Goal: Task Accomplishment & Management: Use online tool/utility

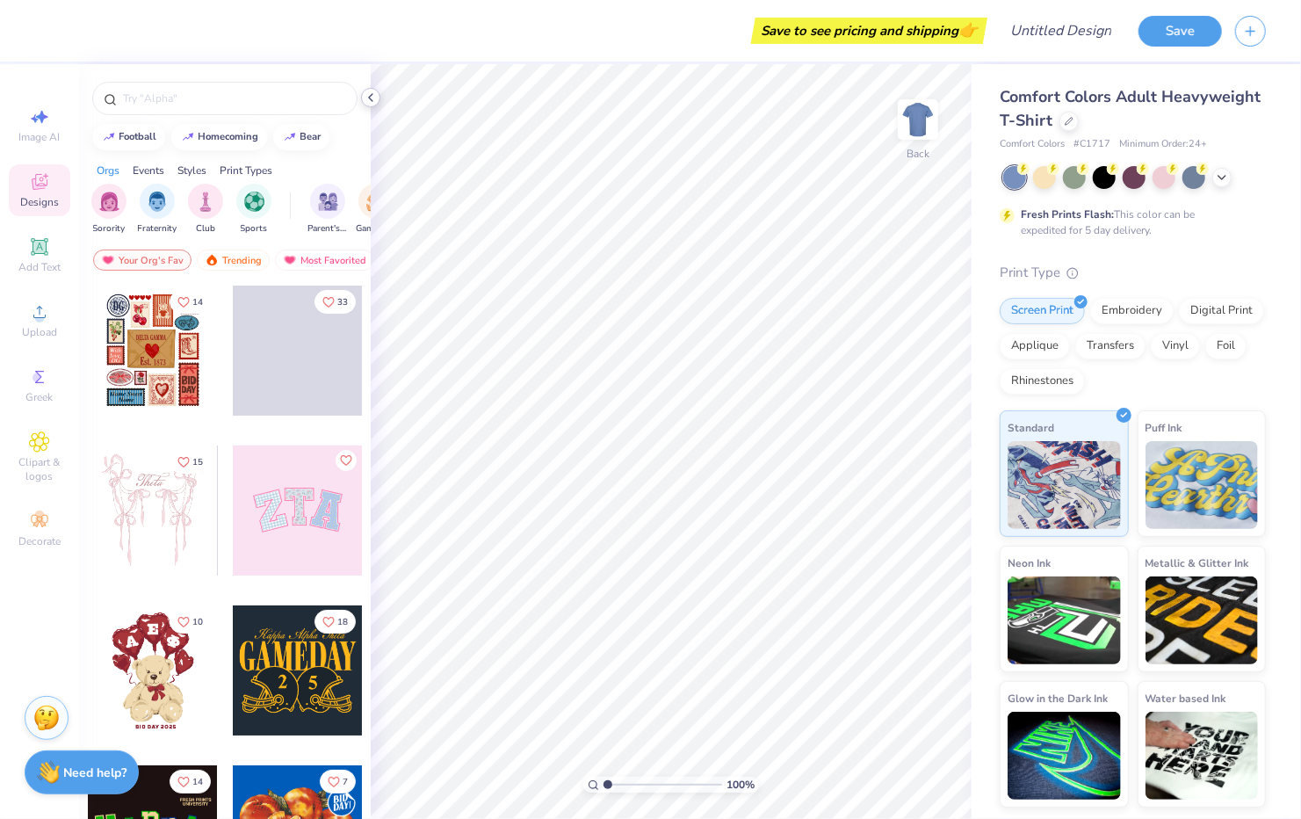
click at [371, 96] on polyline at bounding box center [371, 97] width 4 height 7
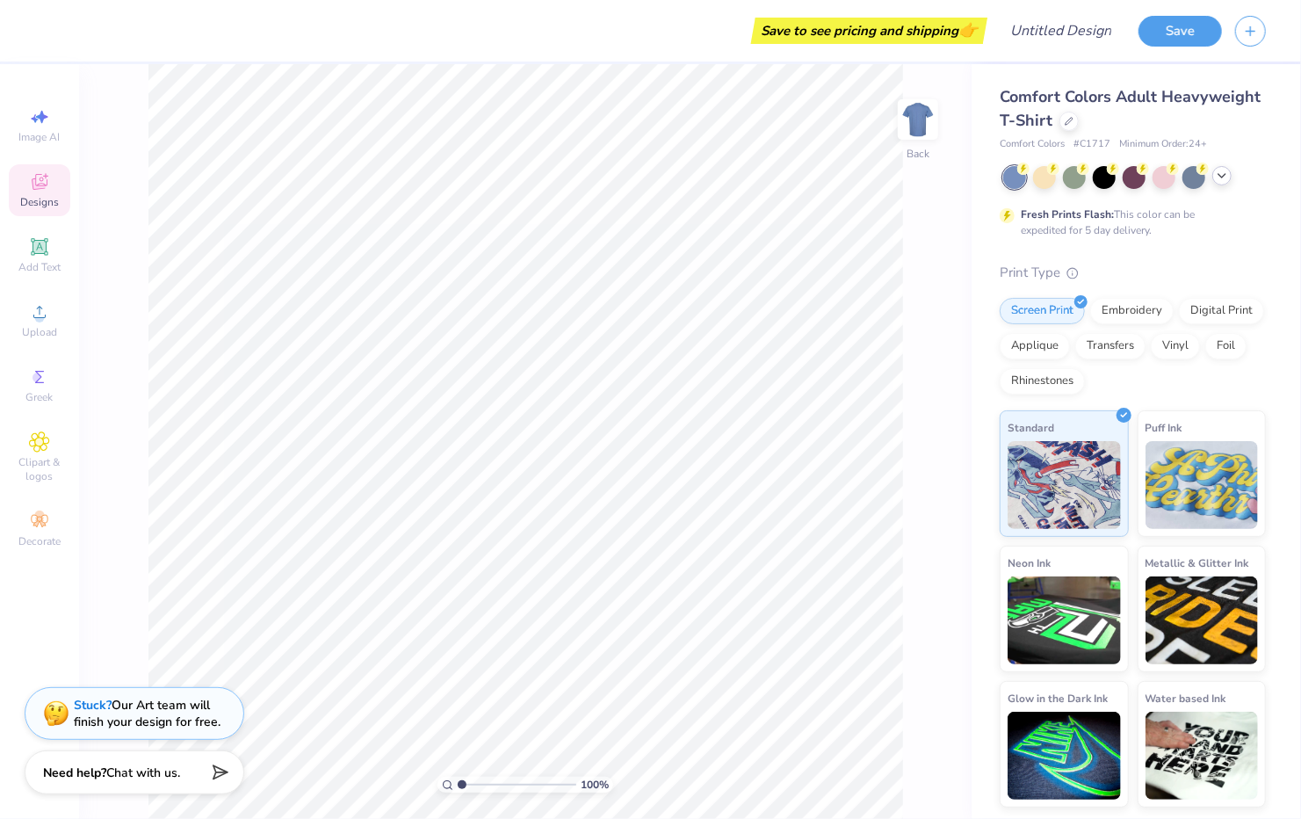
click at [1220, 179] on icon at bounding box center [1222, 176] width 14 height 14
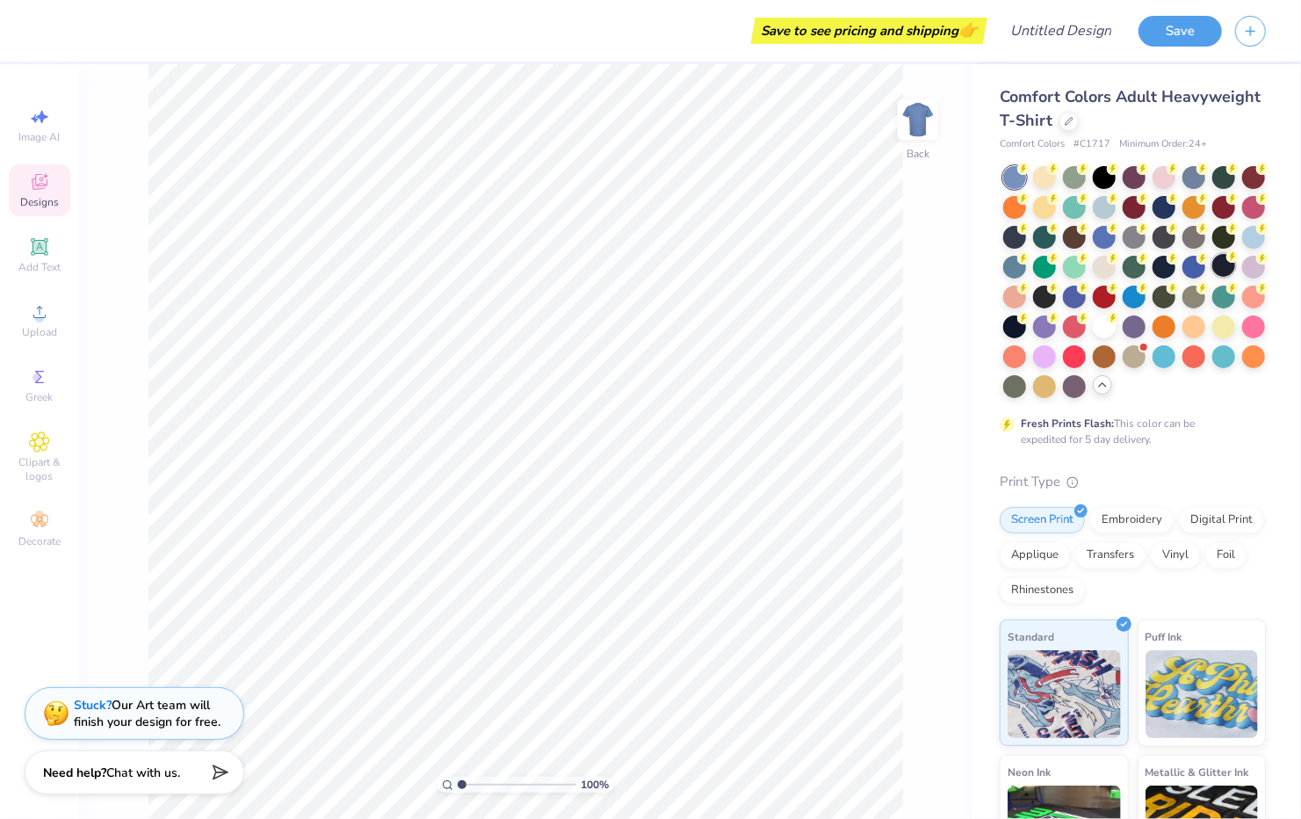
click at [1213, 277] on div at bounding box center [1224, 265] width 23 height 23
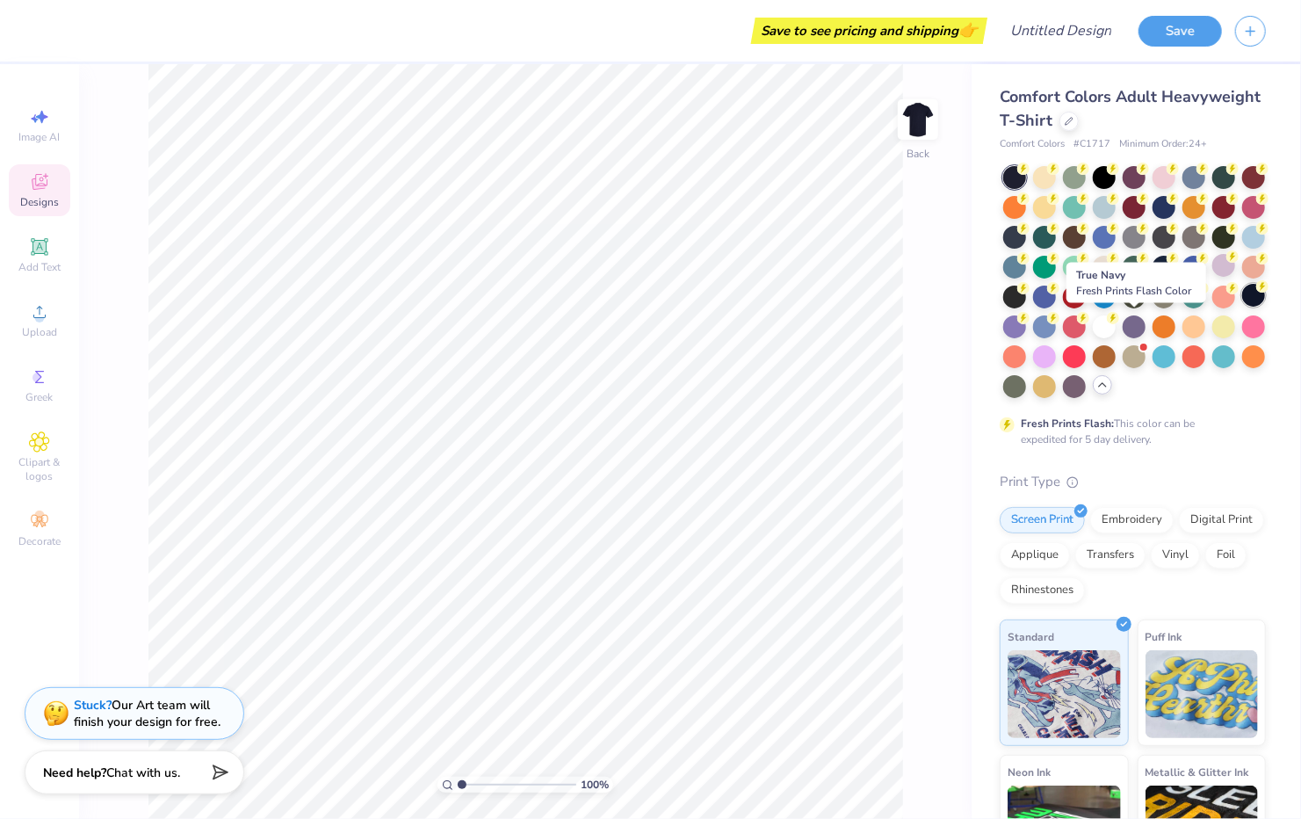
click at [1242, 307] on div at bounding box center [1253, 295] width 23 height 23
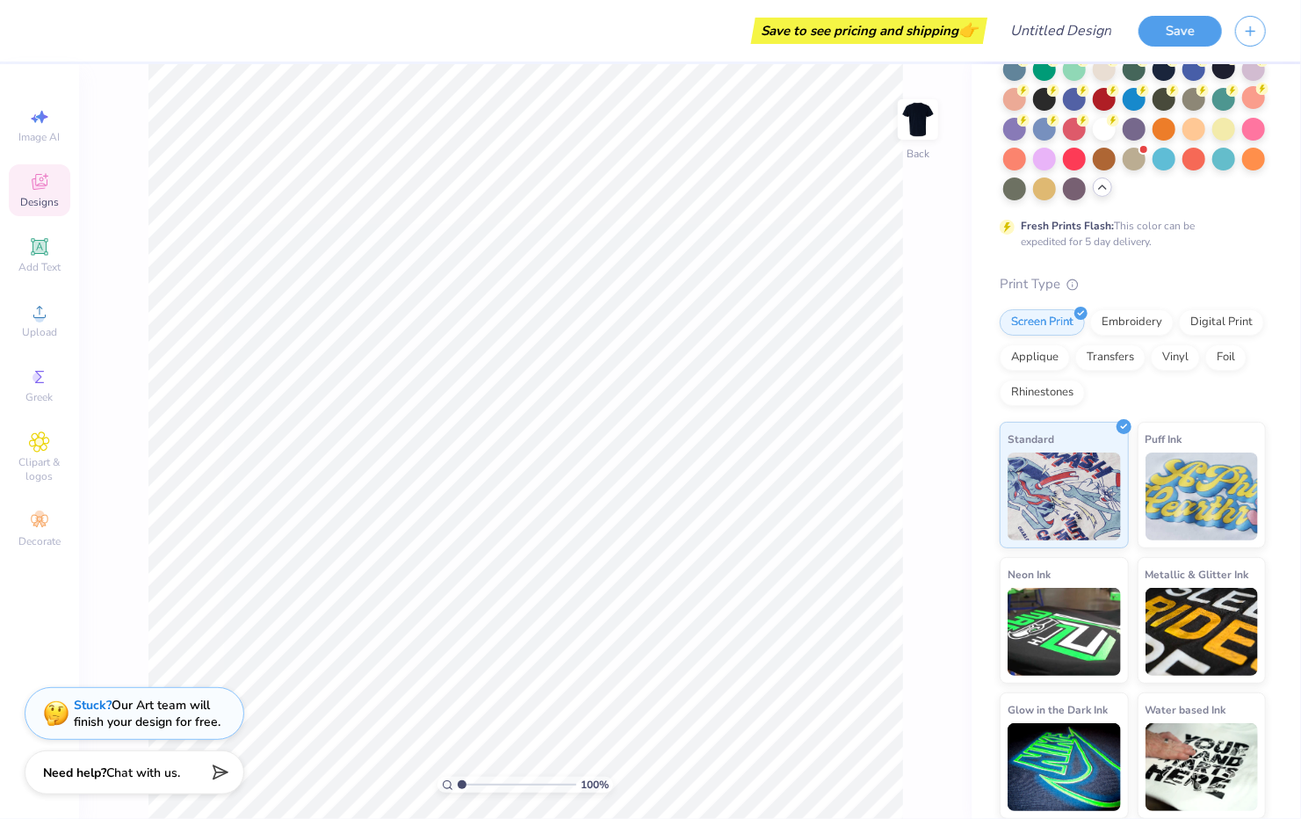
scroll to position [227, 0]
click at [1151, 368] on div "Vinyl" at bounding box center [1175, 355] width 49 height 26
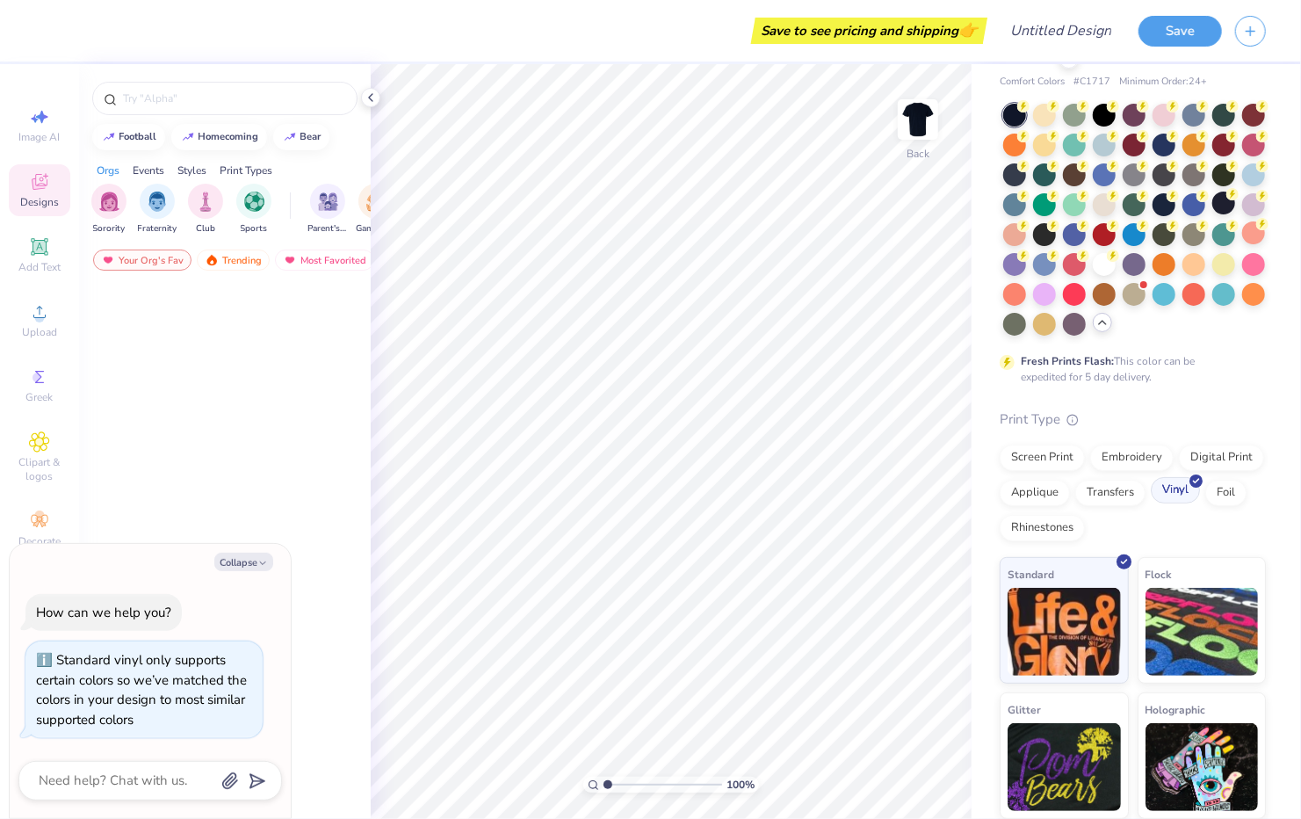
scroll to position [91, 0]
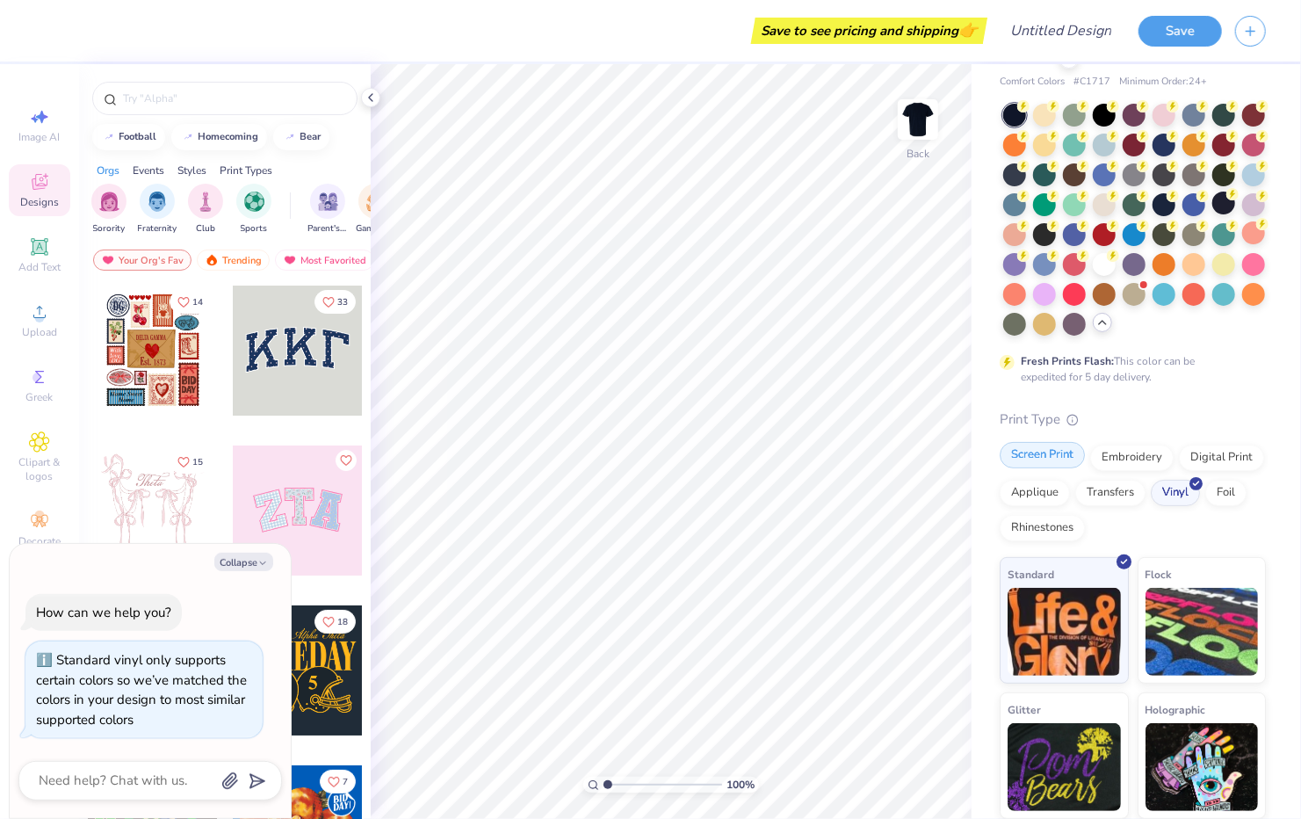
click at [1048, 460] on div "Screen Print" at bounding box center [1042, 455] width 85 height 26
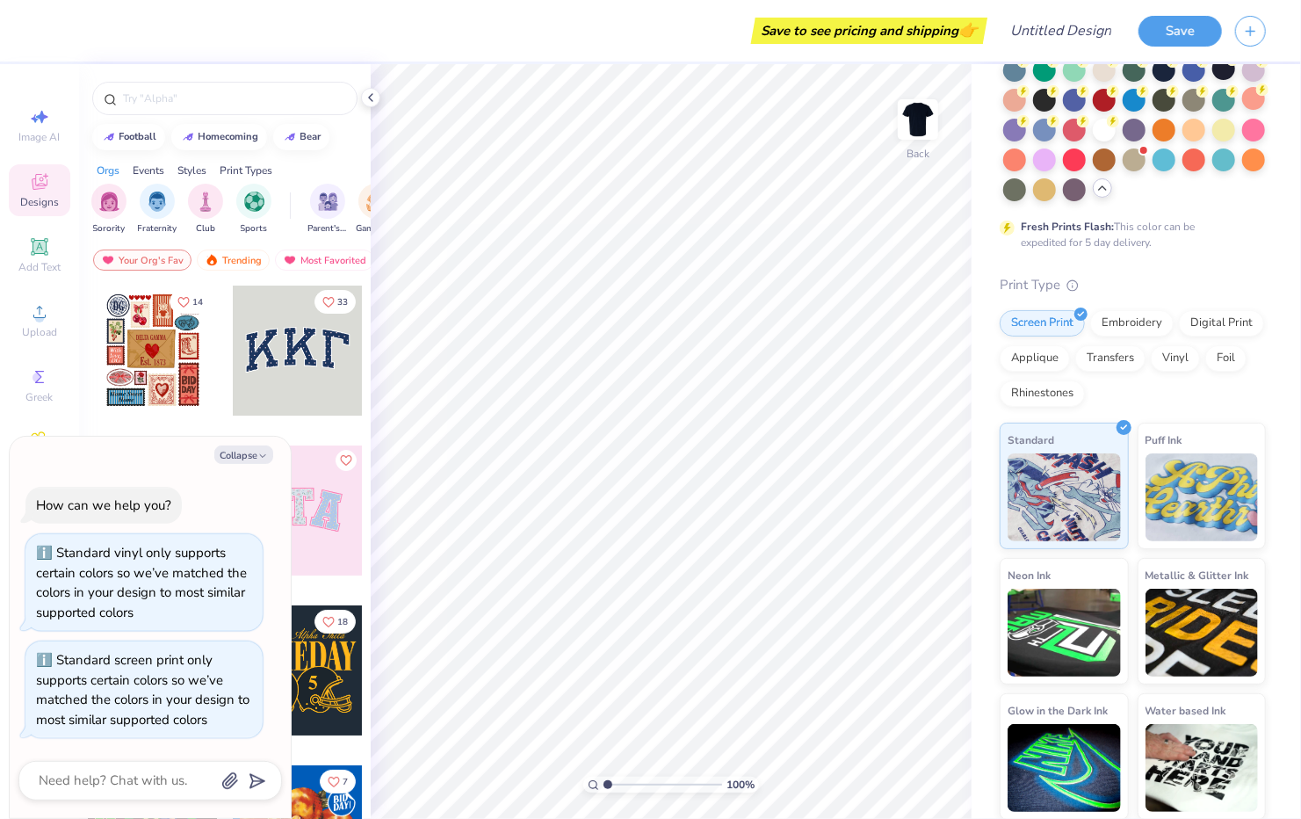
scroll to position [227, 0]
click at [257, 451] on button "Collapse" at bounding box center [243, 454] width 59 height 18
type textarea "x"
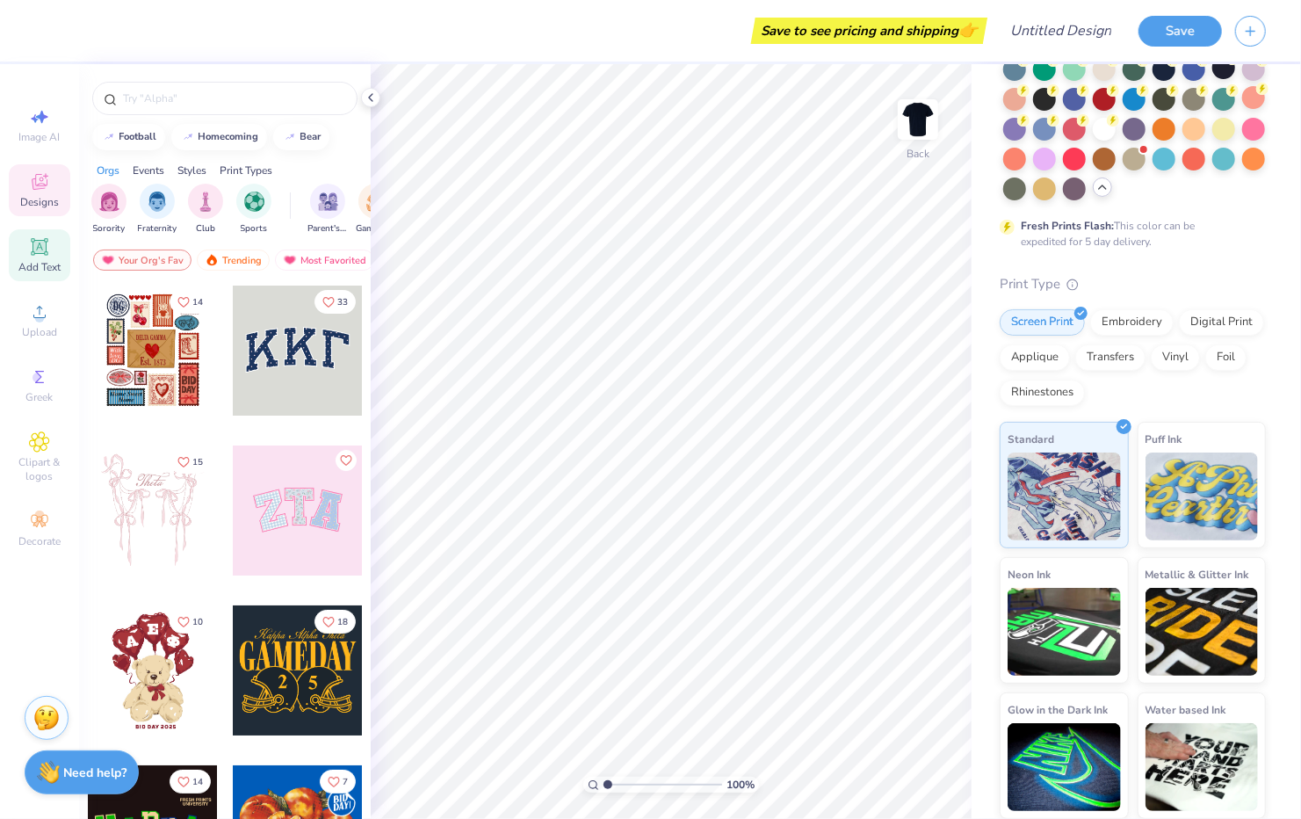
click at [47, 261] on span "Add Text" at bounding box center [39, 267] width 42 height 14
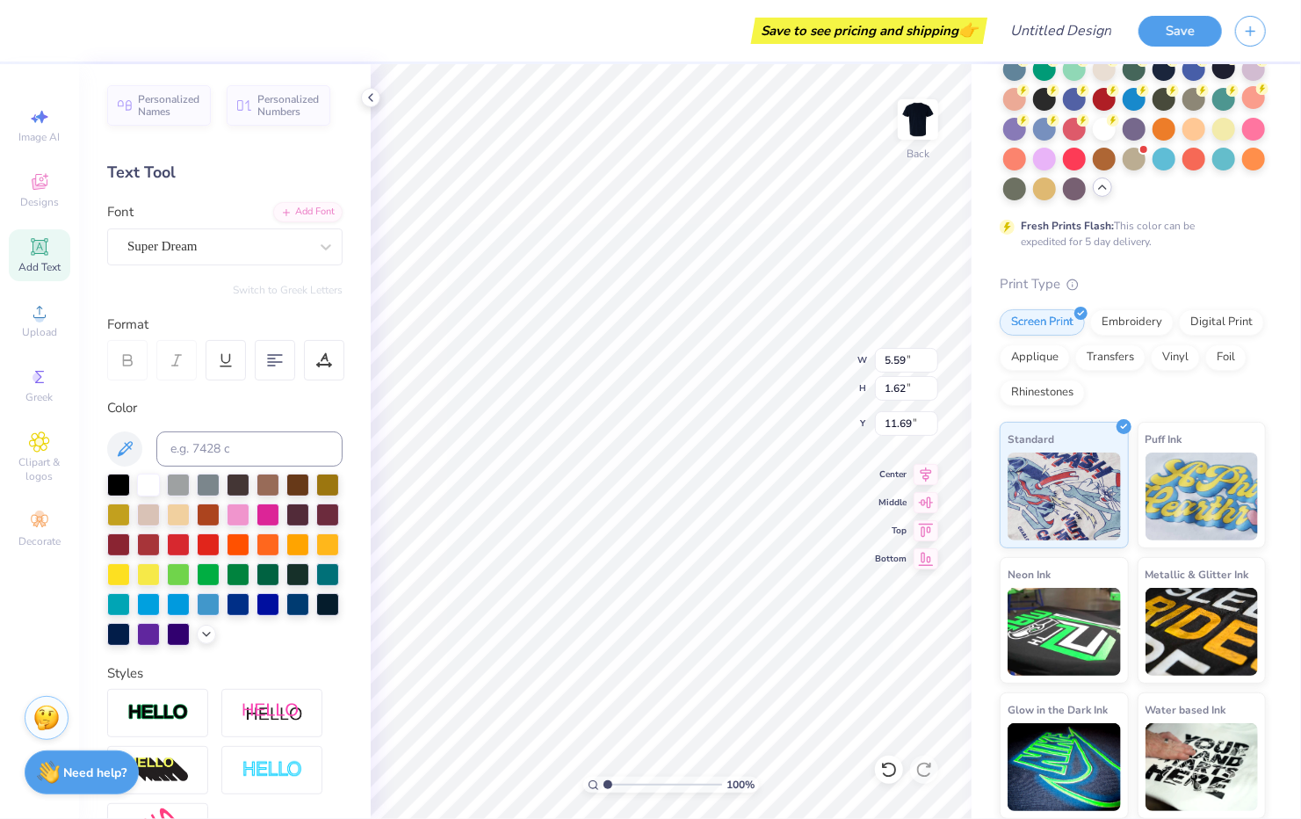
scroll to position [14, 2]
type textarea "T"
type textarea "[GEOGRAPHIC_DATA][PERSON_NAME]"
click at [250, 242] on div "Super Dream" at bounding box center [218, 246] width 185 height 27
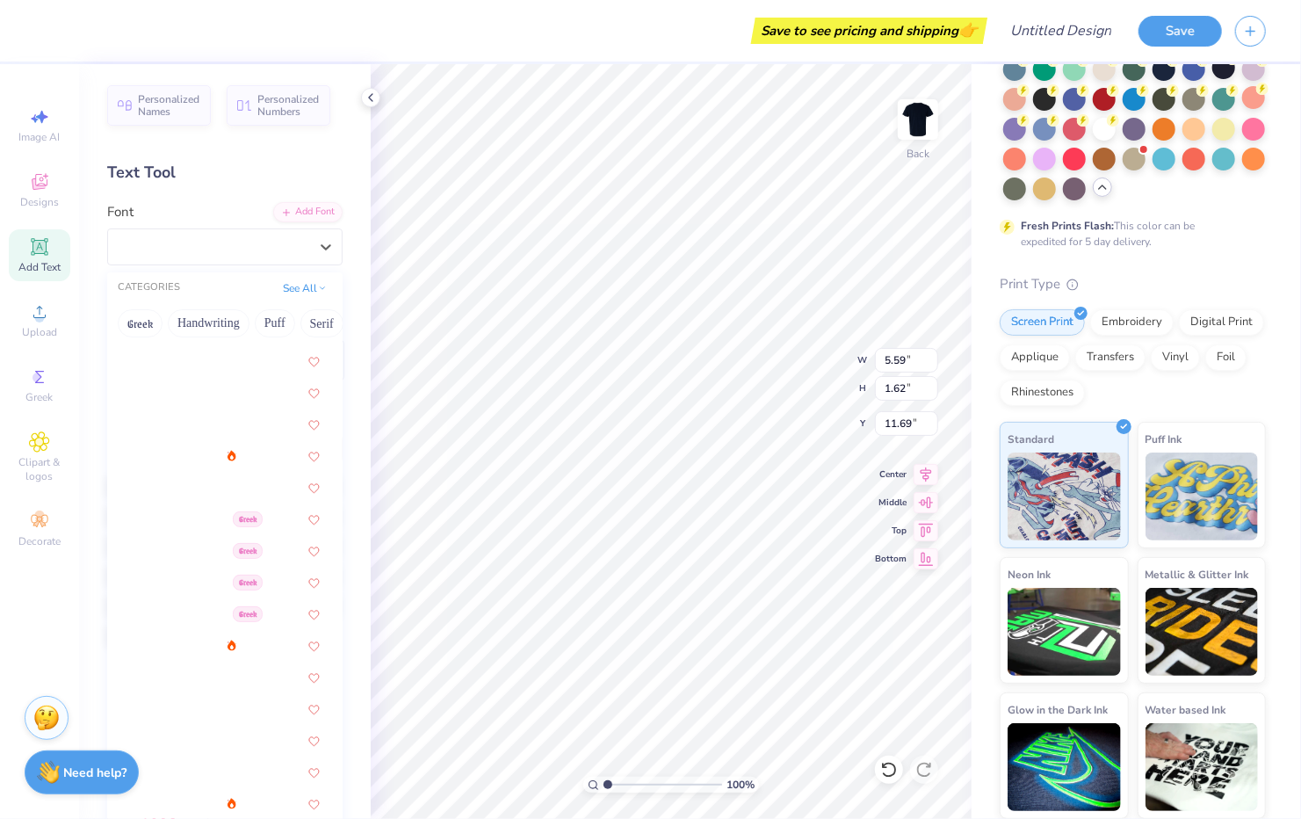
scroll to position [163, 0]
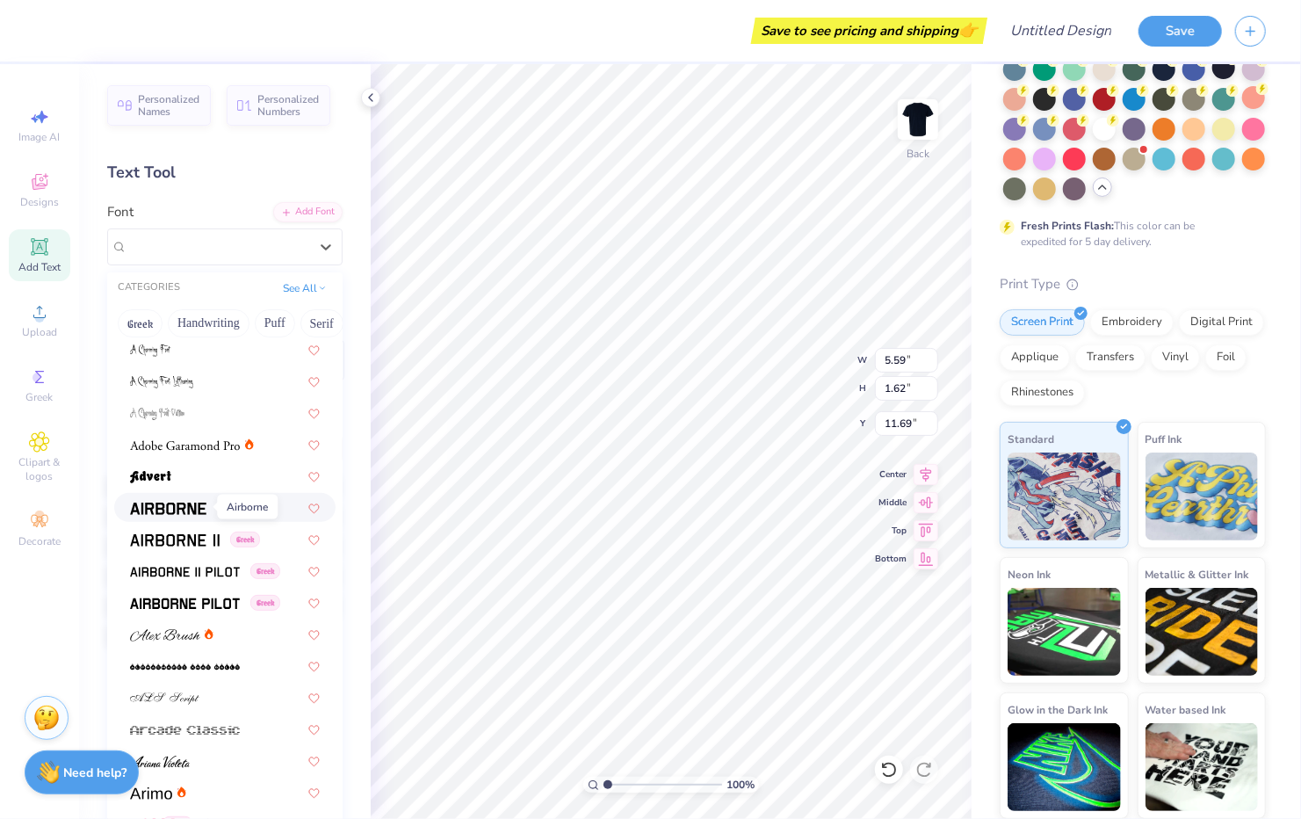
click at [168, 510] on img at bounding box center [168, 509] width 76 height 12
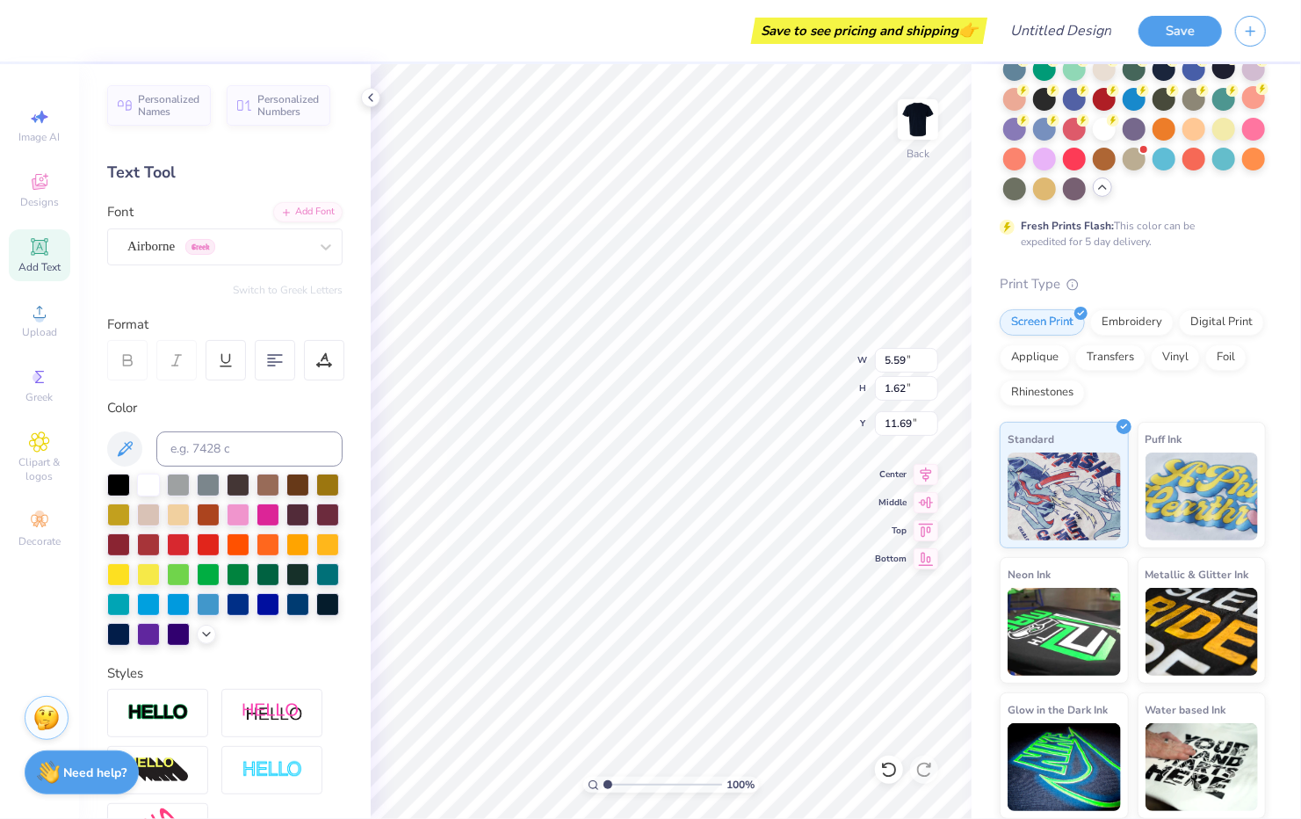
scroll to position [14, 7]
click at [310, 243] on div at bounding box center [326, 247] width 32 height 32
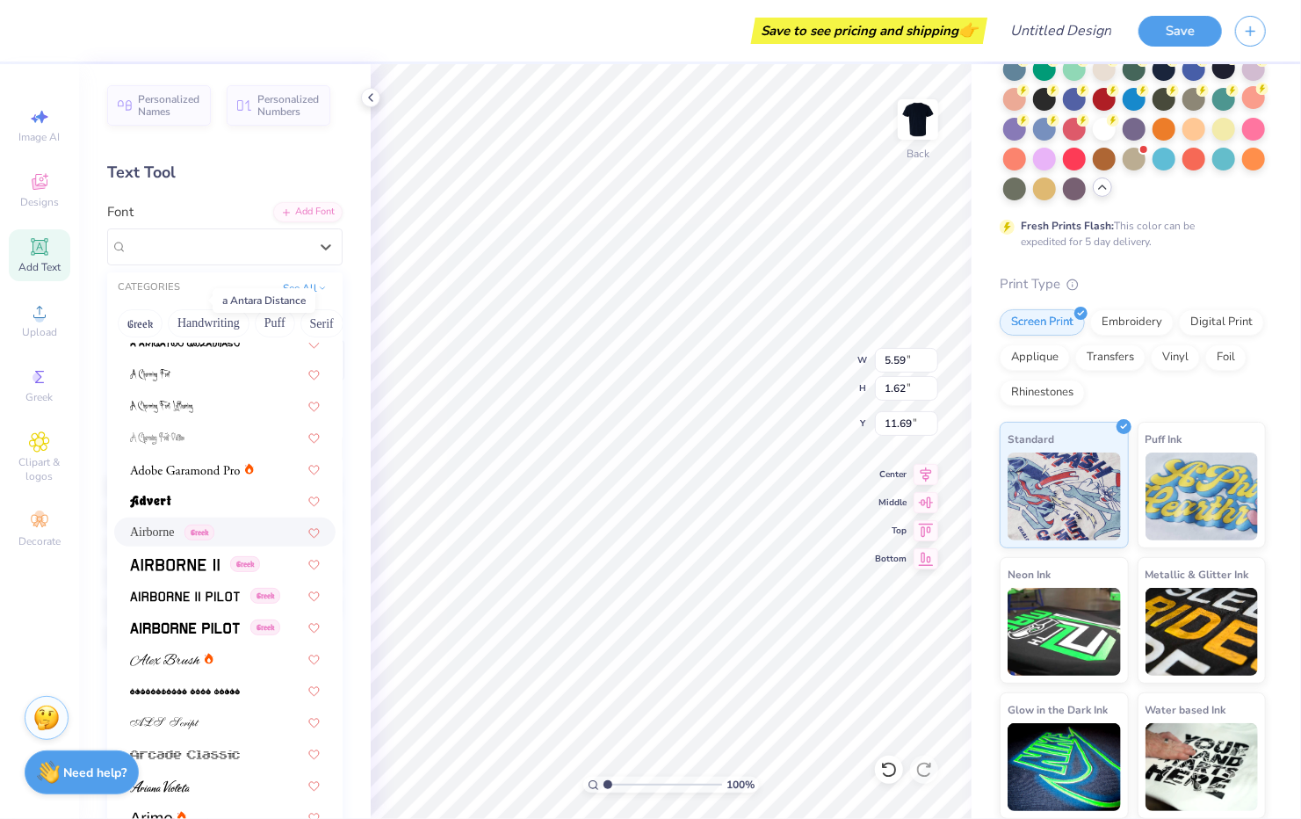
scroll to position [174, 0]
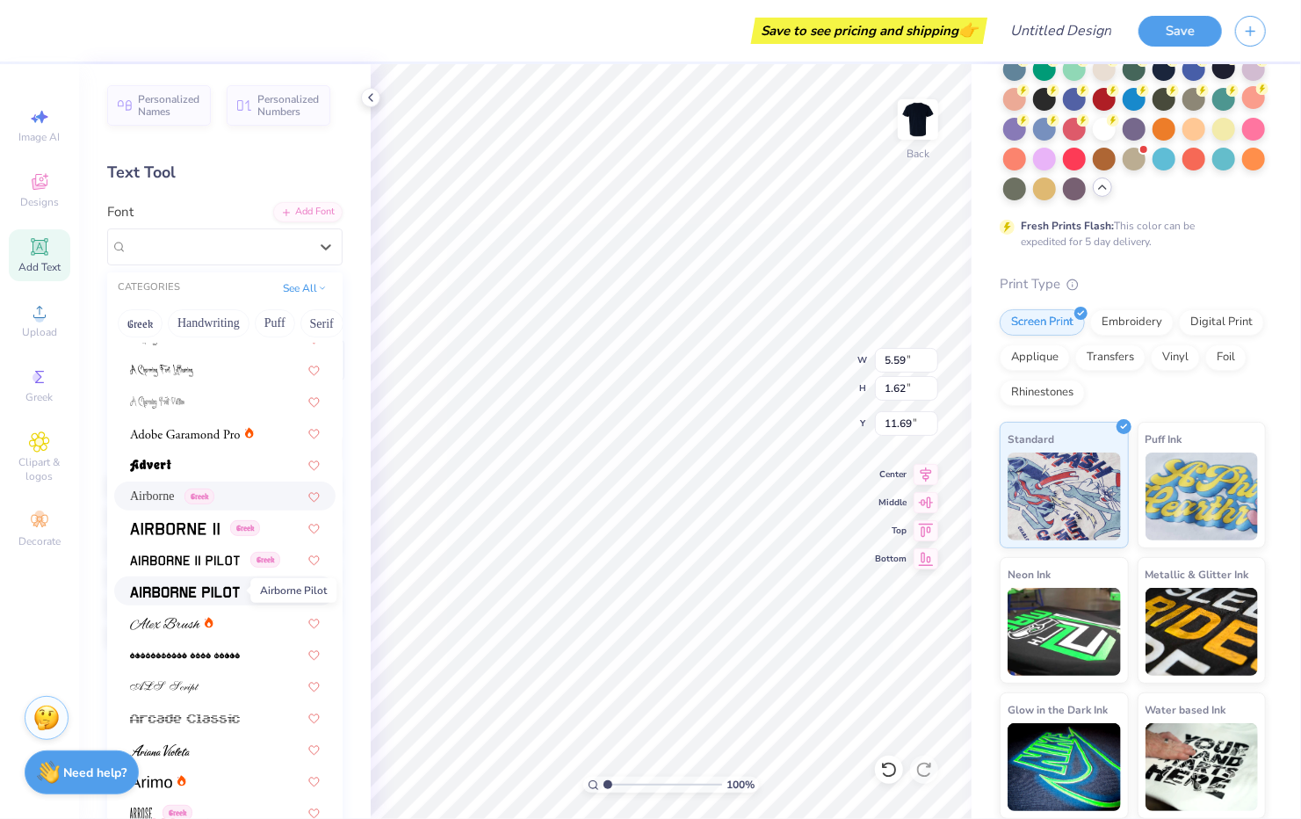
click at [183, 586] on img at bounding box center [185, 592] width 110 height 12
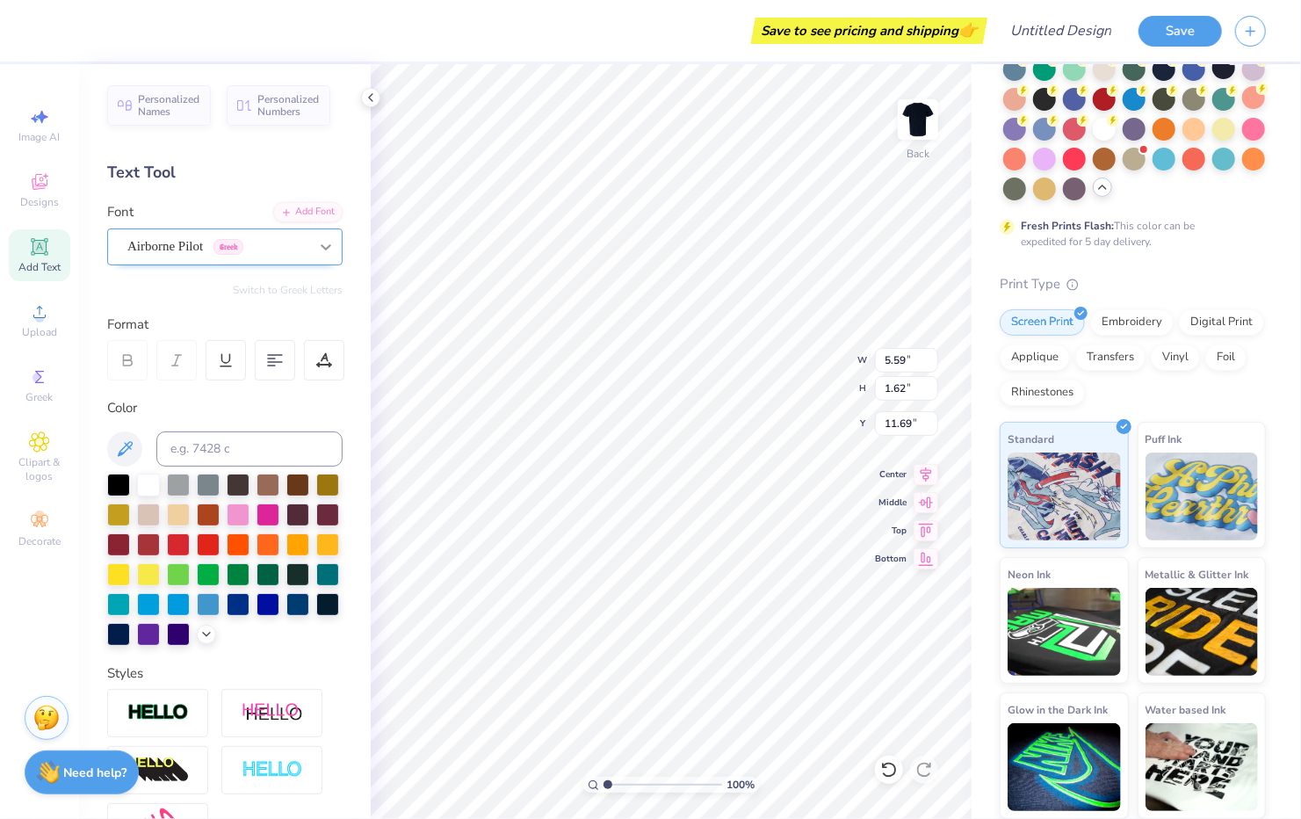
click at [317, 242] on icon at bounding box center [326, 247] width 18 height 18
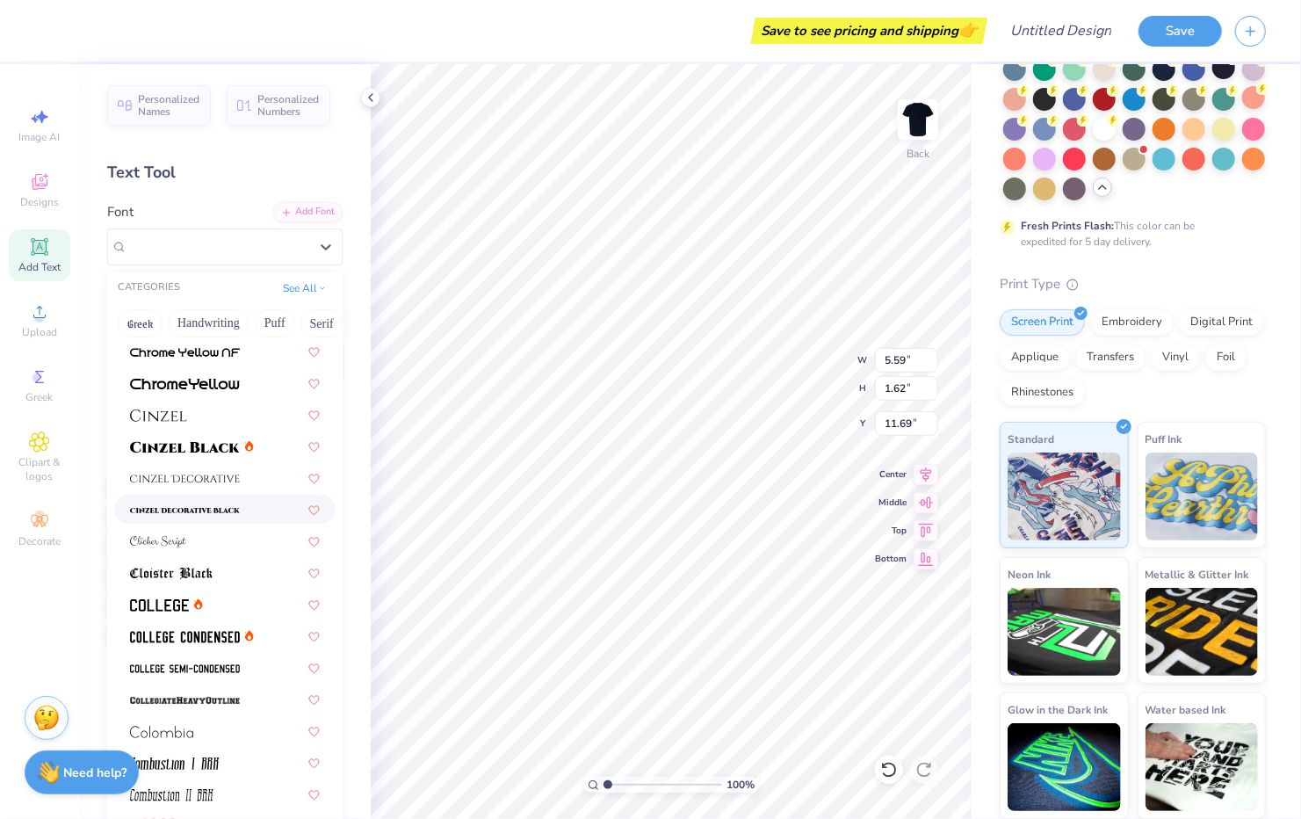
scroll to position [2060, 0]
click at [172, 602] on img at bounding box center [159, 604] width 59 height 12
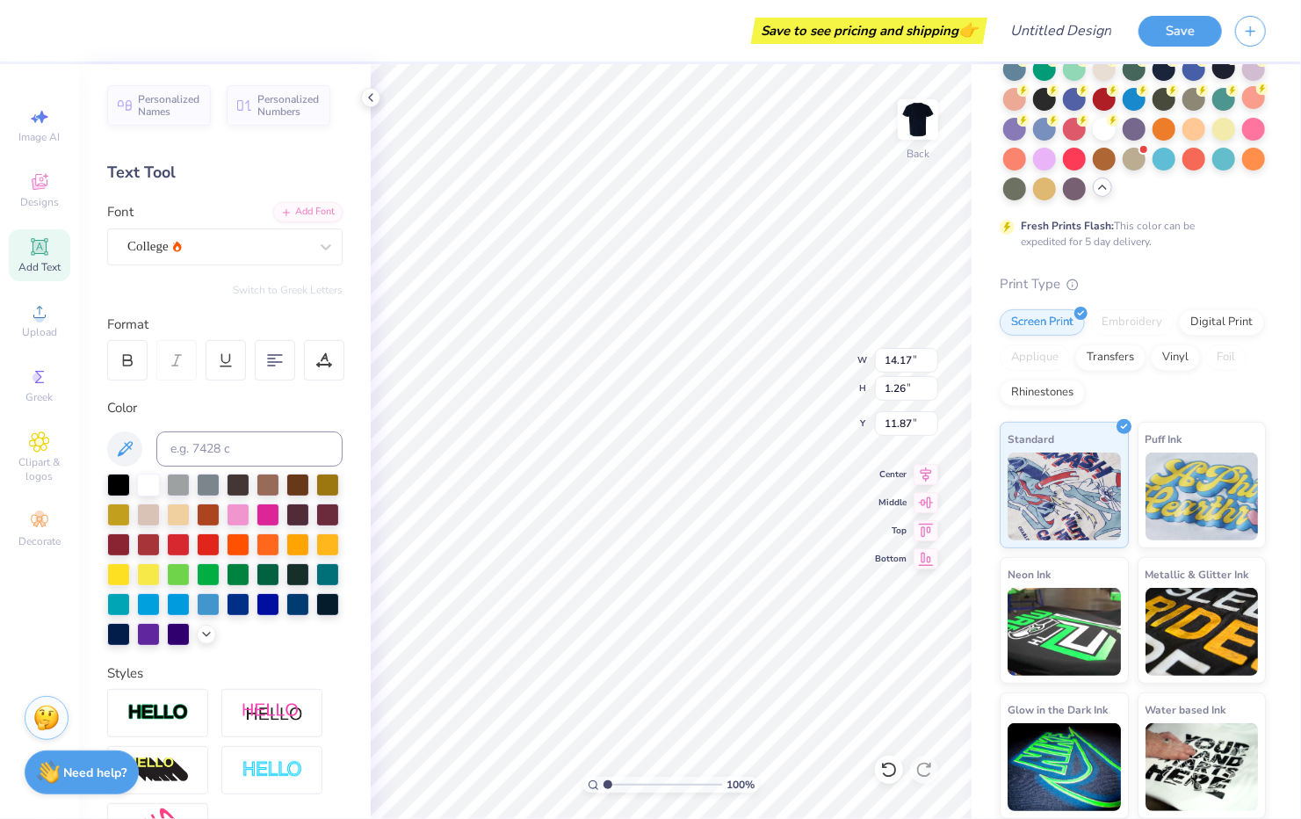
scroll to position [14, 6]
type input "1.27"
click at [930, 381] on input "1.27" at bounding box center [906, 388] width 63 height 25
click at [930, 383] on input "1.27" at bounding box center [906, 388] width 63 height 25
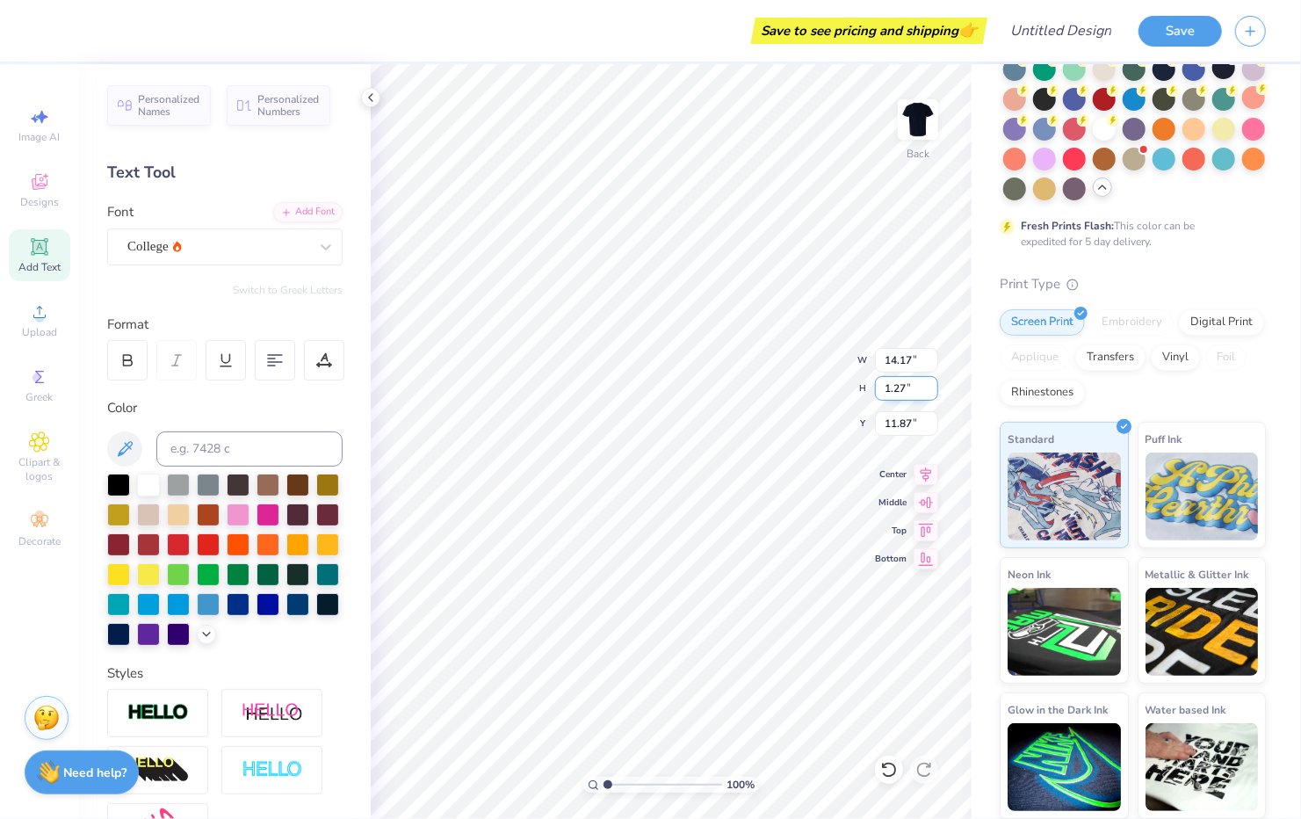
click at [909, 390] on input "1.27" at bounding box center [906, 388] width 63 height 25
click at [927, 525] on icon at bounding box center [926, 527] width 15 height 13
type input "14.24"
type input "0.50"
type input "3.66"
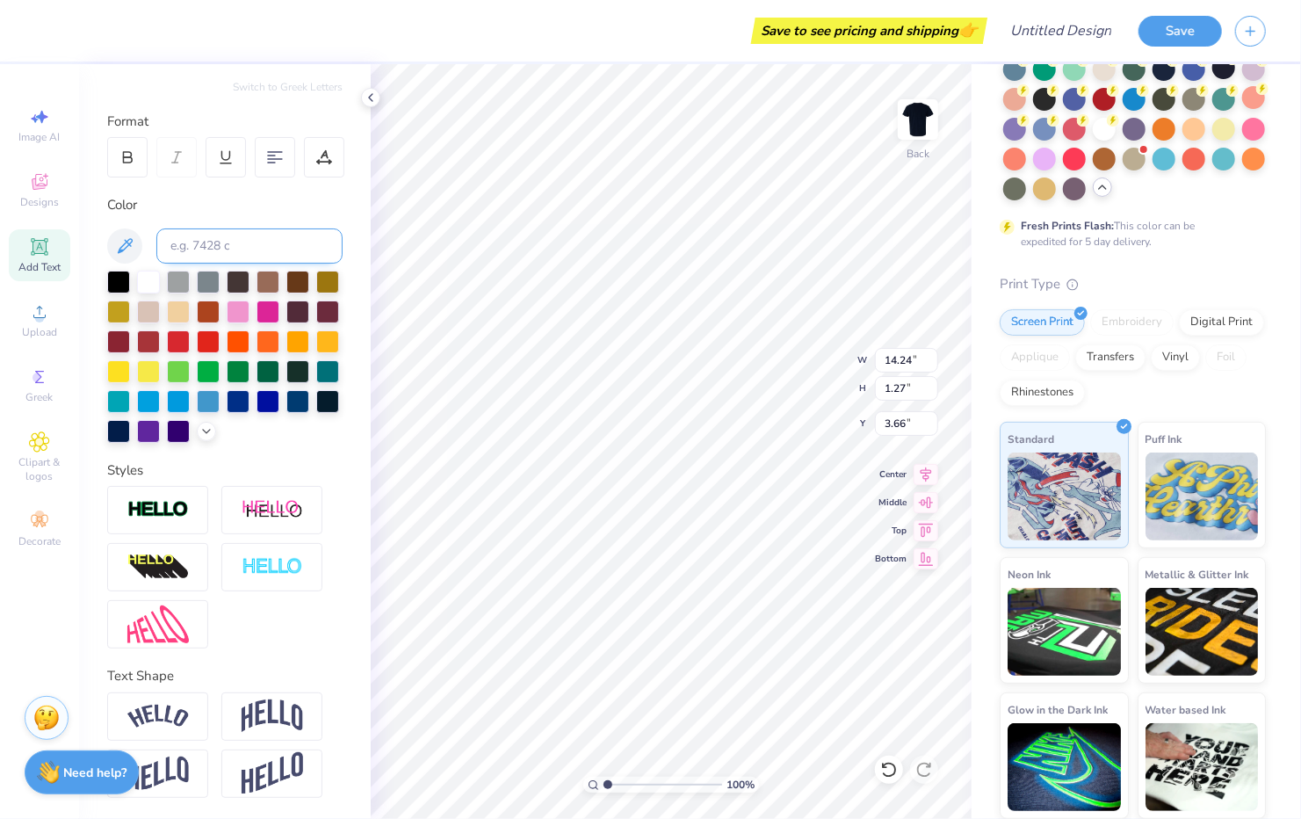
scroll to position [0, 0]
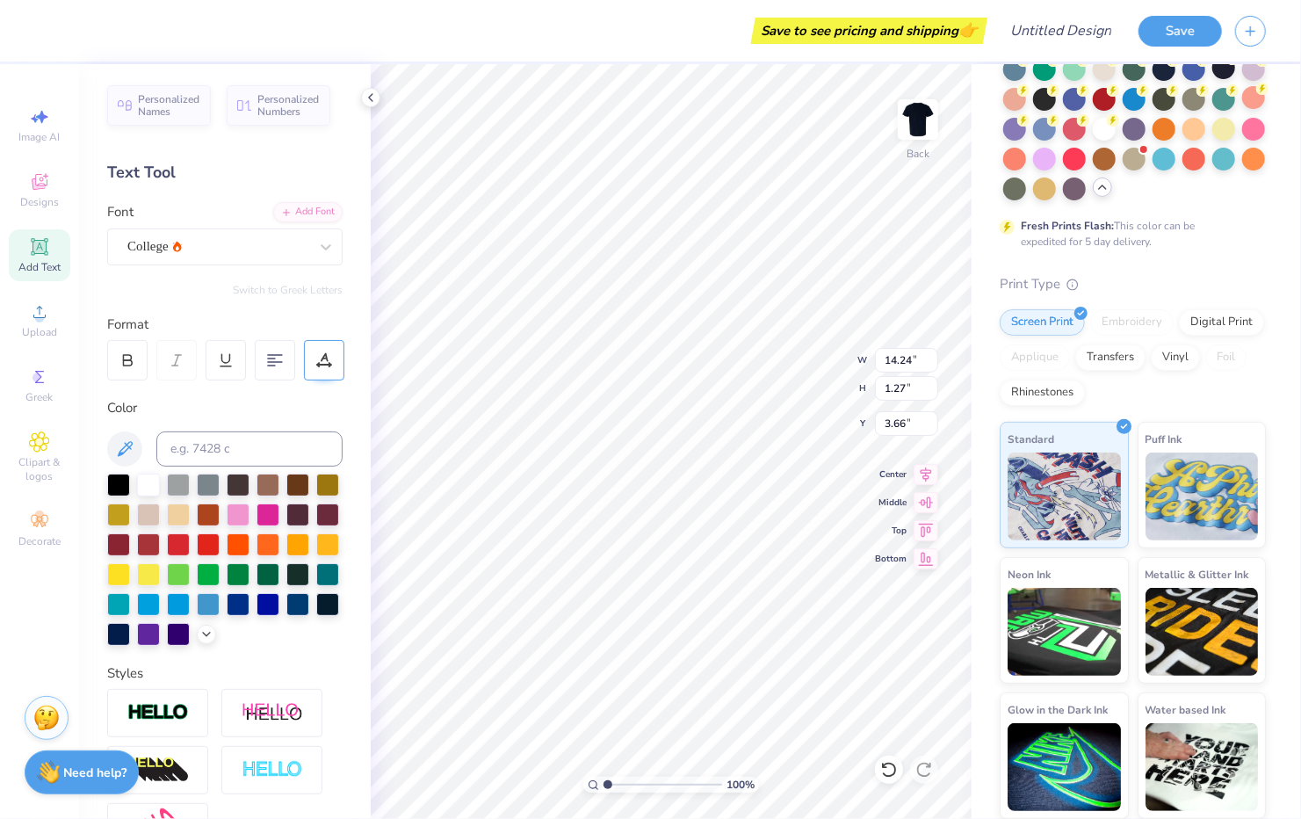
click at [328, 358] on icon at bounding box center [324, 360] width 16 height 16
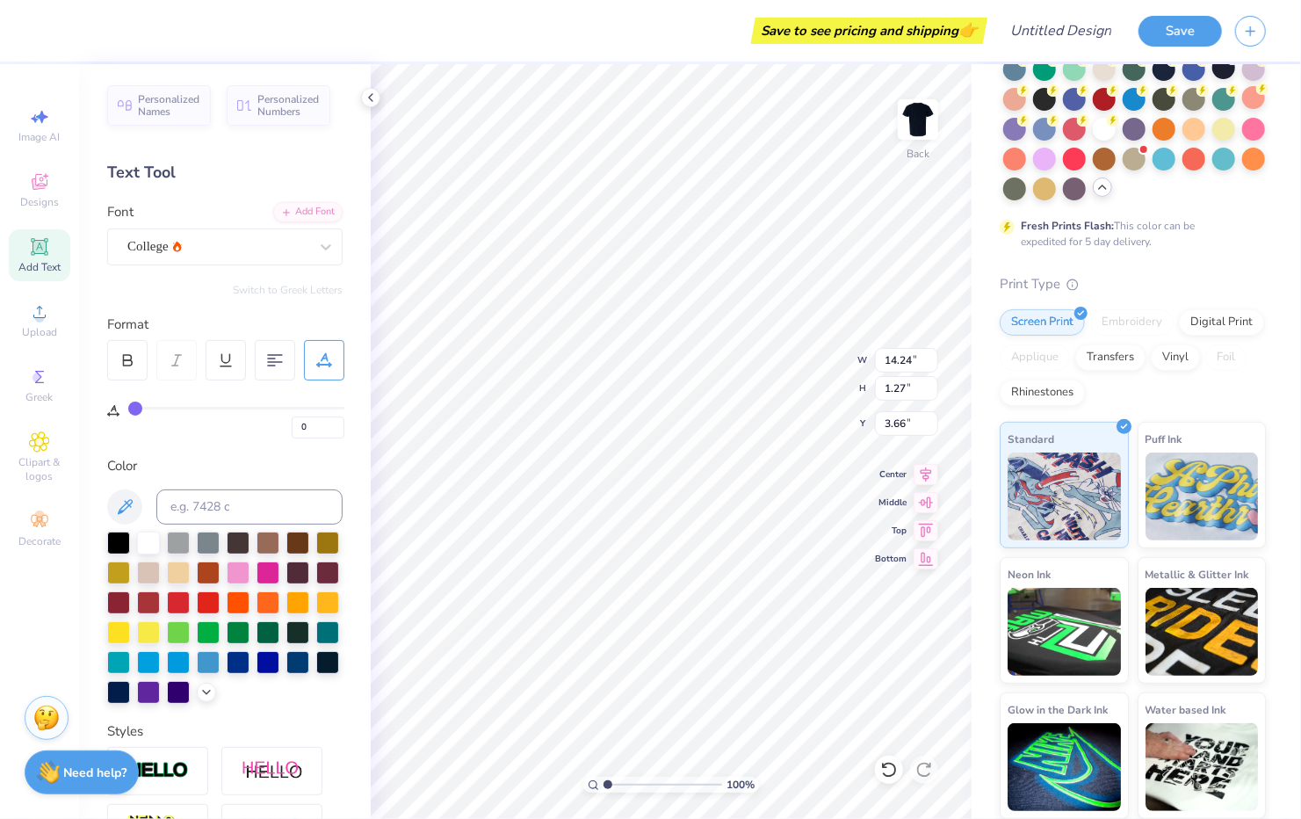
type input "7"
type input "10"
type input "12"
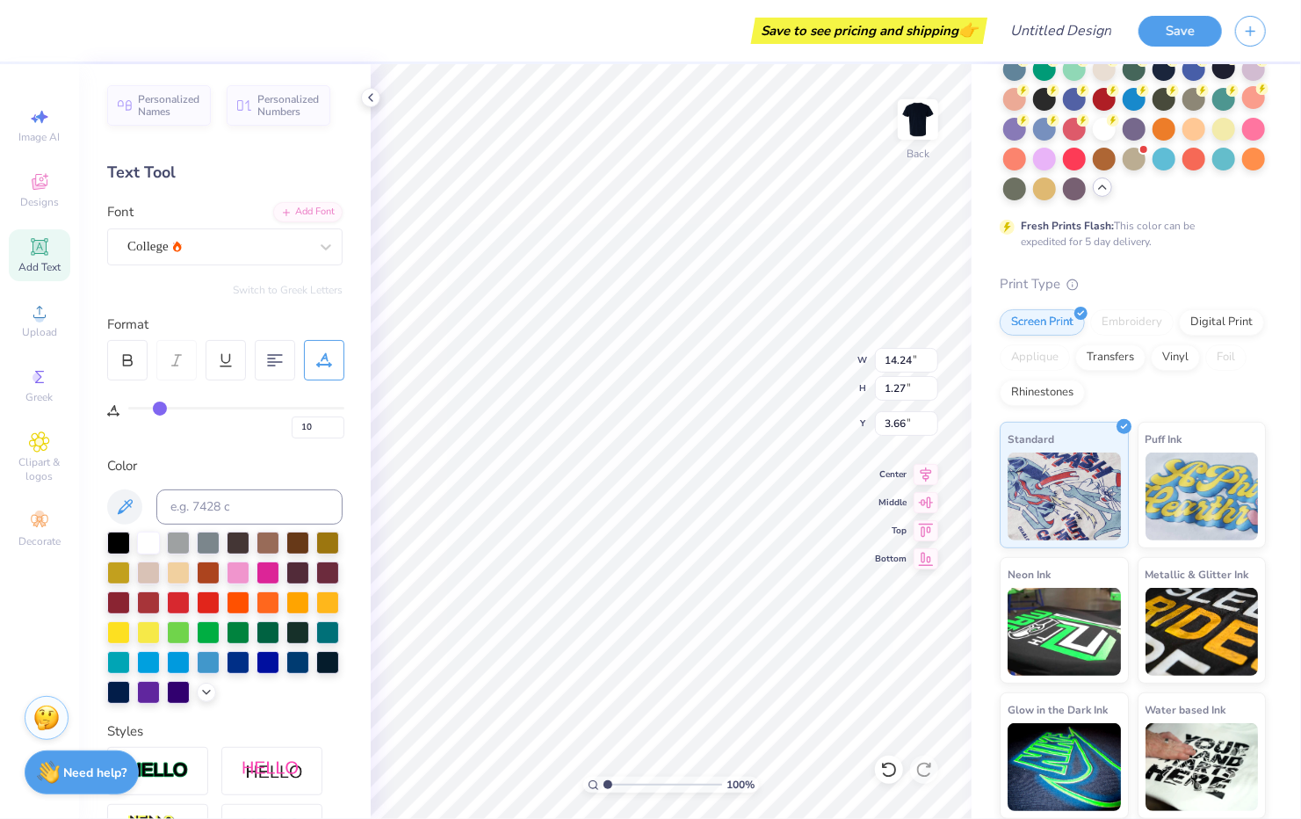
type input "12"
type input "13"
type input "14"
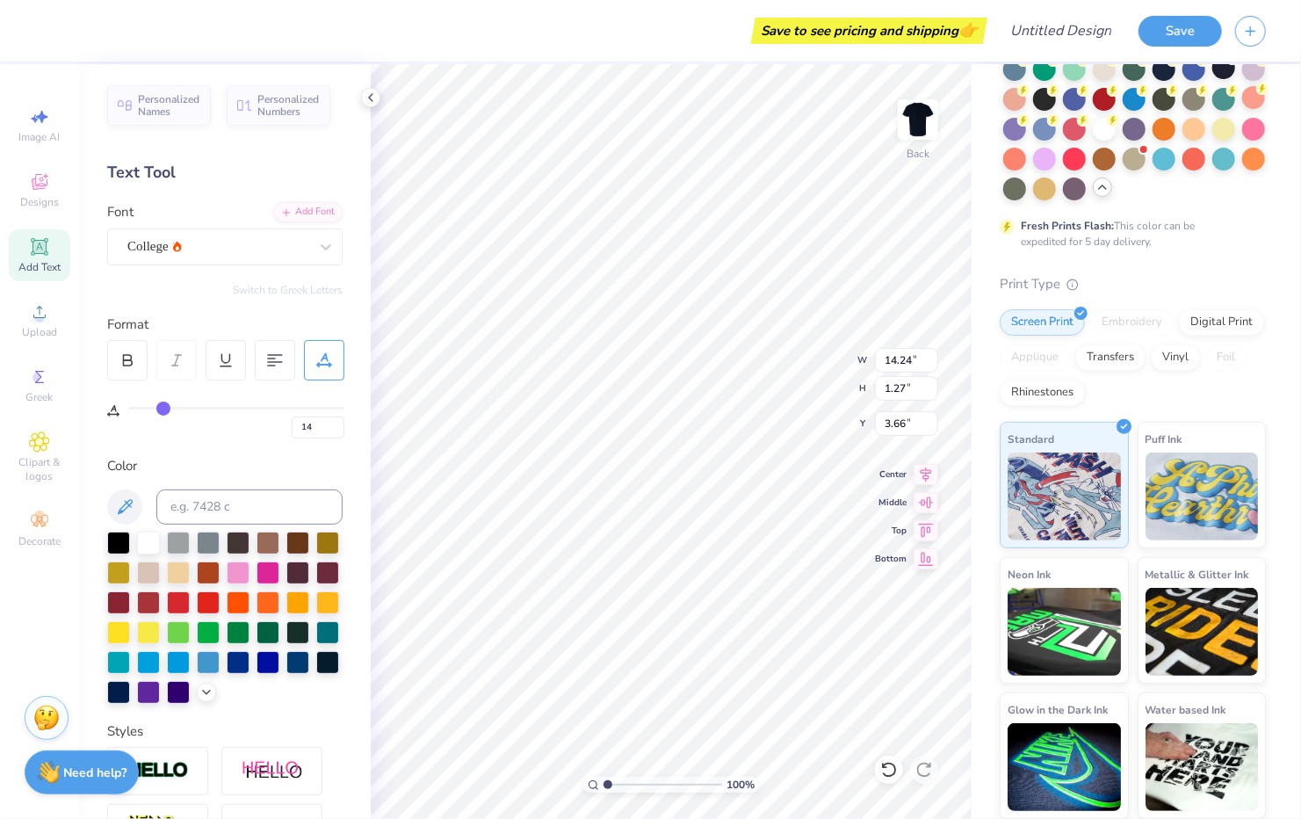
type input "16"
type input "20"
type input "23"
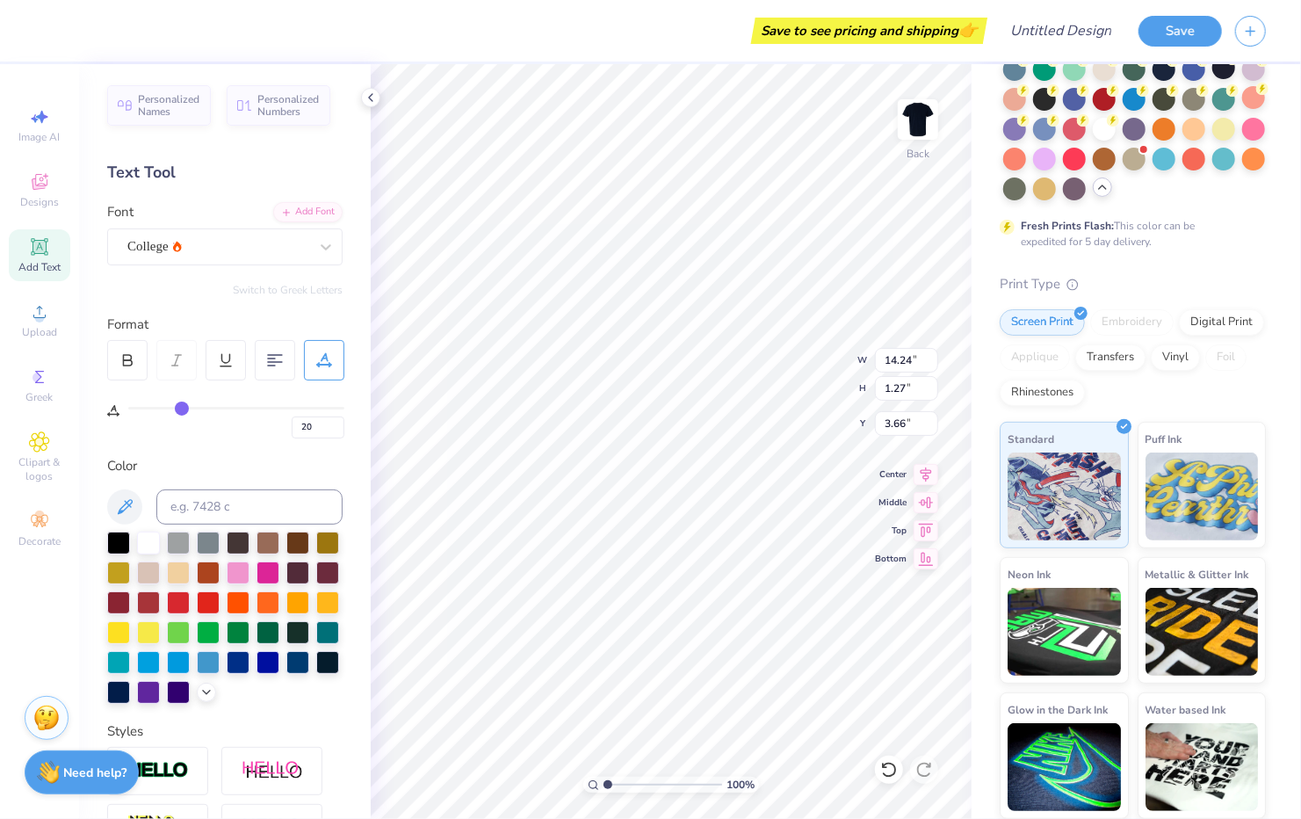
type input "23"
type input "25"
type input "26"
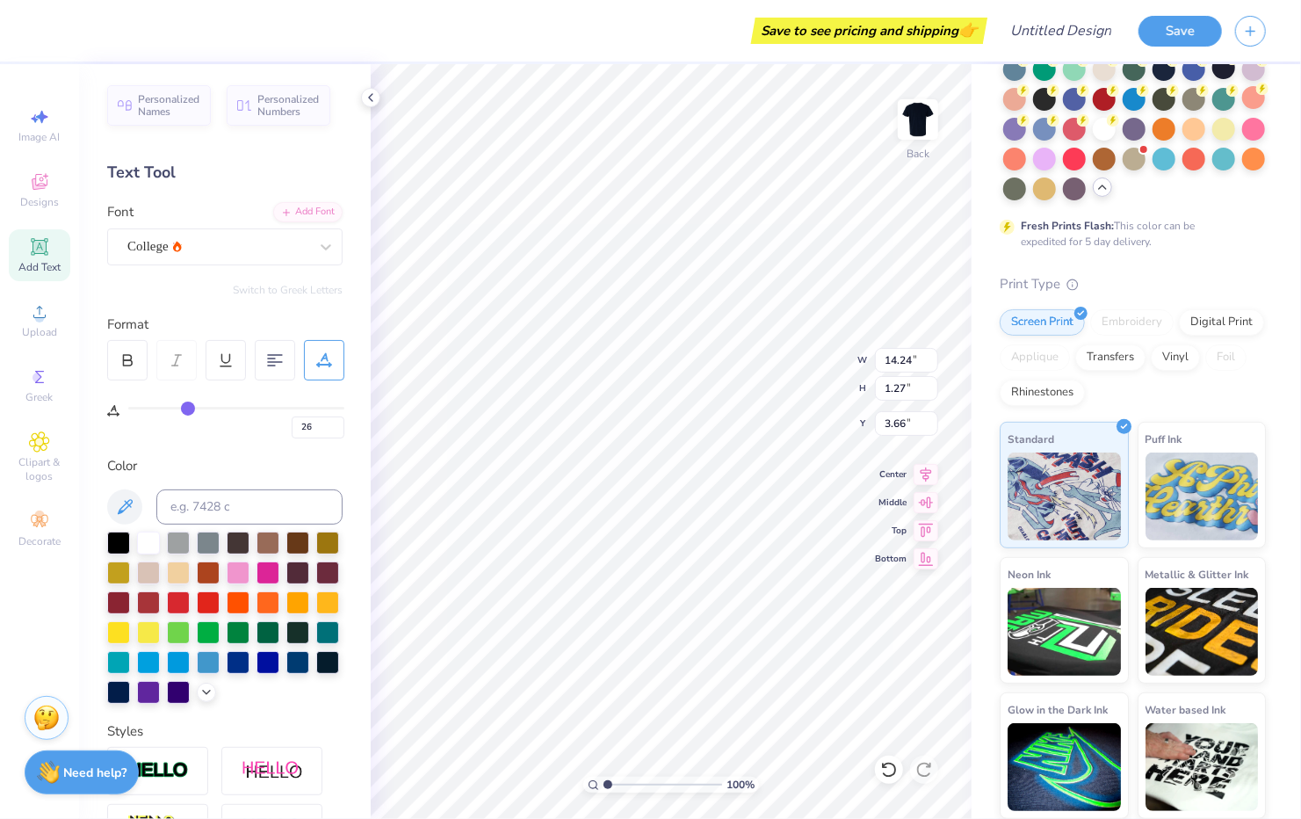
type input "28"
type input "30"
type input "32"
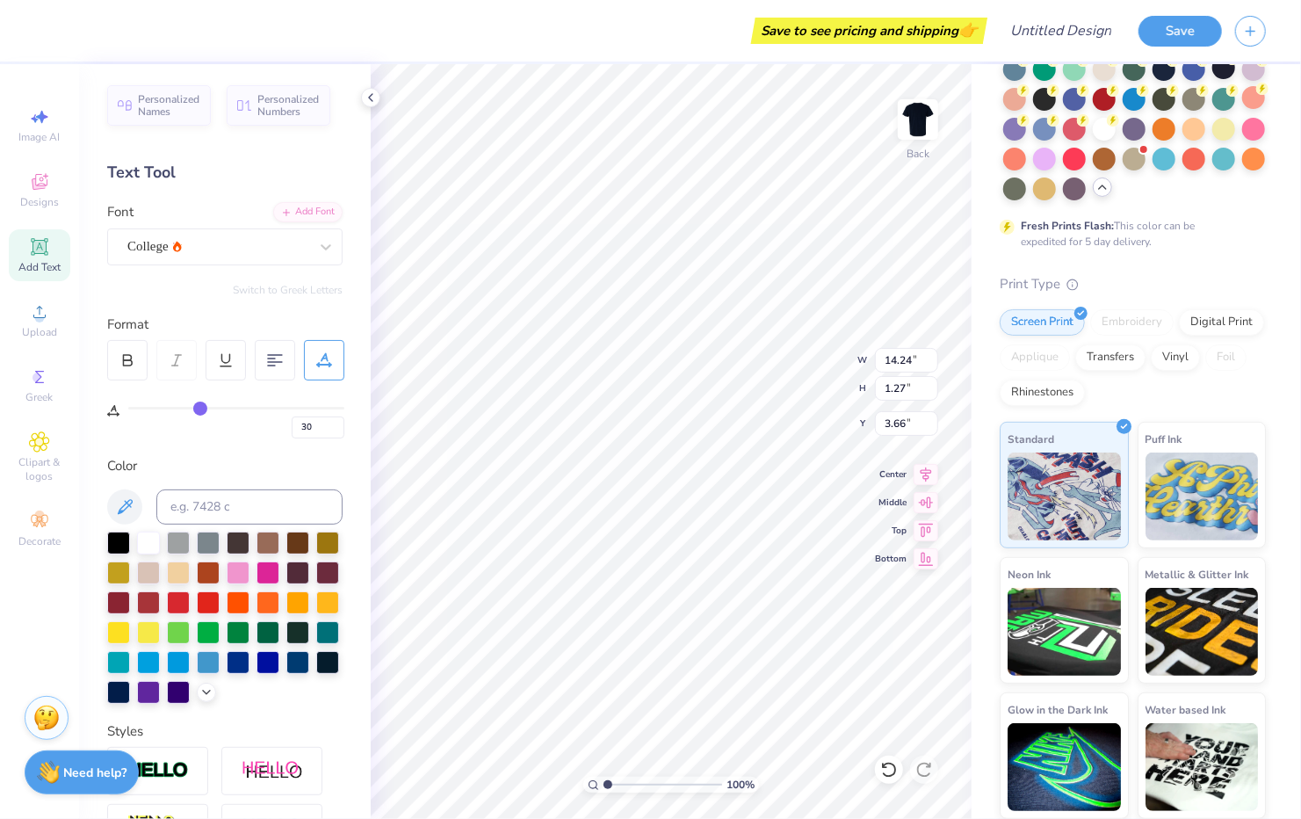
type input "32"
type input "33"
type input "34"
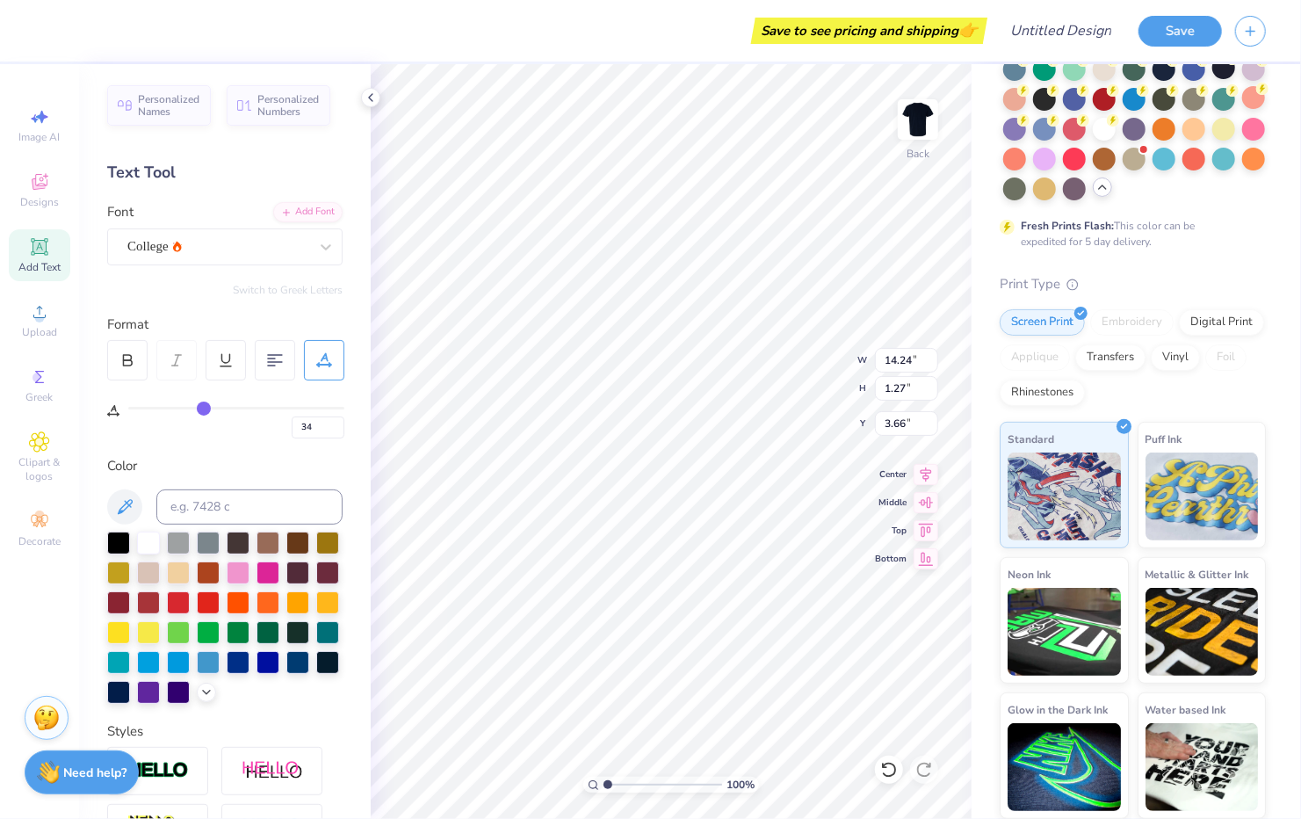
type input "35"
type input "37"
type input "40"
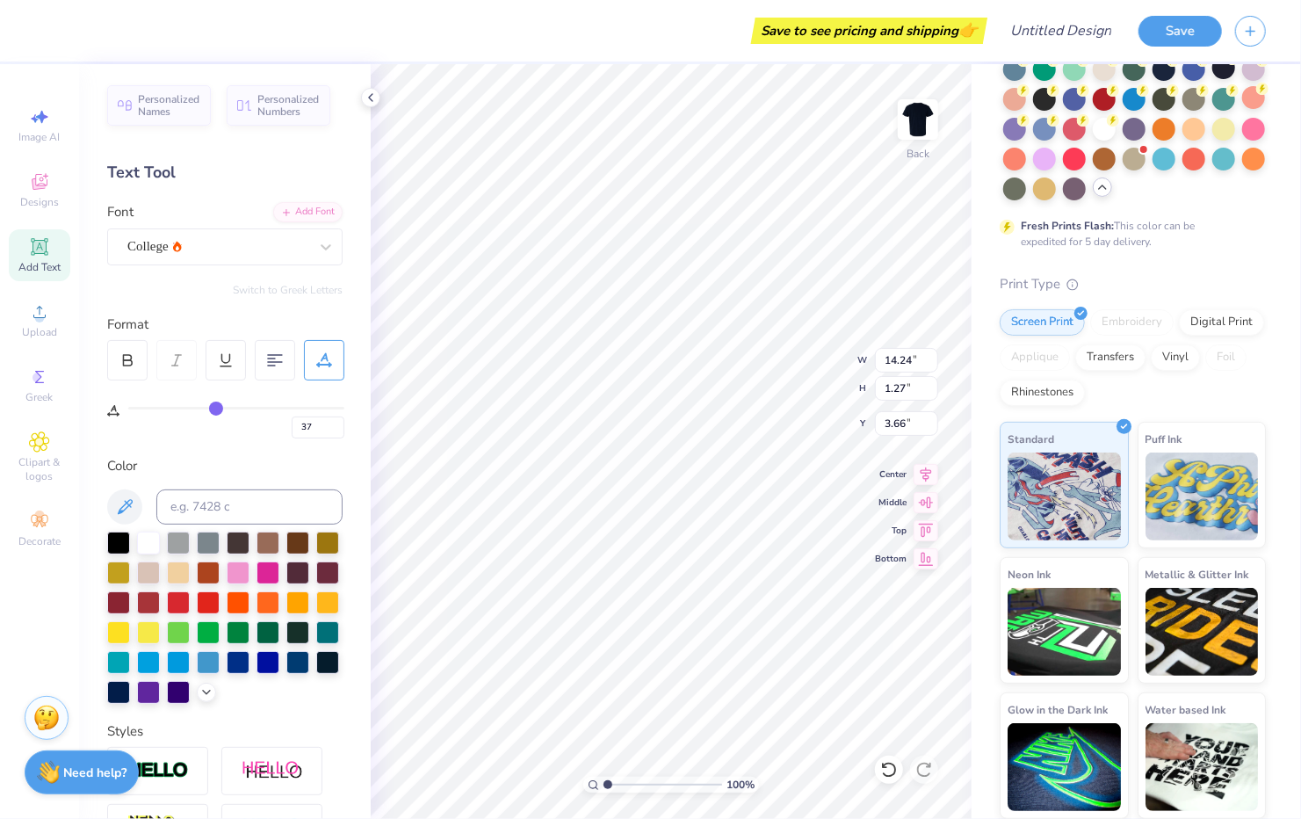
type input "40"
type input "41"
drag, startPoint x: 132, startPoint y: 407, endPoint x: 217, endPoint y: 406, distance: 85.2
type input "40"
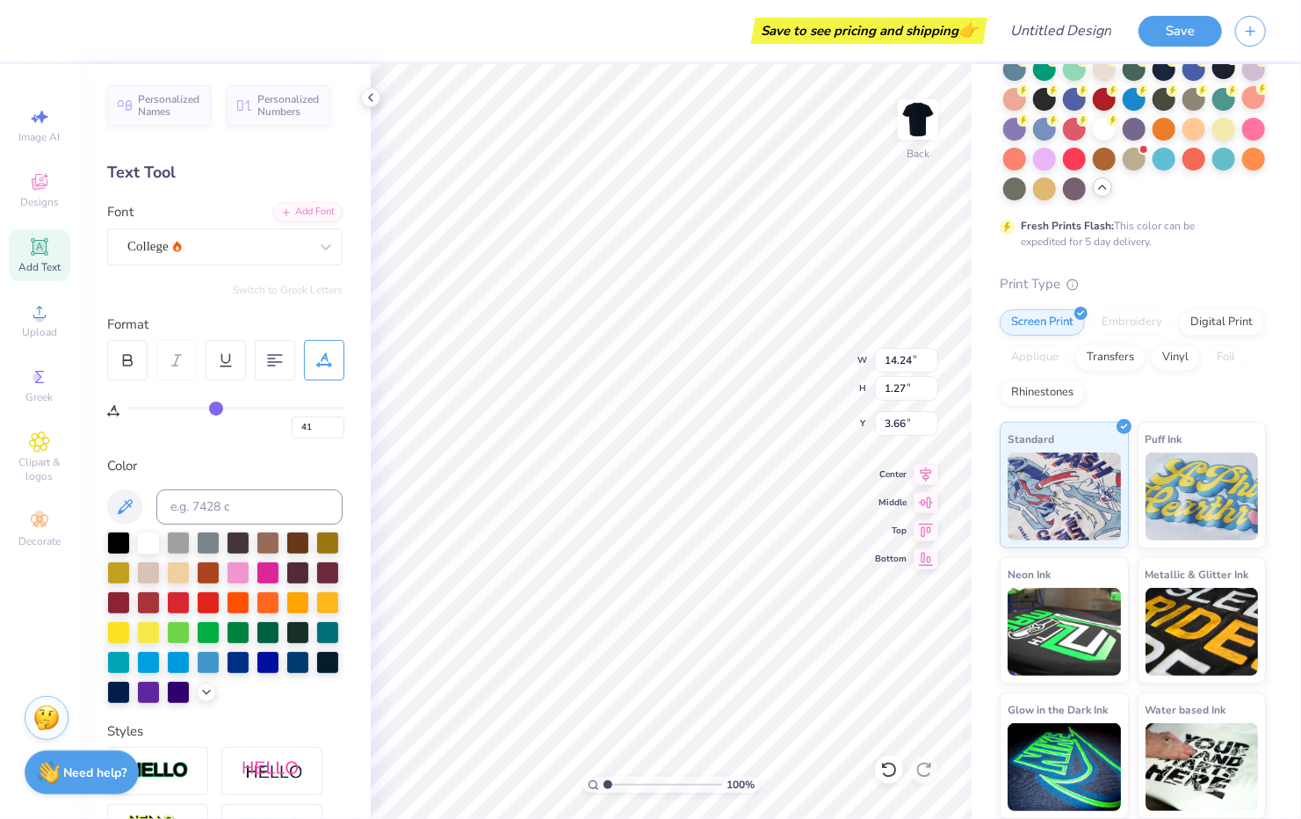
click at [217, 407] on input "range" at bounding box center [236, 408] width 216 height 3
type input "40"
type input "35"
type input "21"
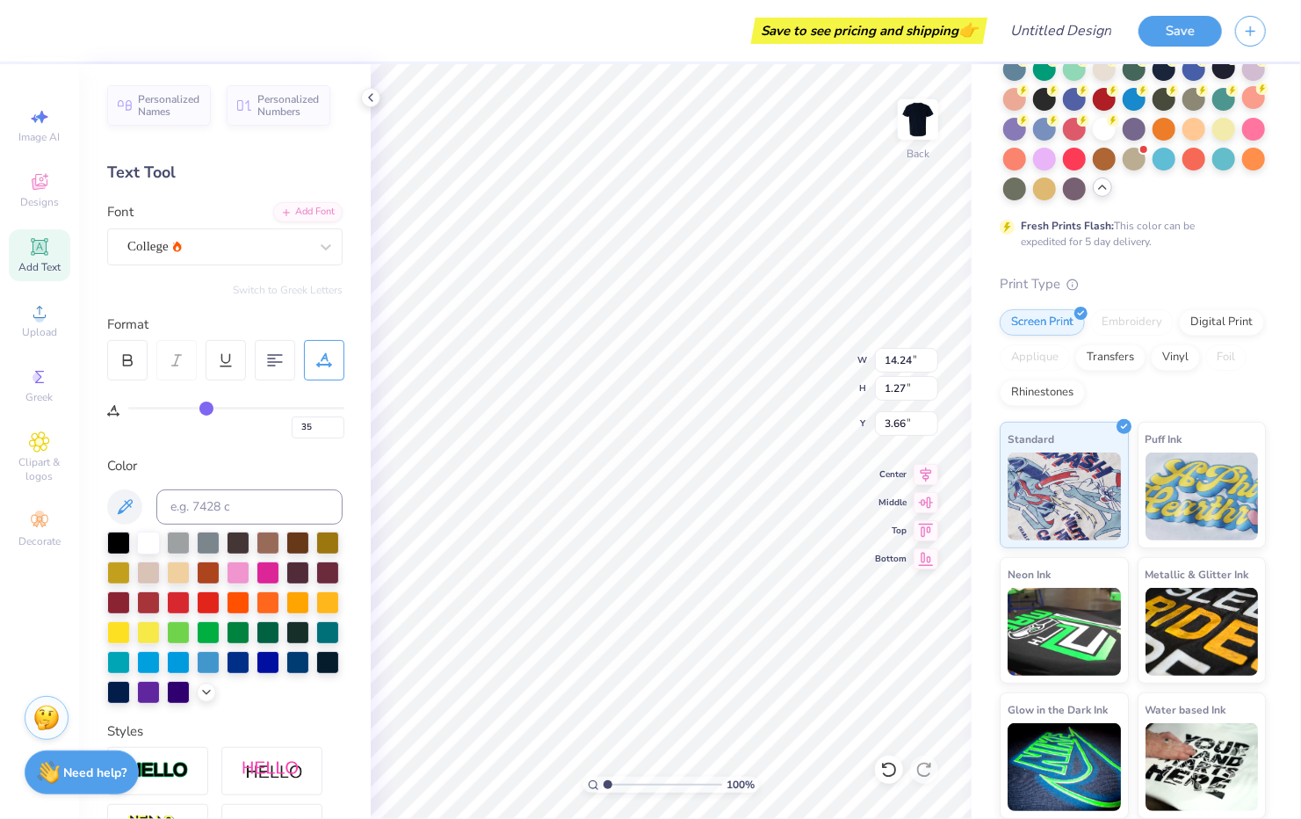
type input "21"
type input "7"
type input "0"
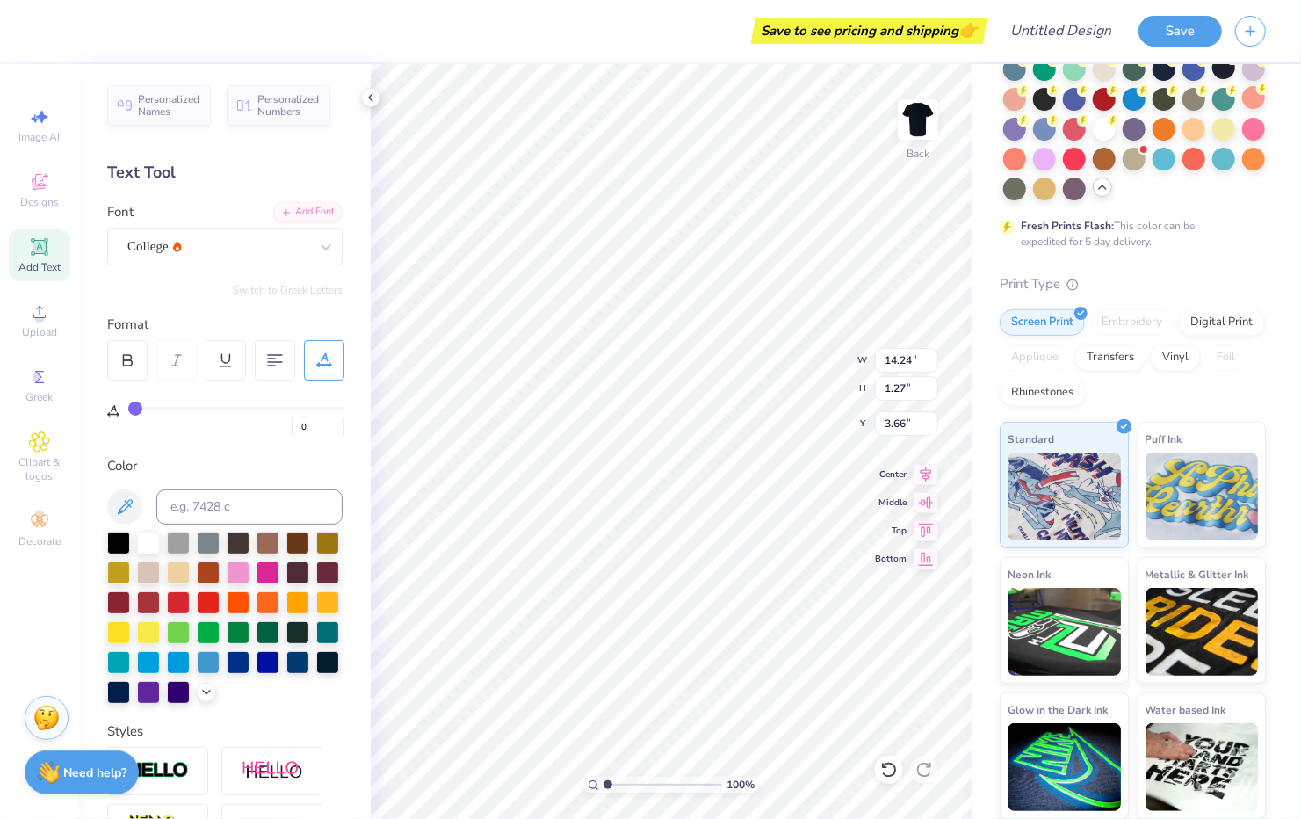
drag, startPoint x: 217, startPoint y: 406, endPoint x: 57, endPoint y: 406, distance: 159.9
type input "0"
click at [128, 407] on input "range" at bounding box center [236, 408] width 216 height 3
click at [317, 251] on icon at bounding box center [326, 247] width 18 height 18
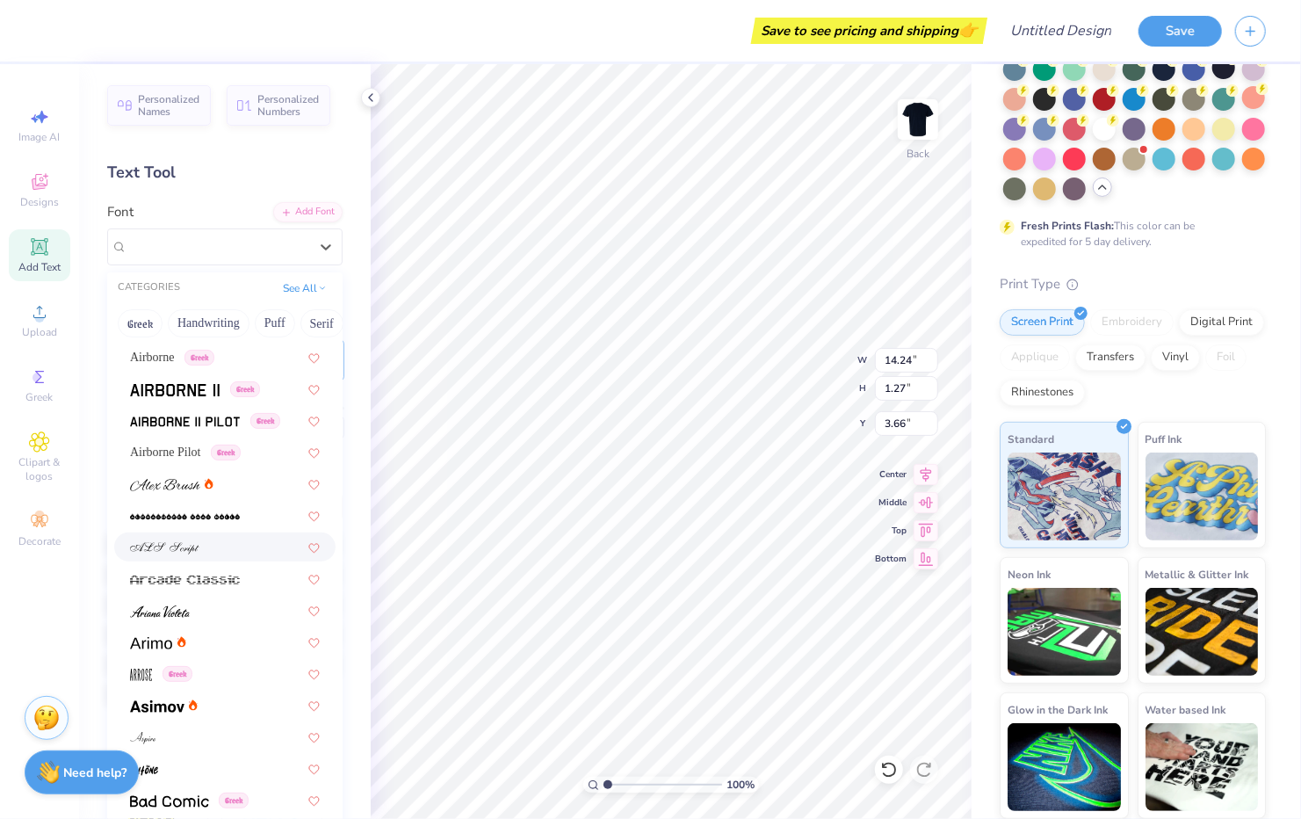
scroll to position [312, 0]
click at [201, 460] on span "Airborne Pilot" at bounding box center [165, 453] width 71 height 18
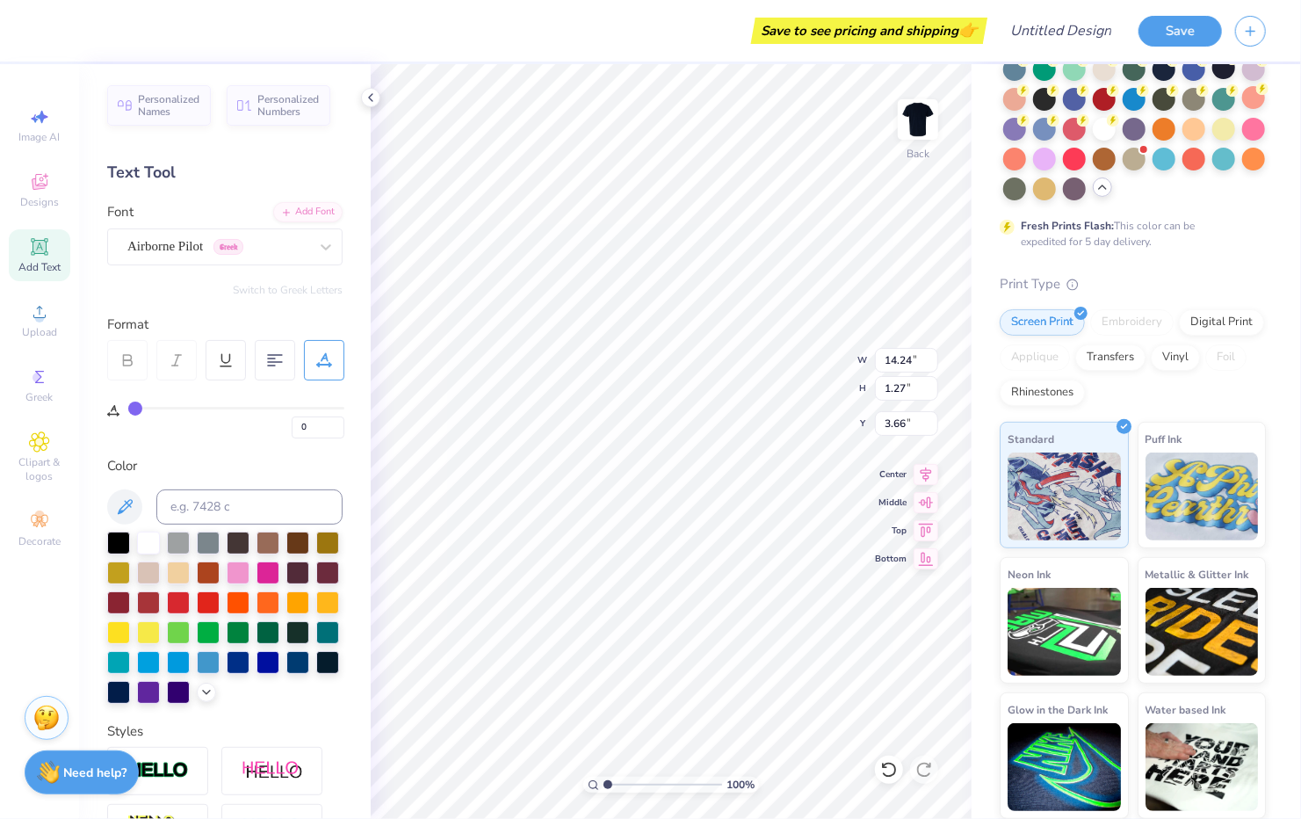
scroll to position [14, 4]
type textarea "[GEOGRAPHIC_DATA][PERSON_NAME]"
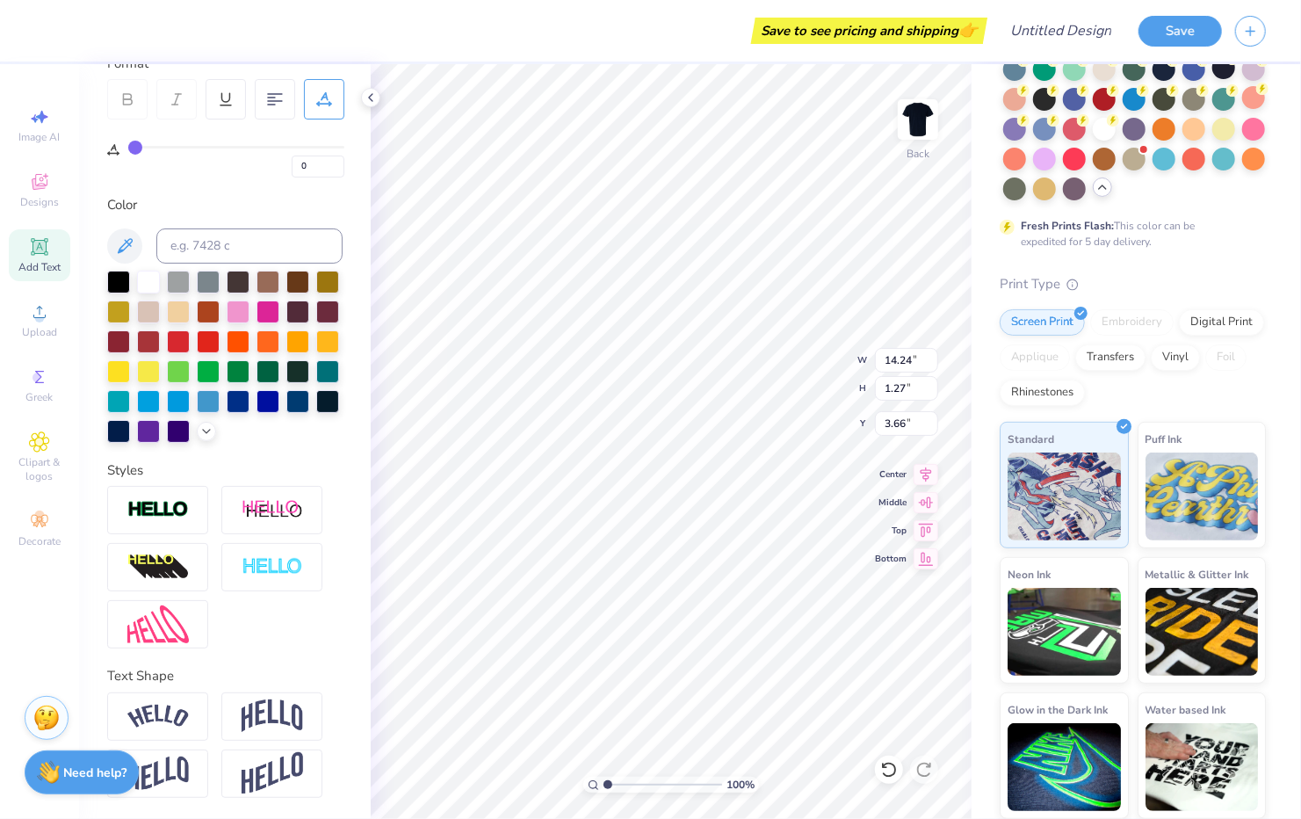
scroll to position [289, 0]
click at [76, 767] on strong "Need help?" at bounding box center [95, 770] width 63 height 17
type textarea "x"
type input "14.17"
type input "1.17"
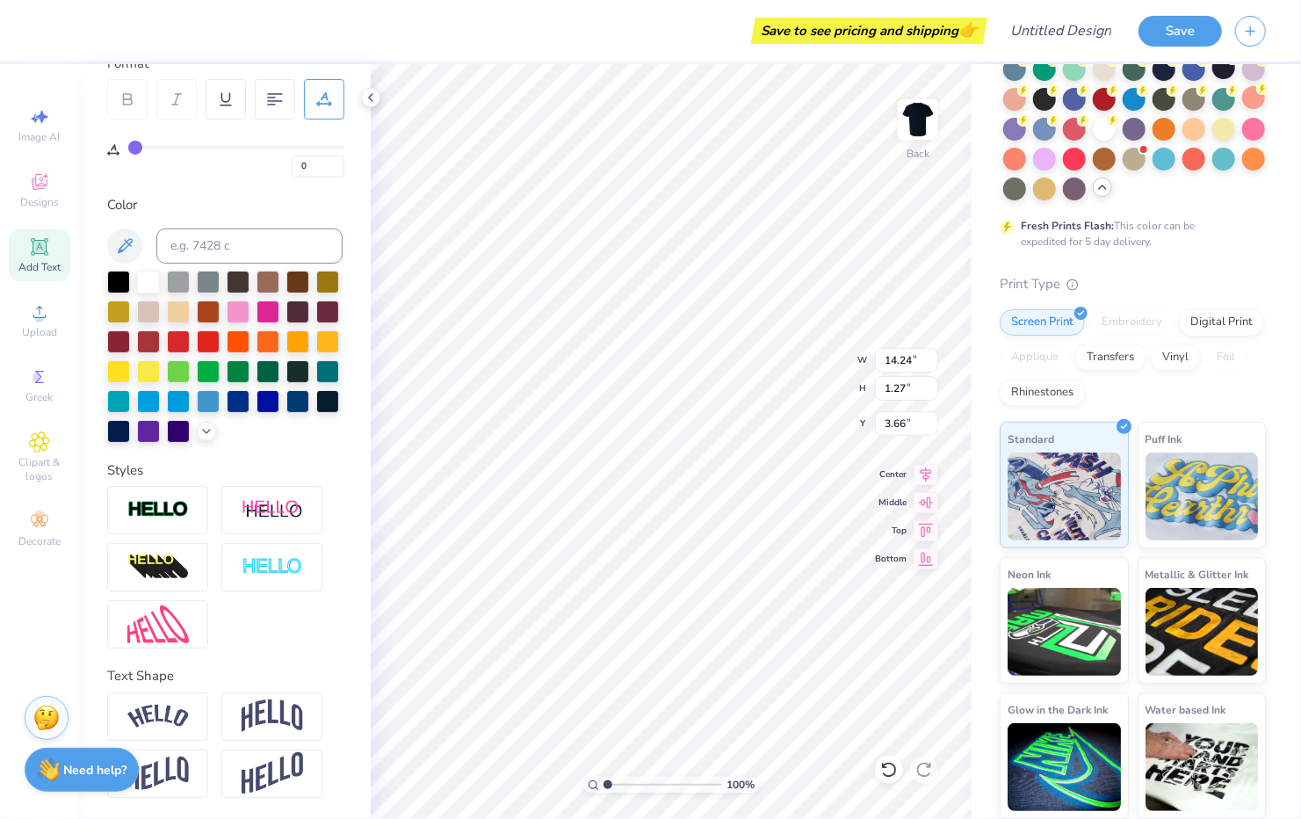
type input "3.71"
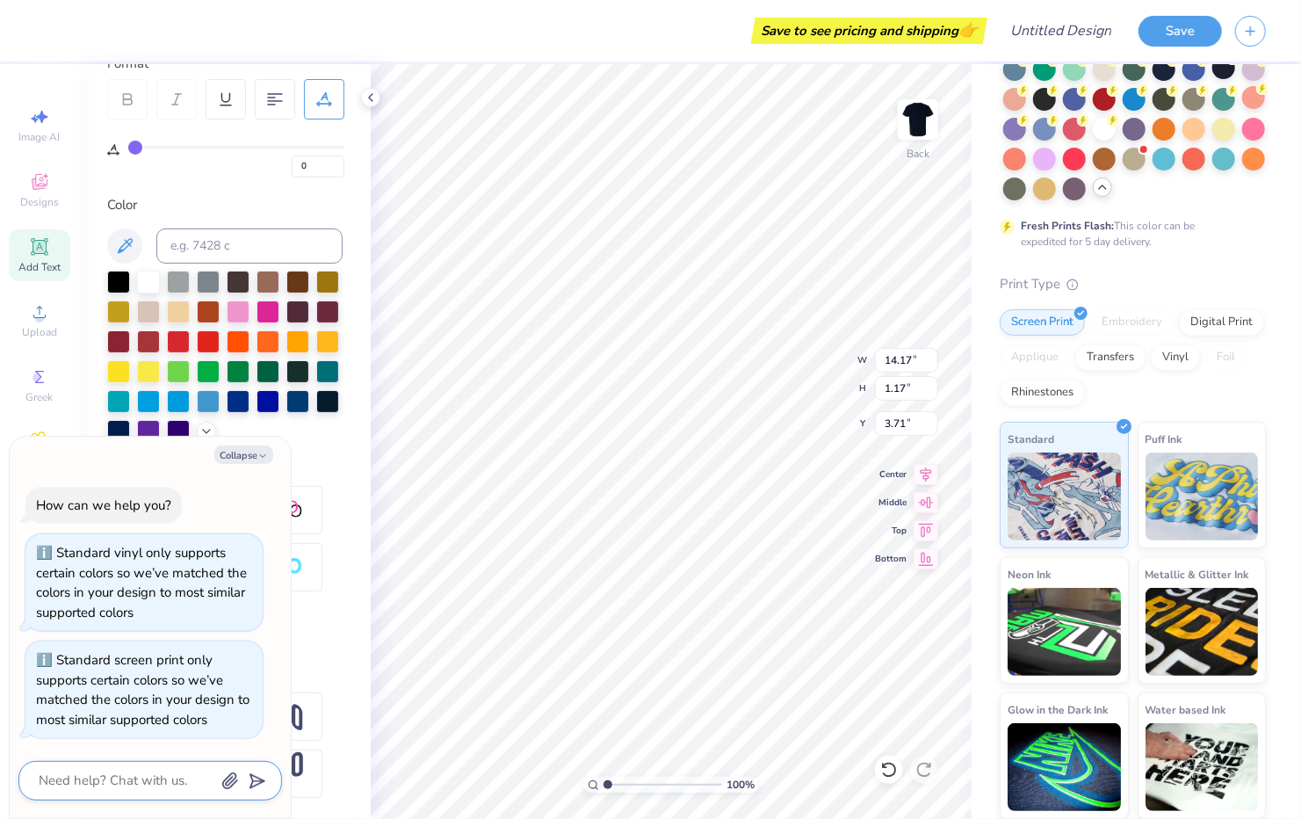
click at [124, 779] on textarea at bounding box center [126, 781] width 178 height 24
type textarea "x"
type textarea "how"
type textarea "x"
type textarea "how"
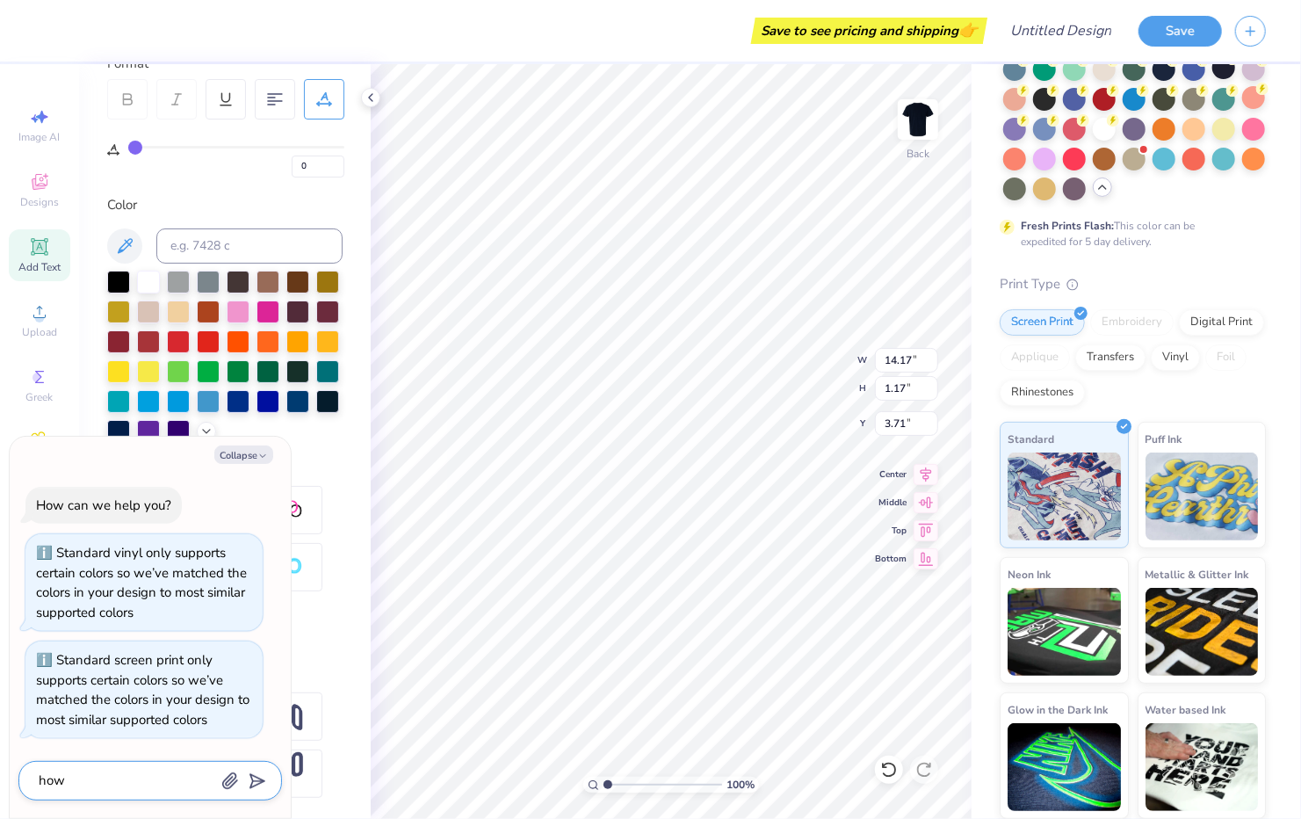
type textarea "x"
type textarea "how to"
type textarea "x"
type textarea "how to"
type textarea "x"
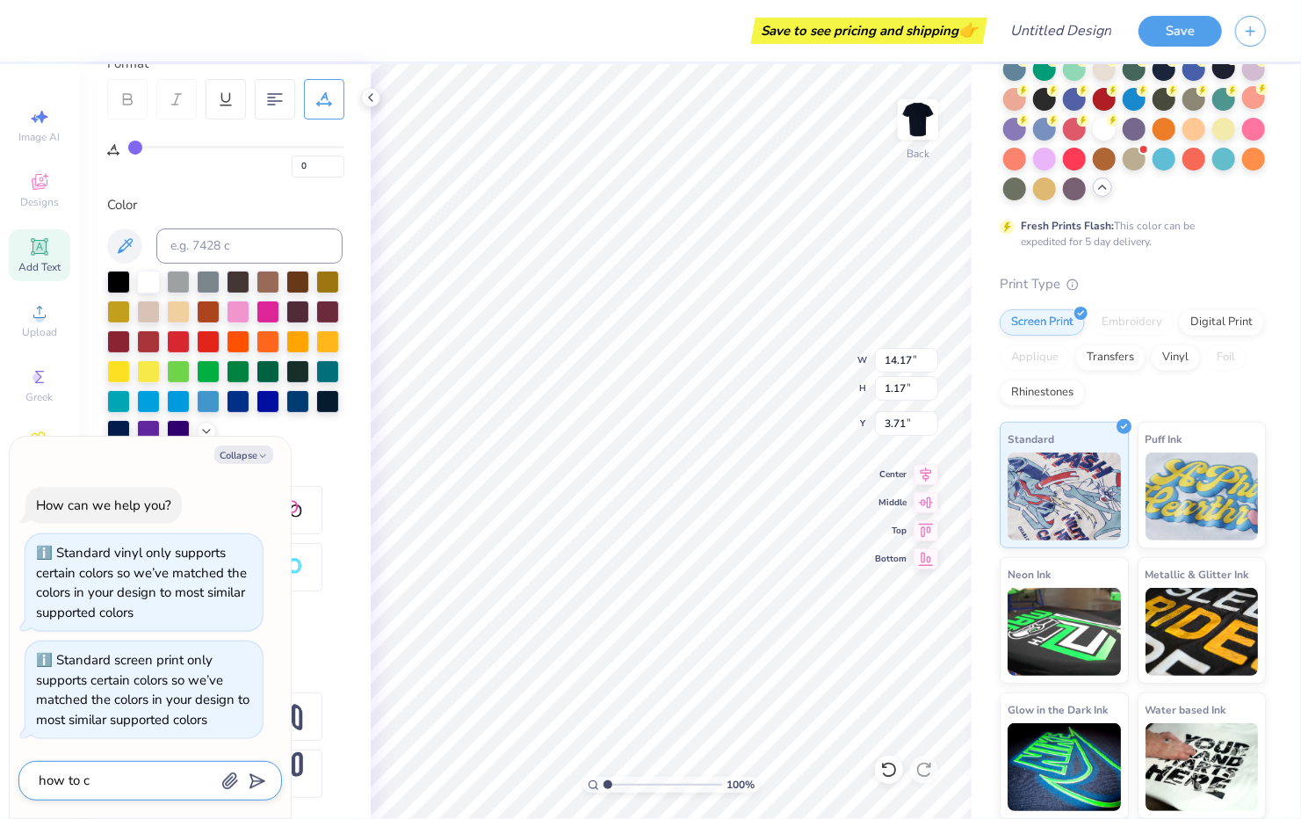
type textarea "how to ch"
type textarea "x"
type textarea "how to cha"
type textarea "x"
type textarea "how to [PERSON_NAME]"
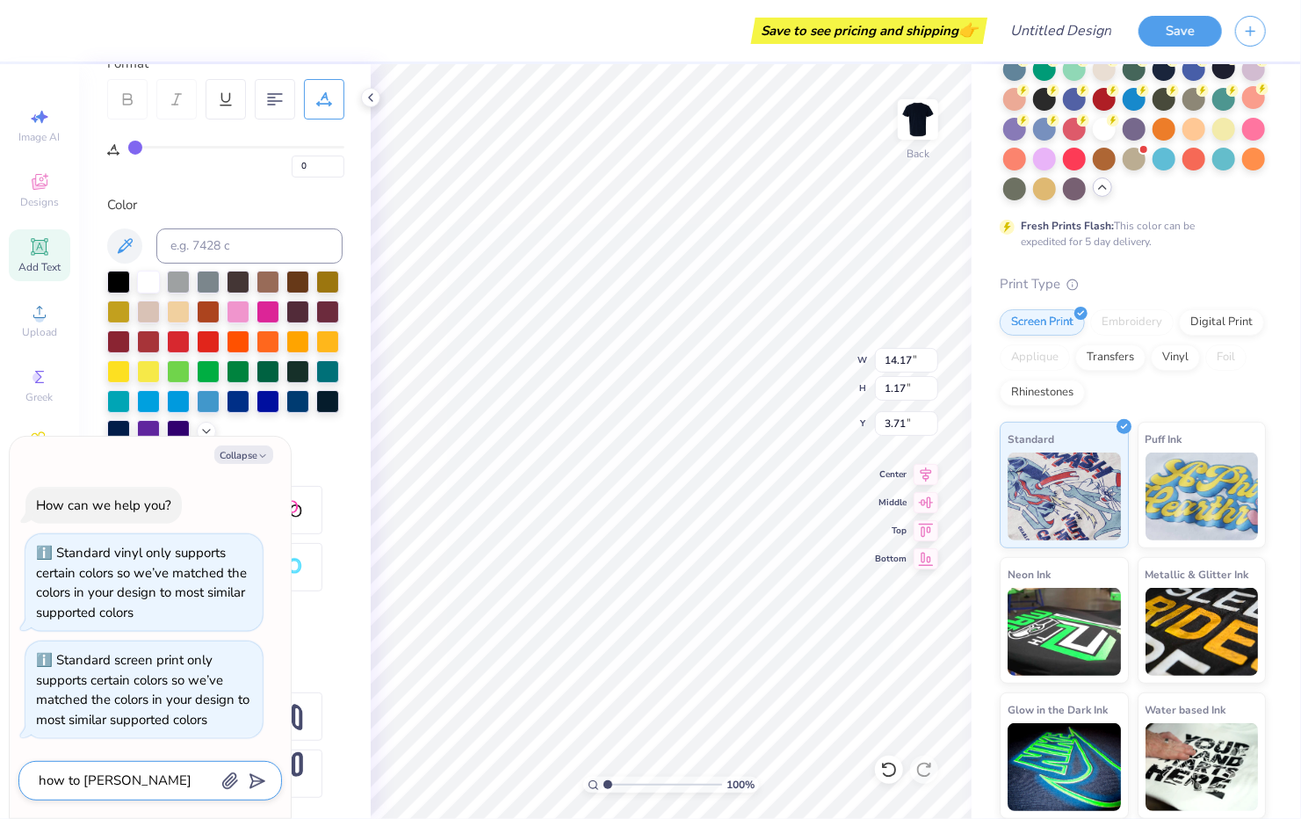
type textarea "x"
type textarea "how to [PERSON_NAME]"
type textarea "x"
type textarea "how to change"
type textarea "x"
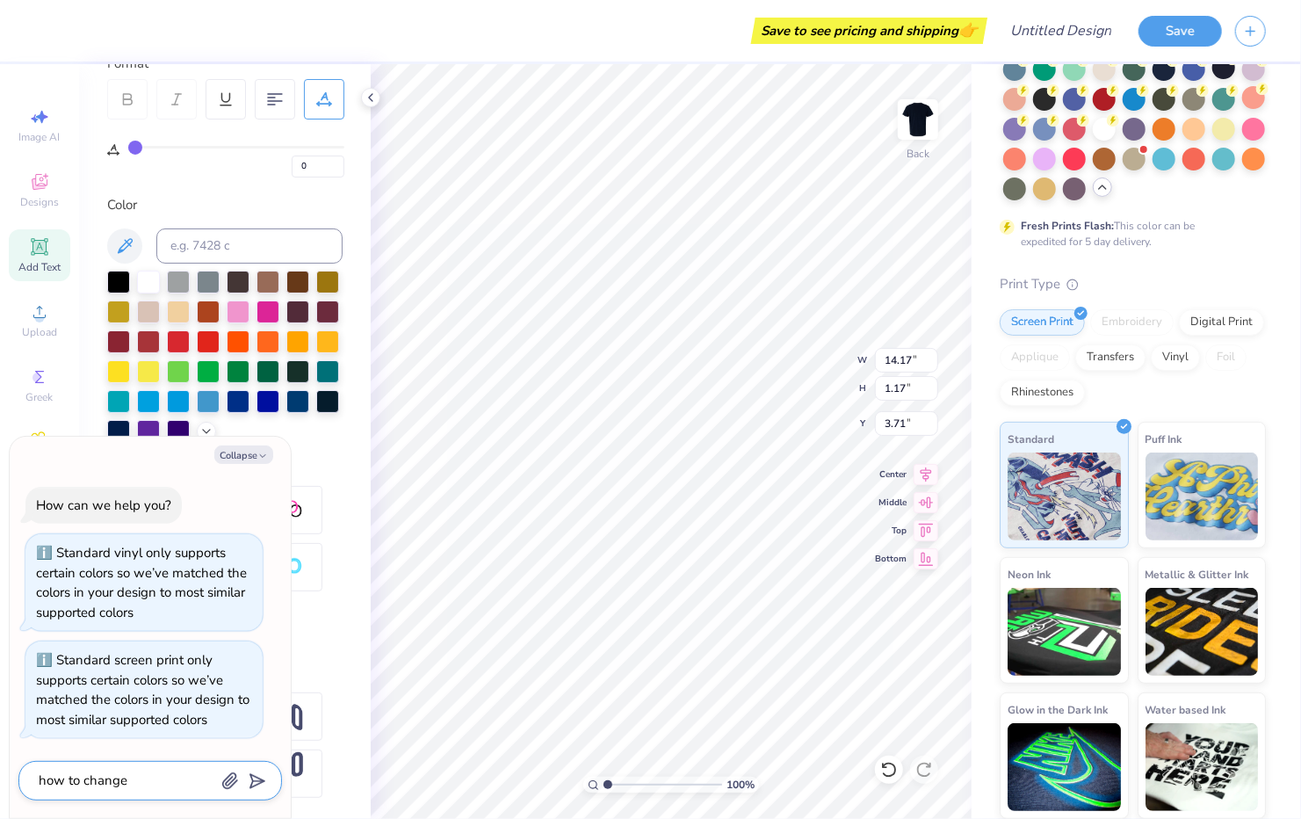
type textarea "how to change f"
type textarea "x"
type textarea "how to change fo"
type textarea "x"
type textarea "how to change fon"
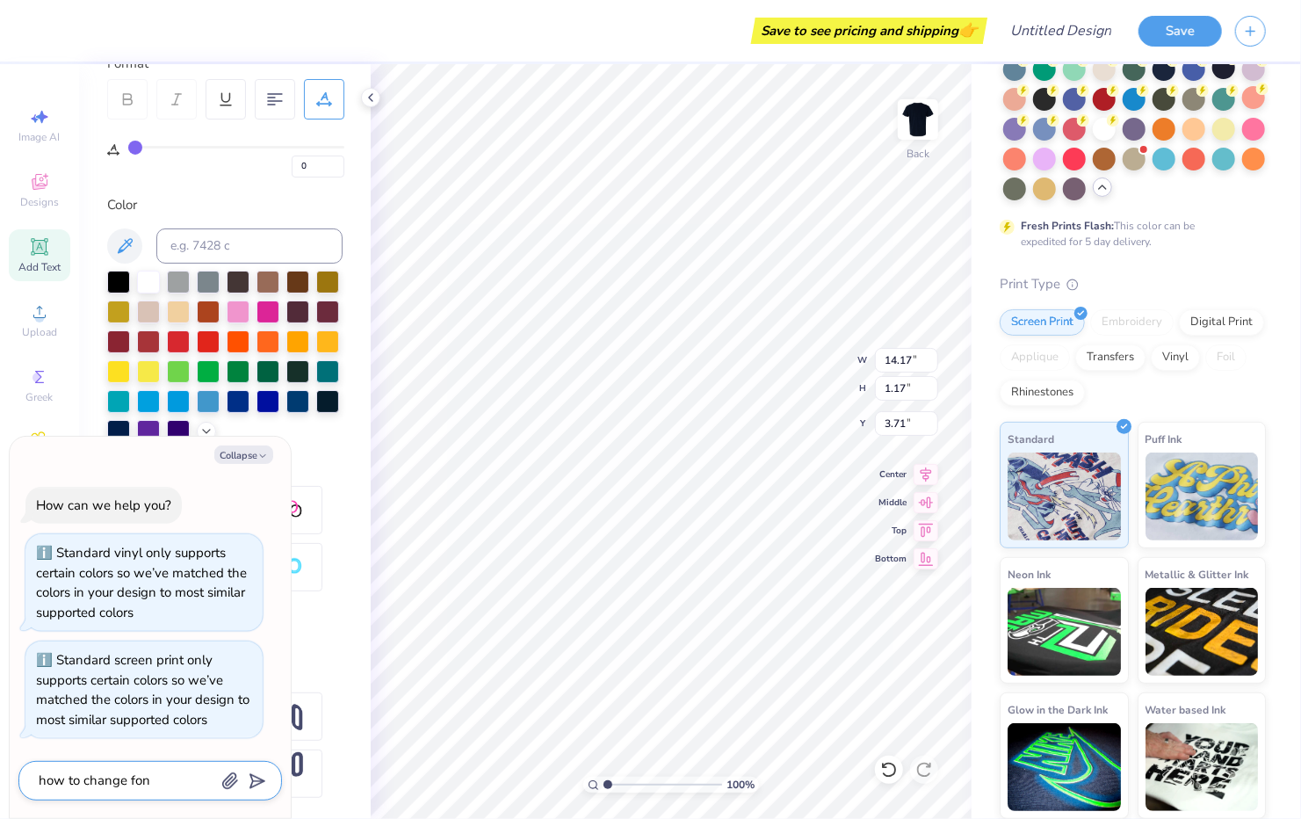
type textarea "x"
type textarea "how to change font"
type textarea "x"
type textarea "how to change font s"
type textarea "x"
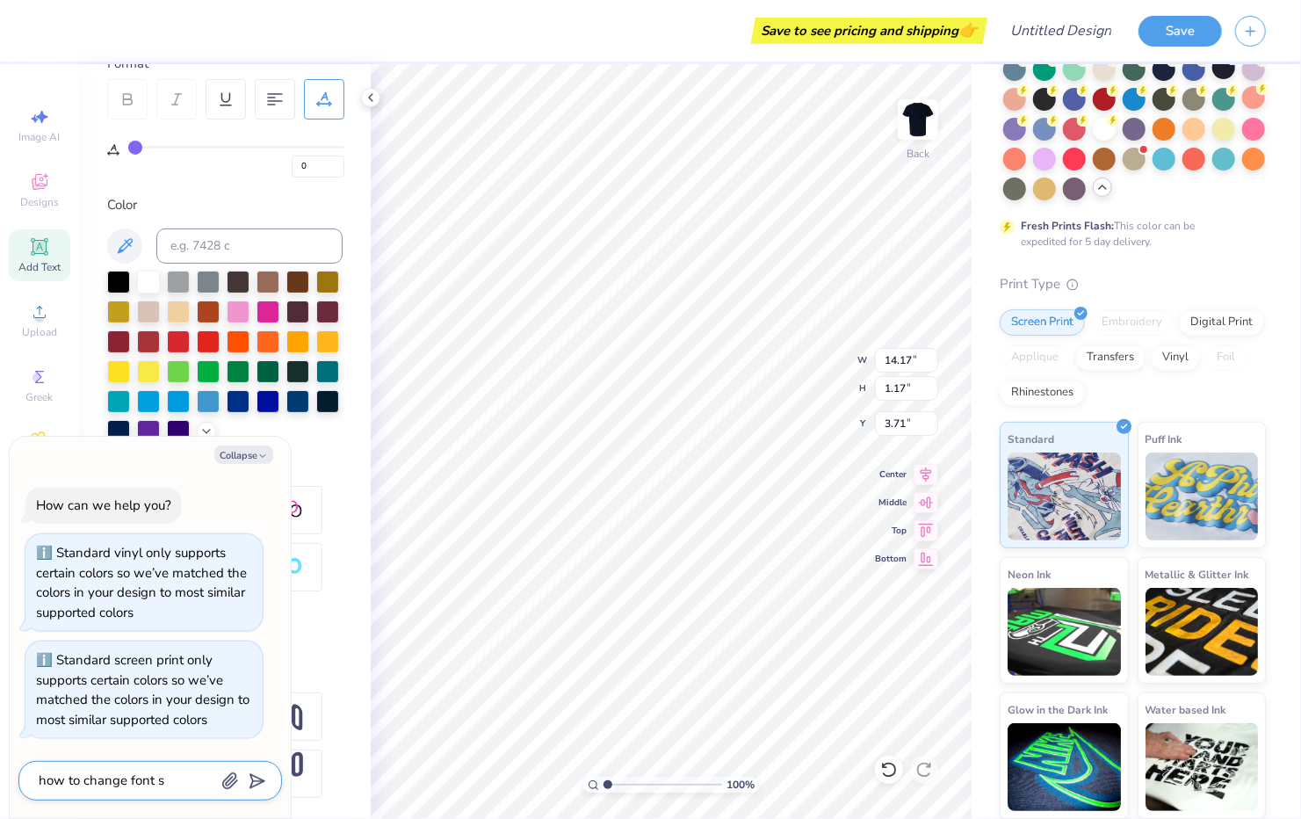
type textarea "how to change font si"
type textarea "x"
type textarea "how to change font siz"
type textarea "x"
type textarea "how to change font size"
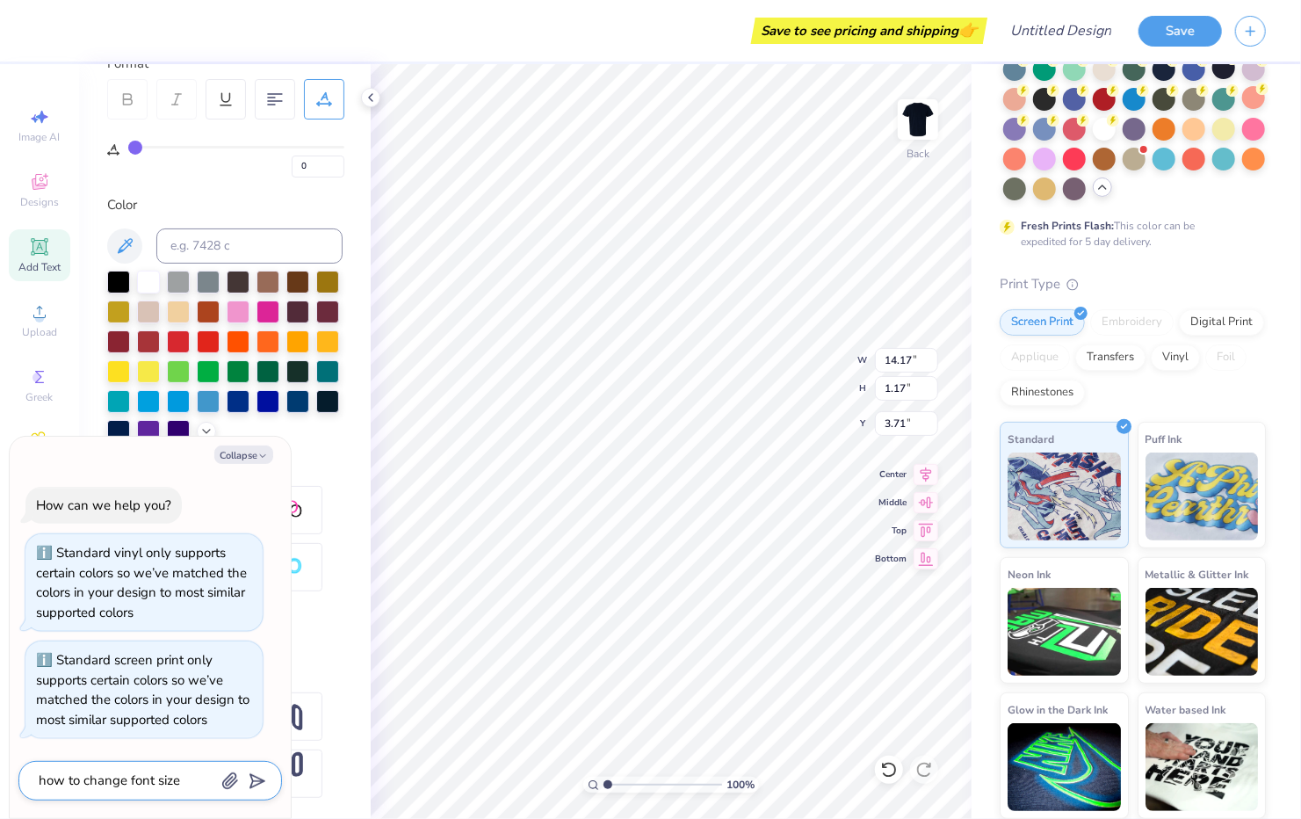
type textarea "x"
type textarea "how to change font size"
type textarea "x"
type textarea "how to change font size i"
type textarea "x"
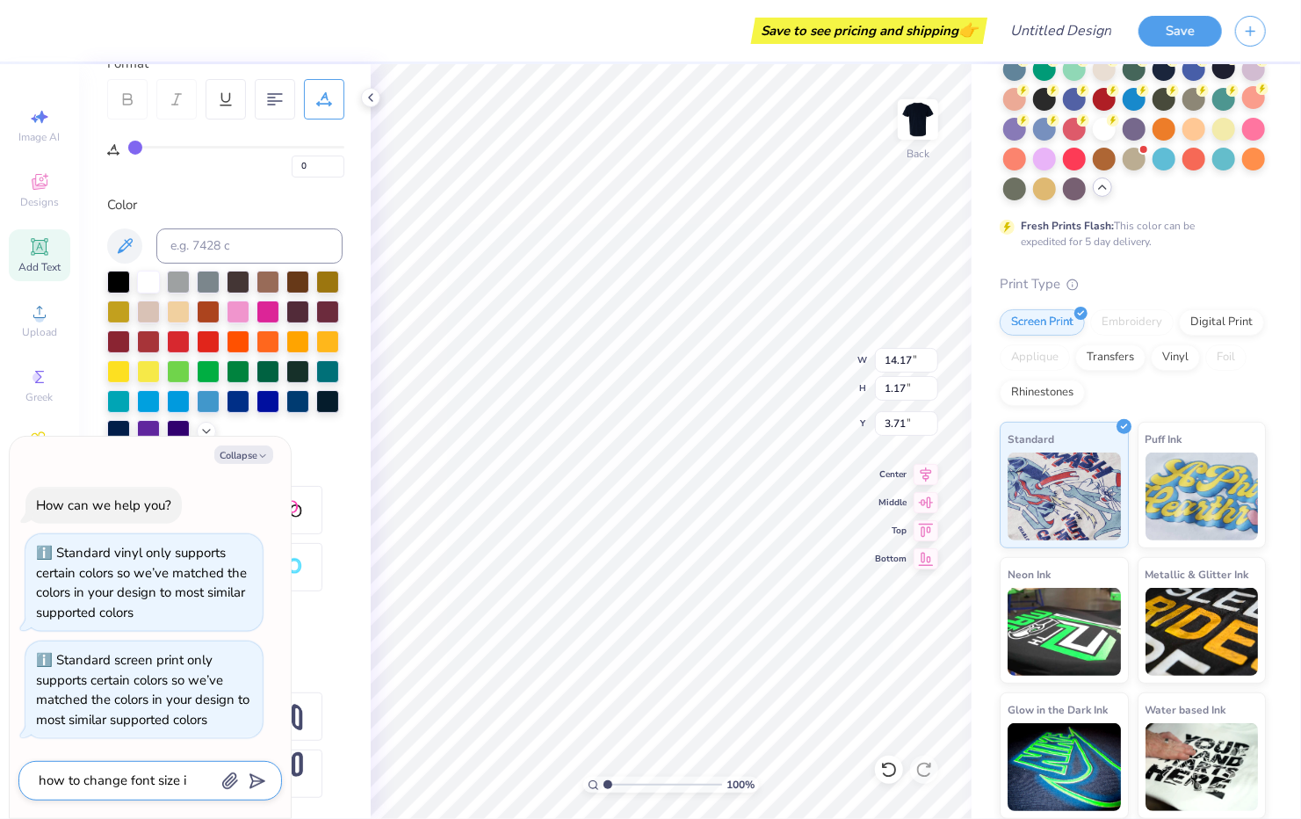
type textarea "how to change font size in"
type textarea "x"
type textarea "how to change font size in"
type textarea "x"
type textarea "how to change font size in t"
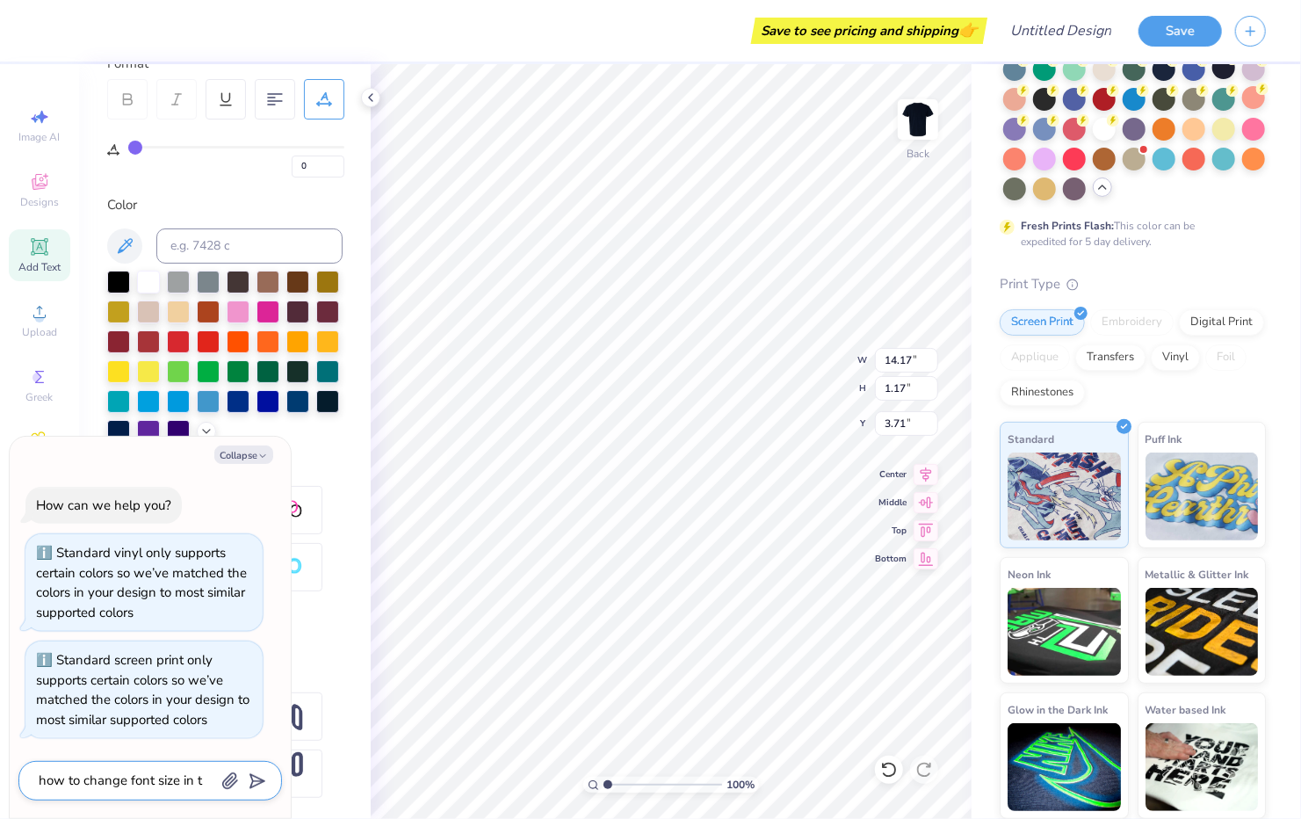
type textarea "x"
type textarea "how to change font size in te"
type textarea "x"
type textarea "how to change font size in tex"
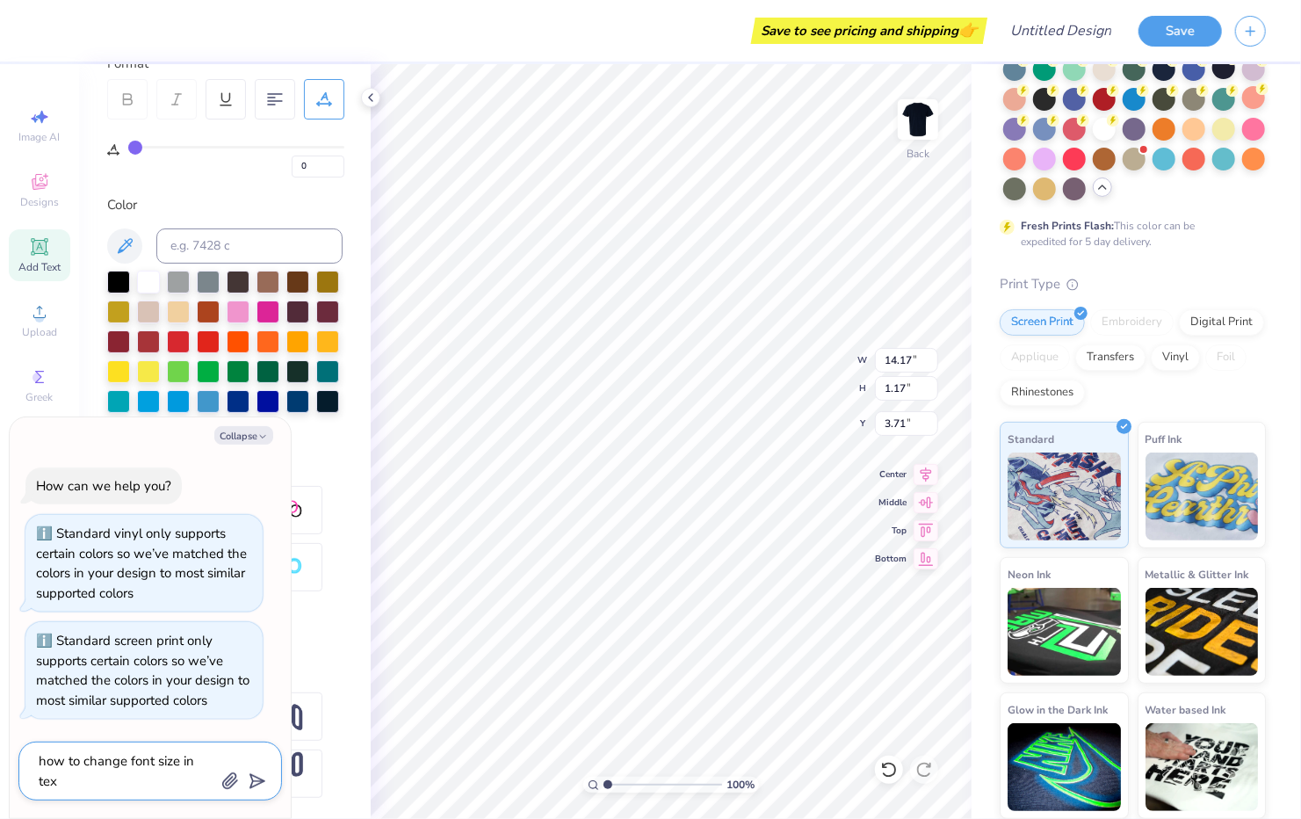
type textarea "x"
type textarea "how to change font size in text"
type textarea "x"
type textarea "how to change font size in text?"
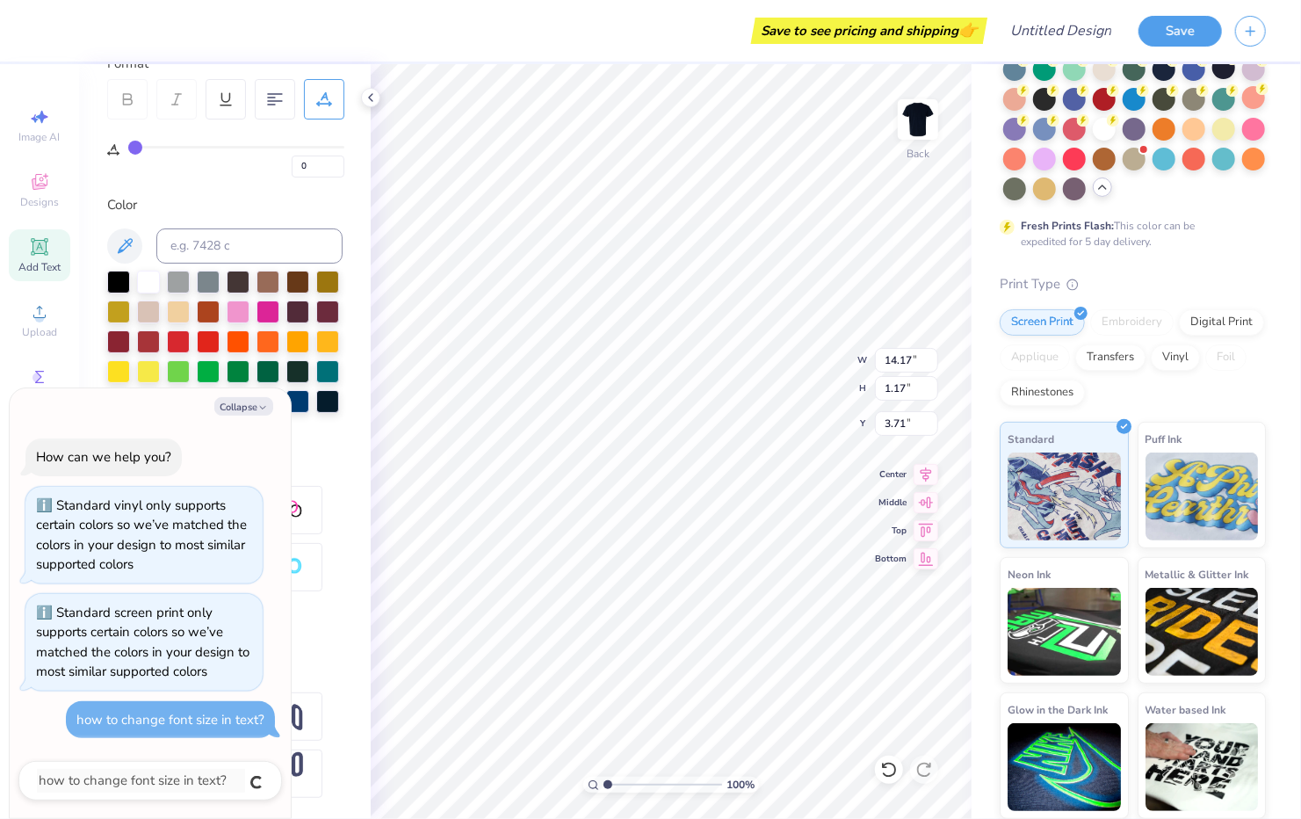
type textarea "x"
click at [156, 777] on textarea at bounding box center [126, 781] width 178 height 24
type textarea "x"
type textarea "h"
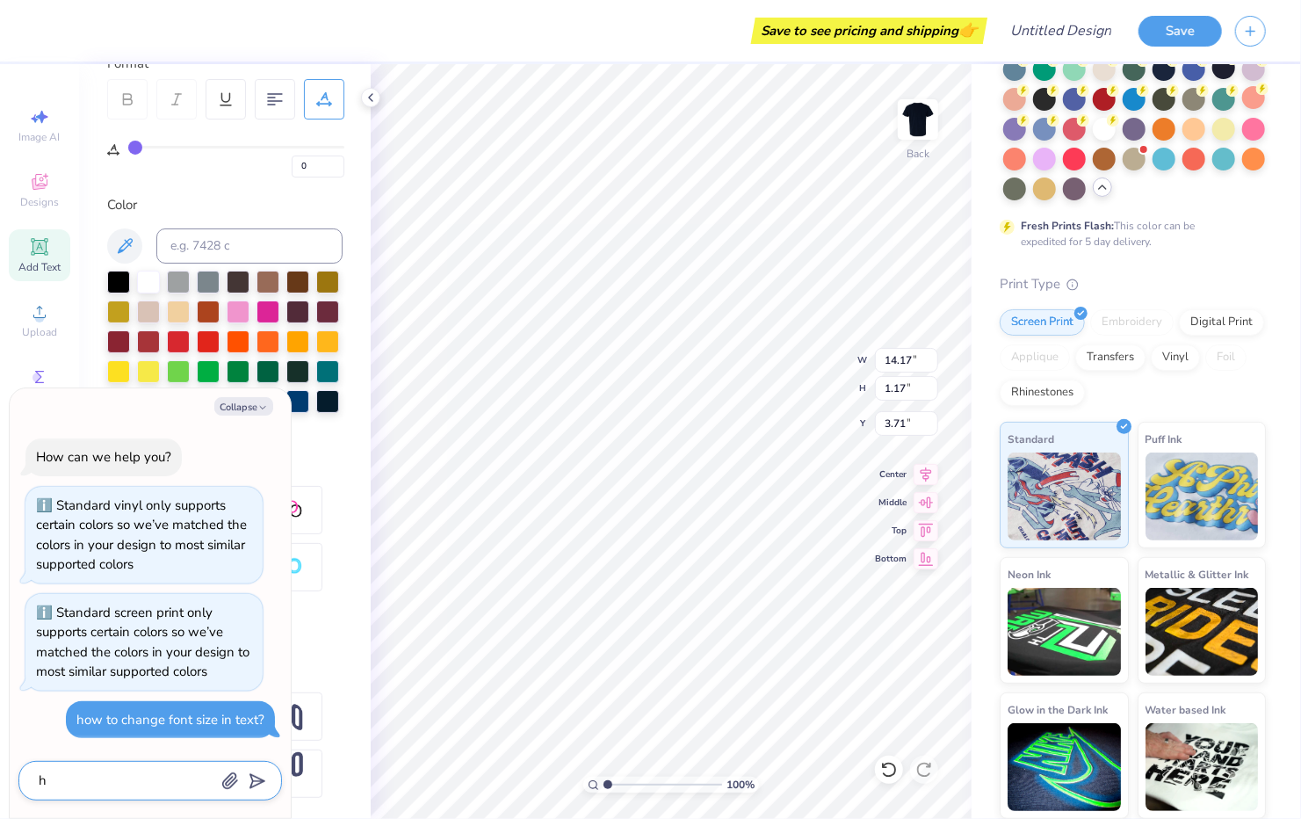
type textarea "x"
type textarea "he"
type textarea "x"
type textarea "hel"
type textarea "x"
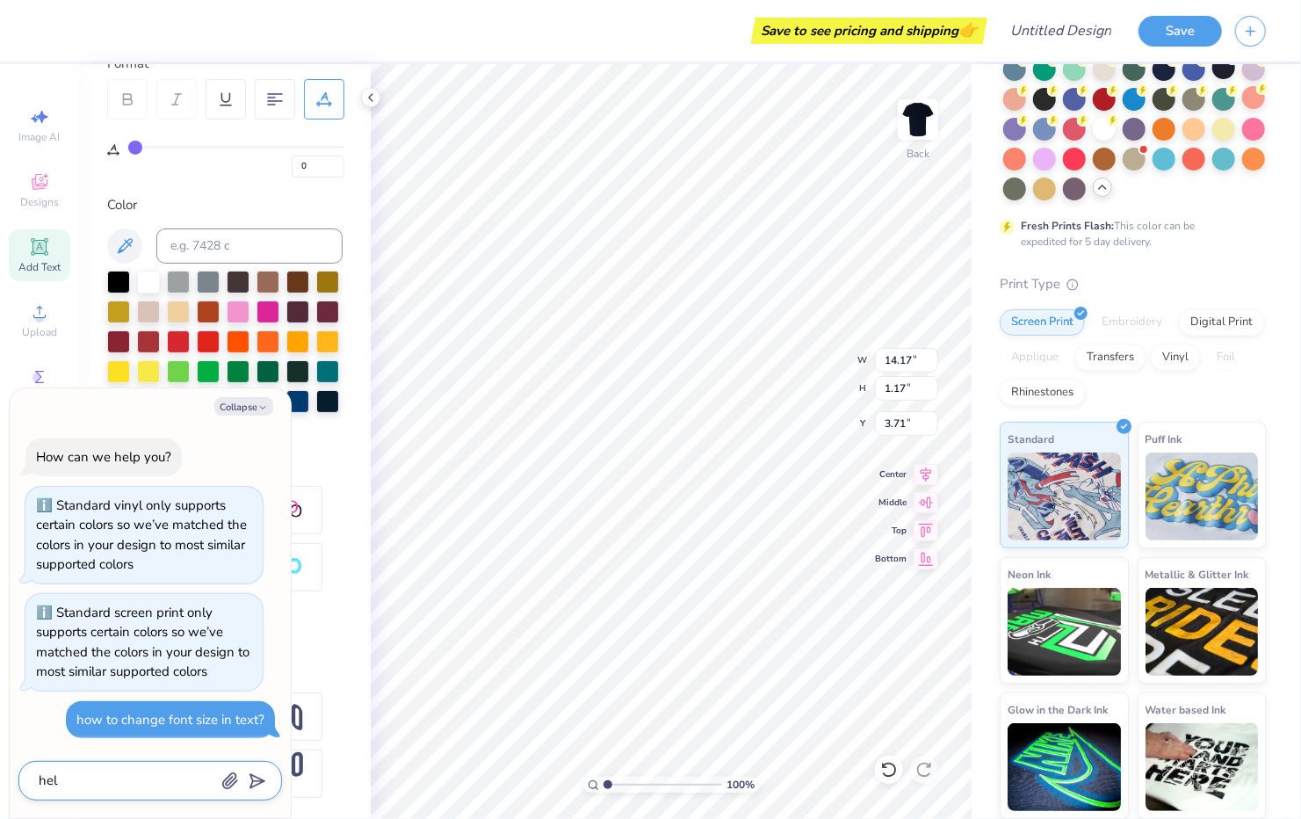
type textarea "helo"
type textarea "x"
type textarea "helo?"
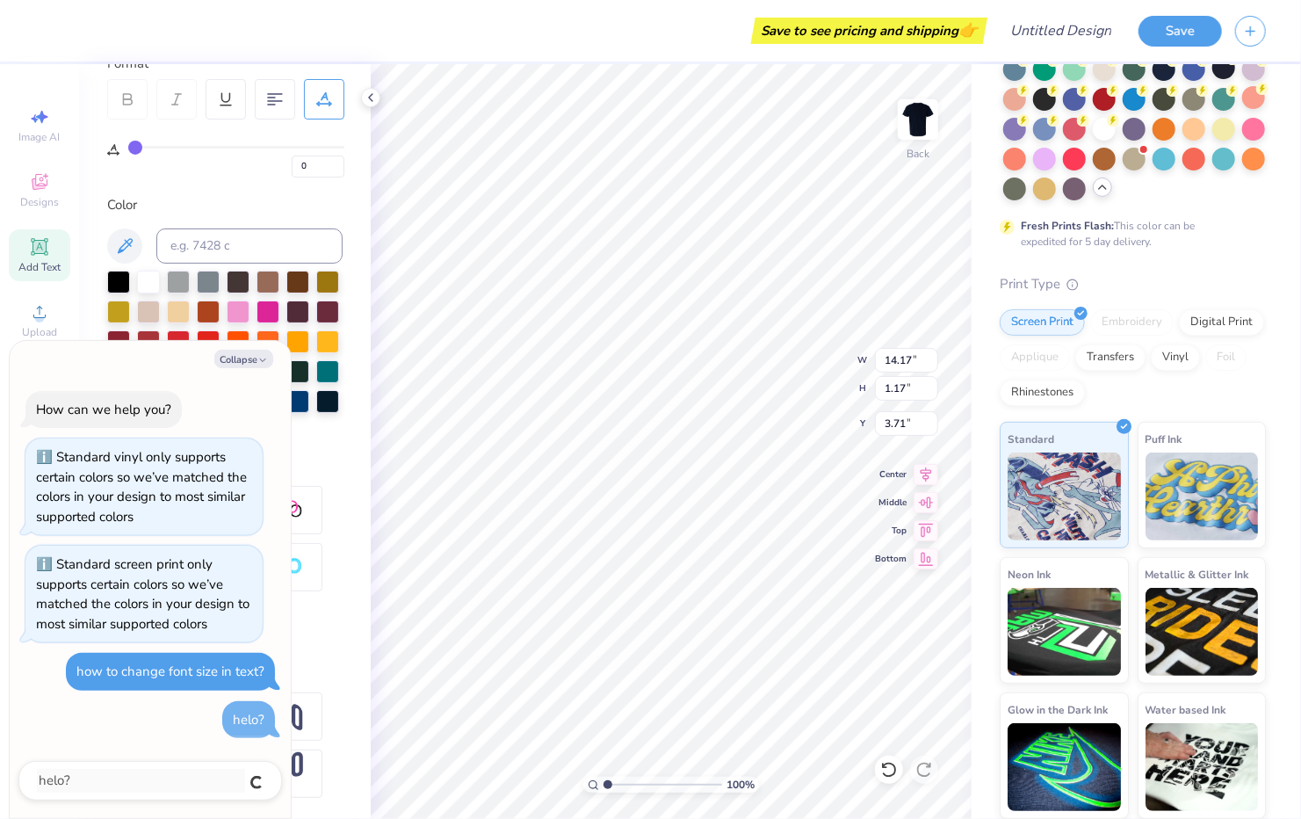
type textarea "x"
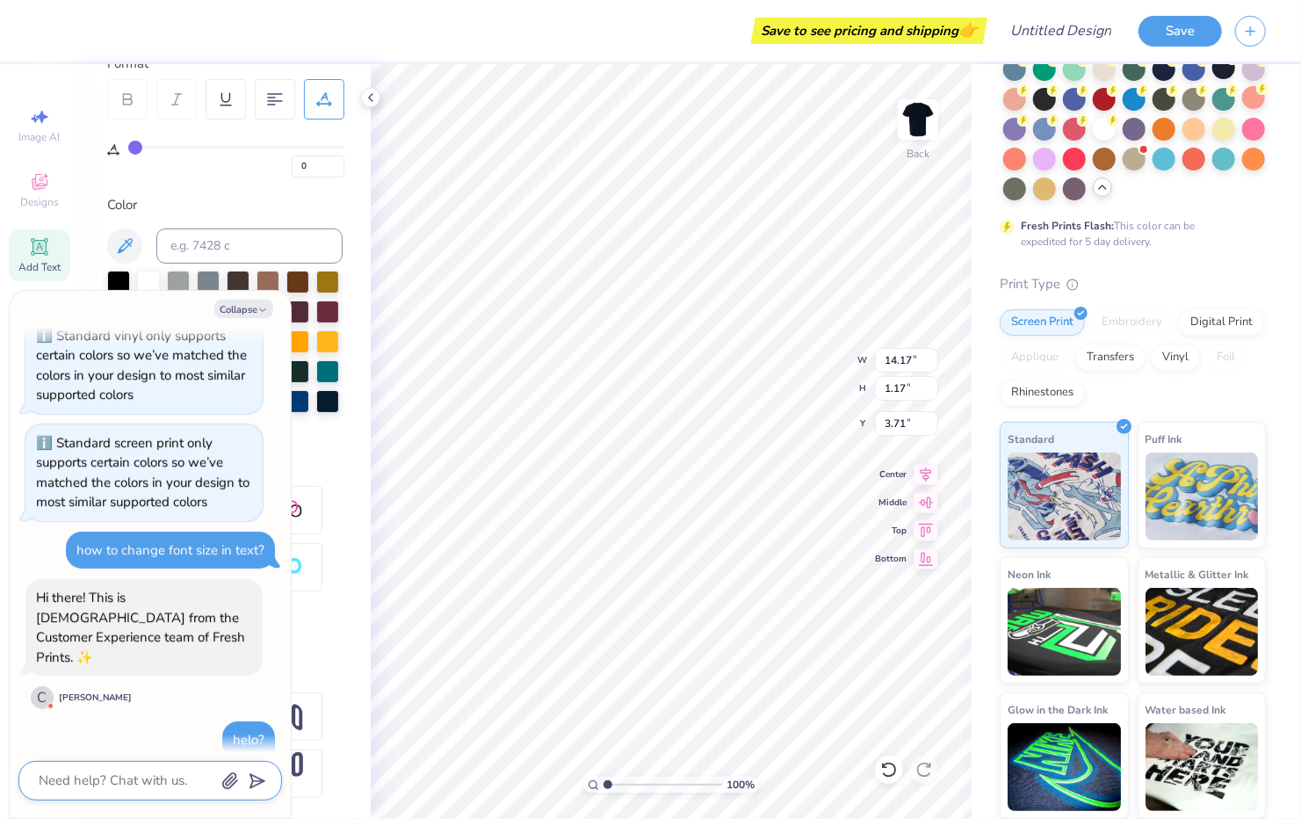
click at [146, 786] on textarea at bounding box center [126, 781] width 178 height 24
type textarea "x"
type textarea "H"
type textarea "x"
type textarea "H"
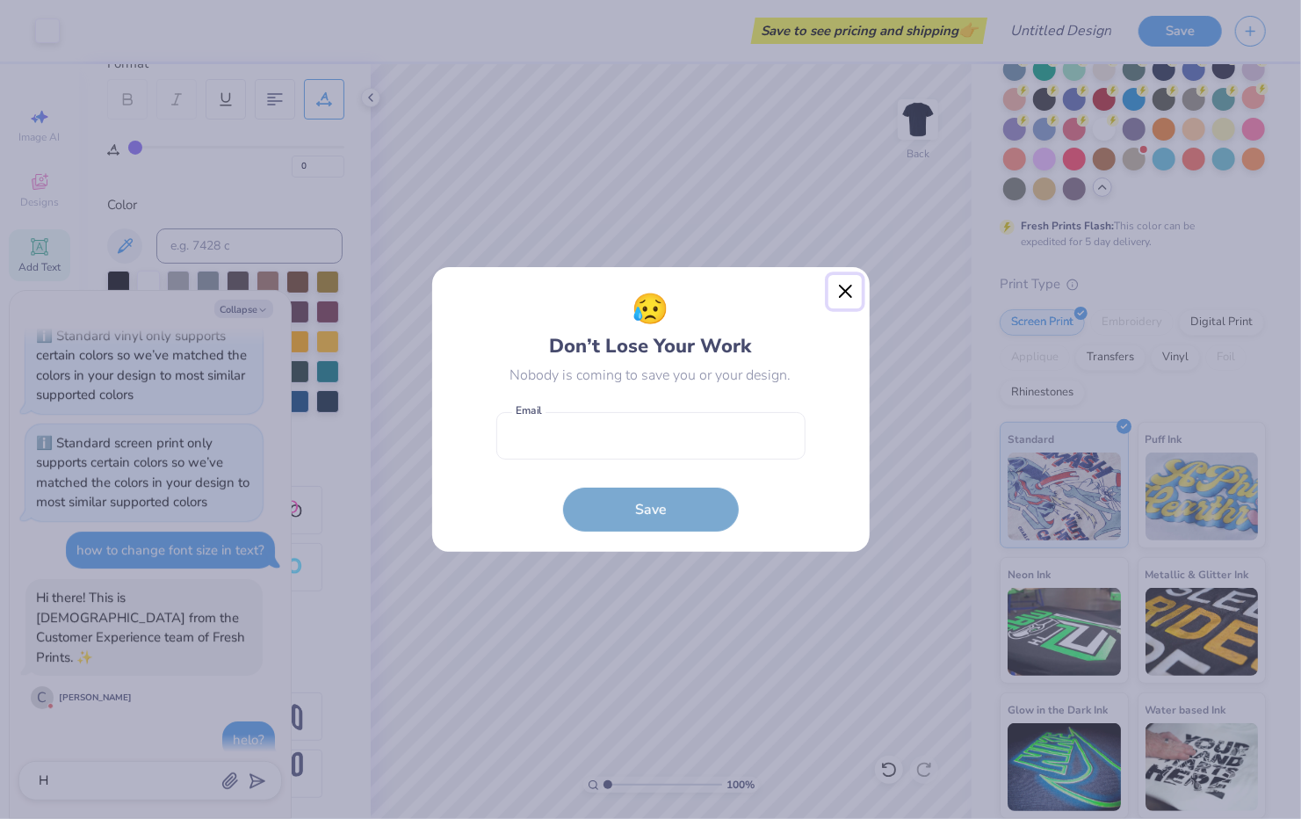
click at [848, 292] on button "Close" at bounding box center [845, 291] width 33 height 33
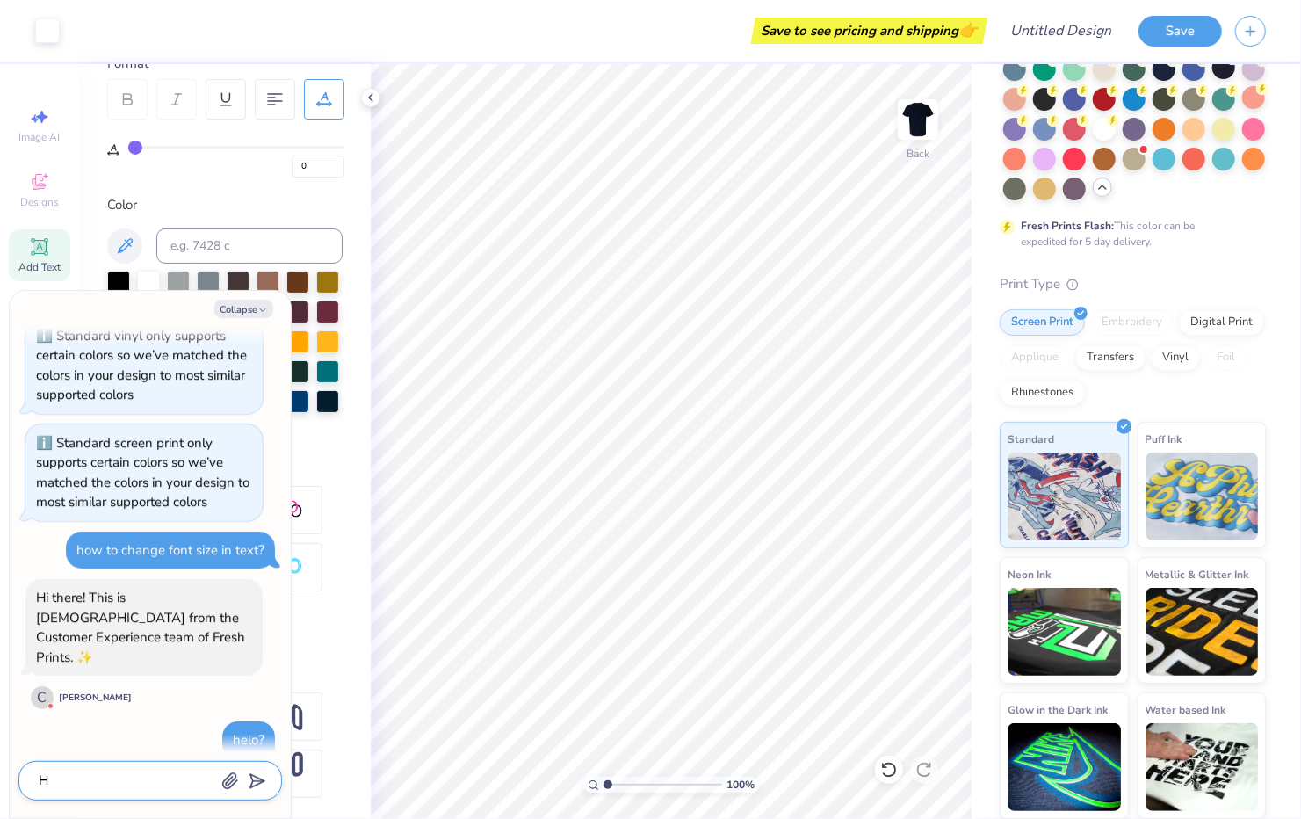
type textarea "x"
type textarea "Hi"
type textarea "x"
type textarea "Hi"
type textarea "x"
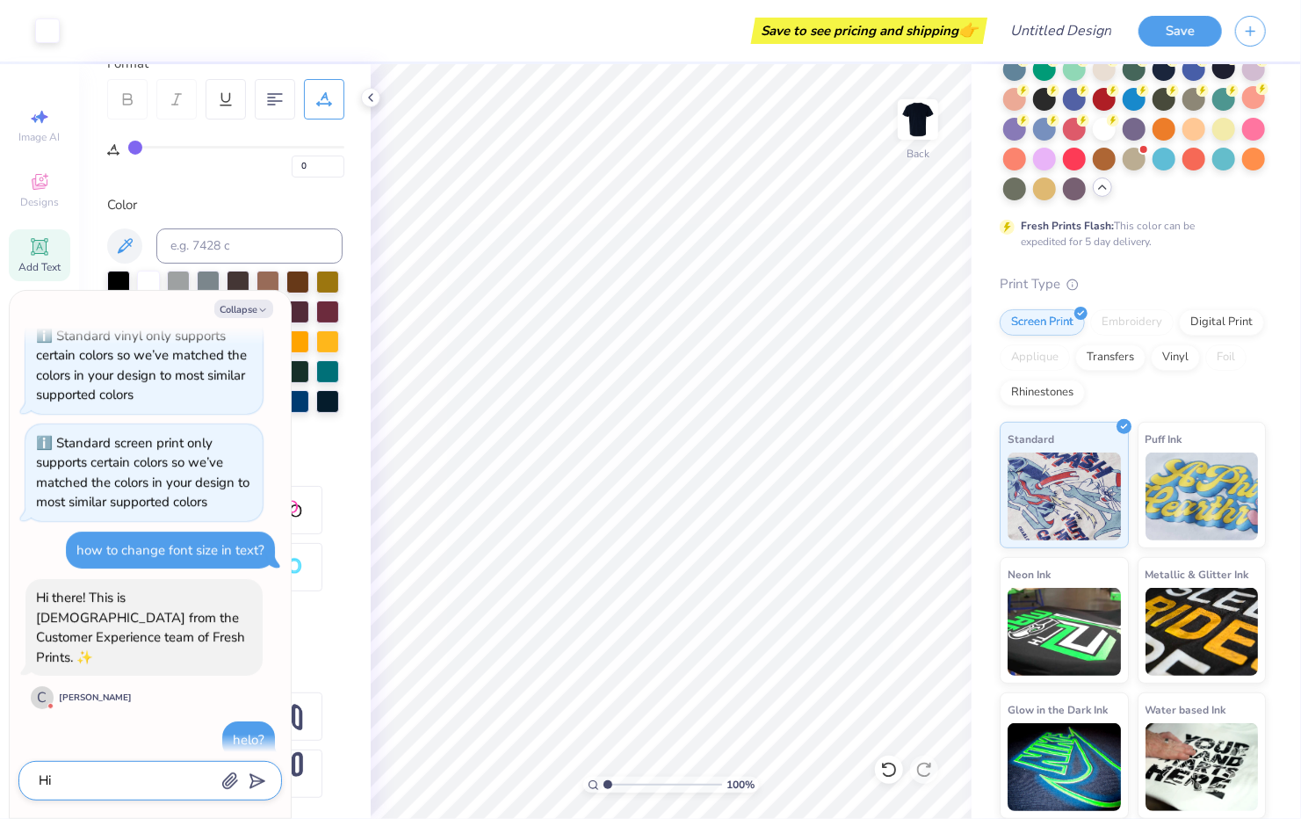
type textarea "Hi C"
type textarea "x"
type textarea "Hi [PERSON_NAME]"
type textarea "x"
type textarea "Hi [PERSON_NAME]"
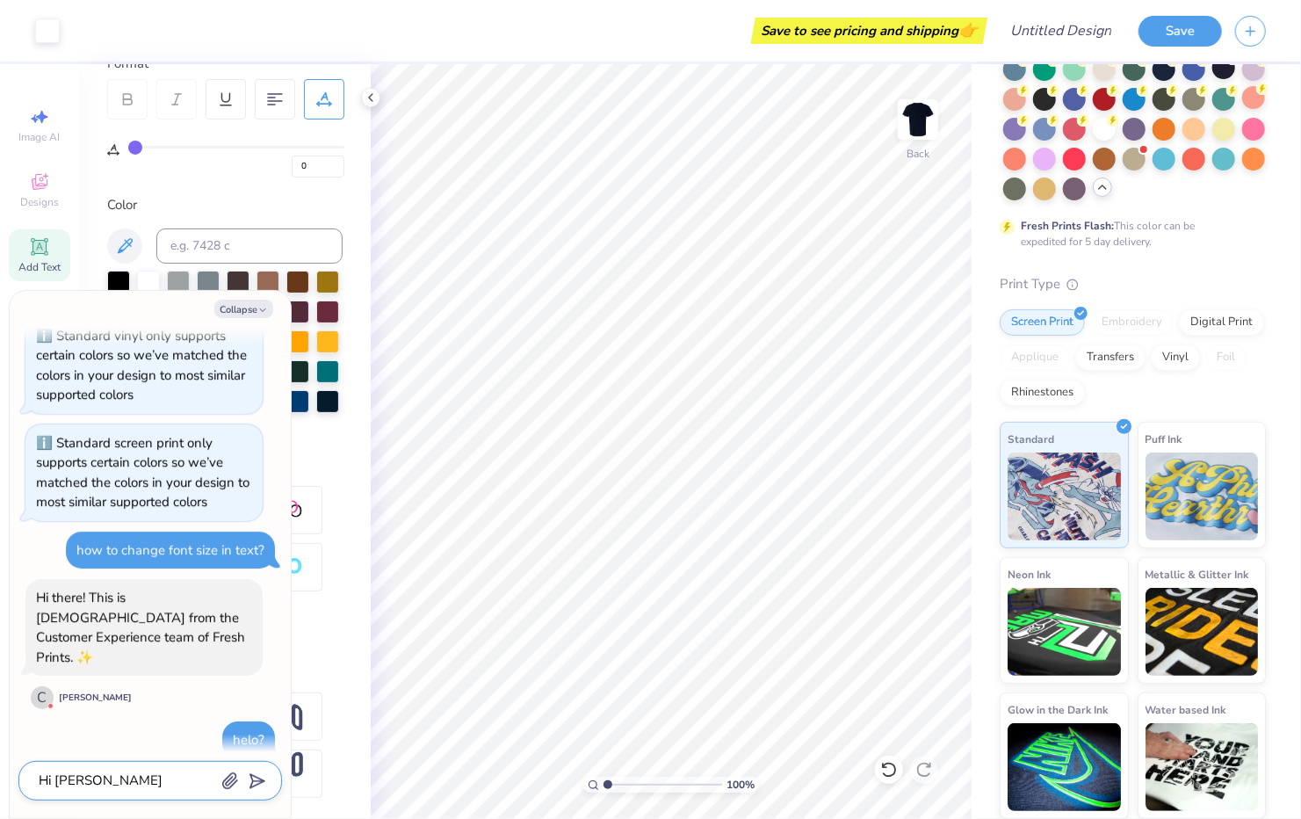
type textarea "x"
type textarea "Hi [PERSON_NAME]"
type textarea "x"
type textarea "Hi [PERSON_NAME]"
type textarea "x"
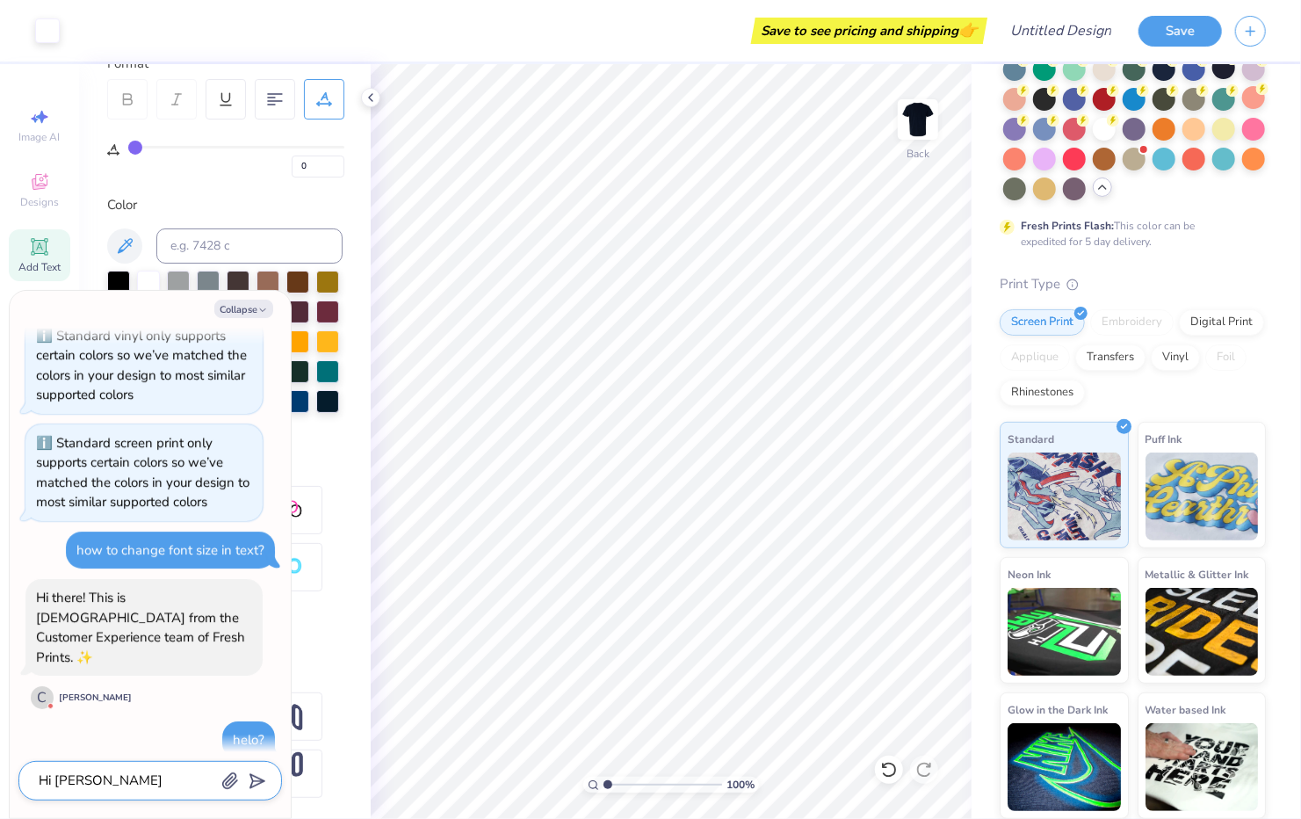
type textarea "Hi [PERSON_NAME]!"
type textarea "x"
type textarea "Hi [PERSON_NAME]!"
type textarea "x"
type textarea "Hi [PERSON_NAME]! H"
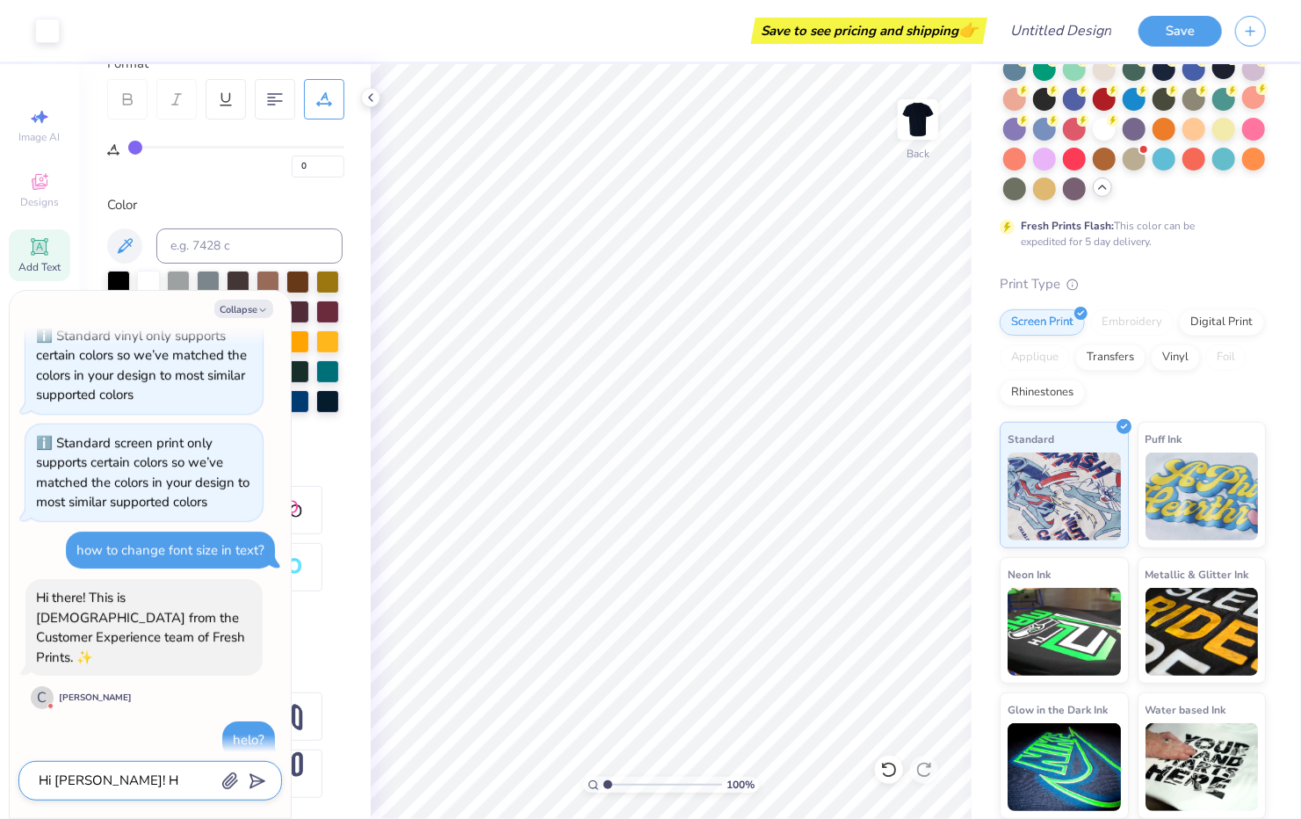
type textarea "x"
type textarea "Hi [PERSON_NAME]! Ho"
type textarea "x"
type textarea "Hi [PERSON_NAME]! How"
type textarea "x"
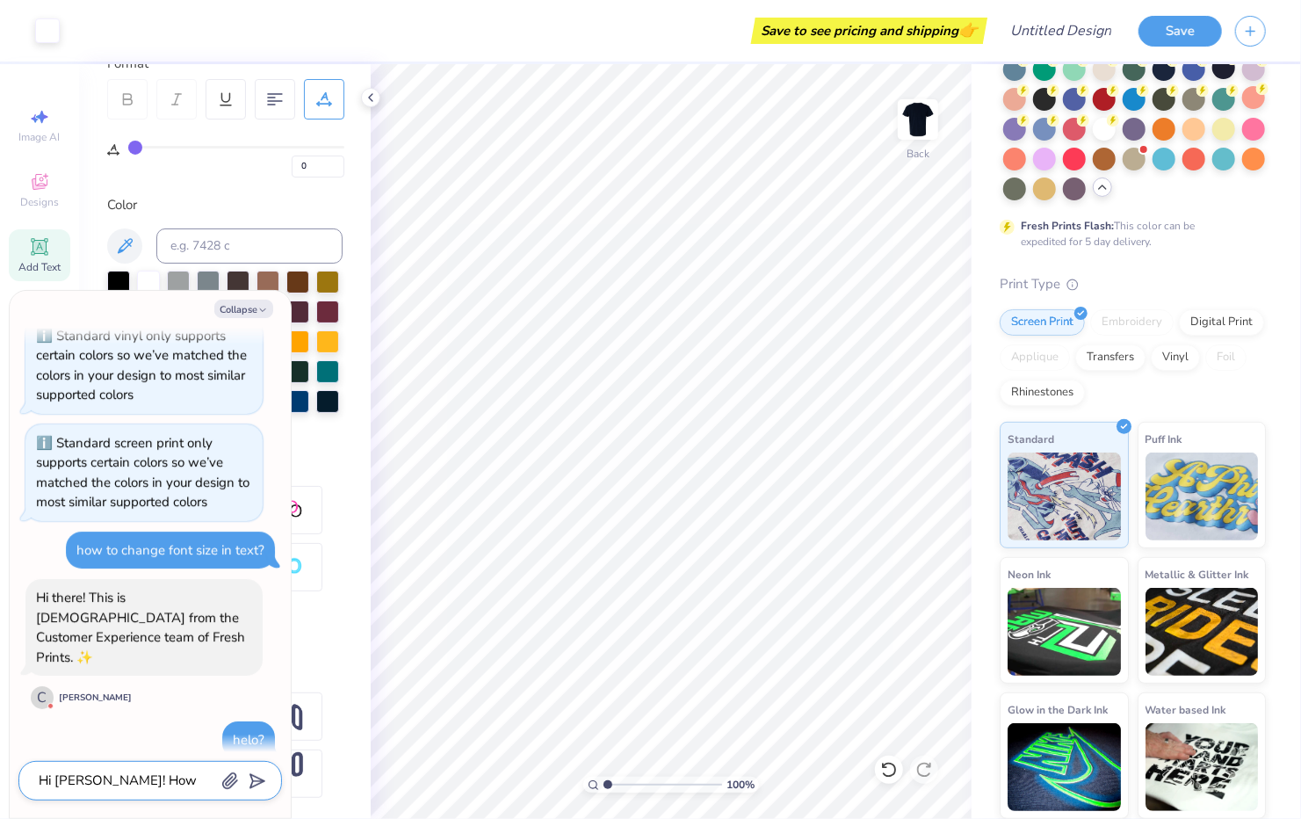
type textarea "Hi [PERSON_NAME]! How d"
type textarea "x"
type textarea "Hi [PERSON_NAME]! How do"
type textarea "x"
type textarea "Hi [PERSON_NAME]! How do I"
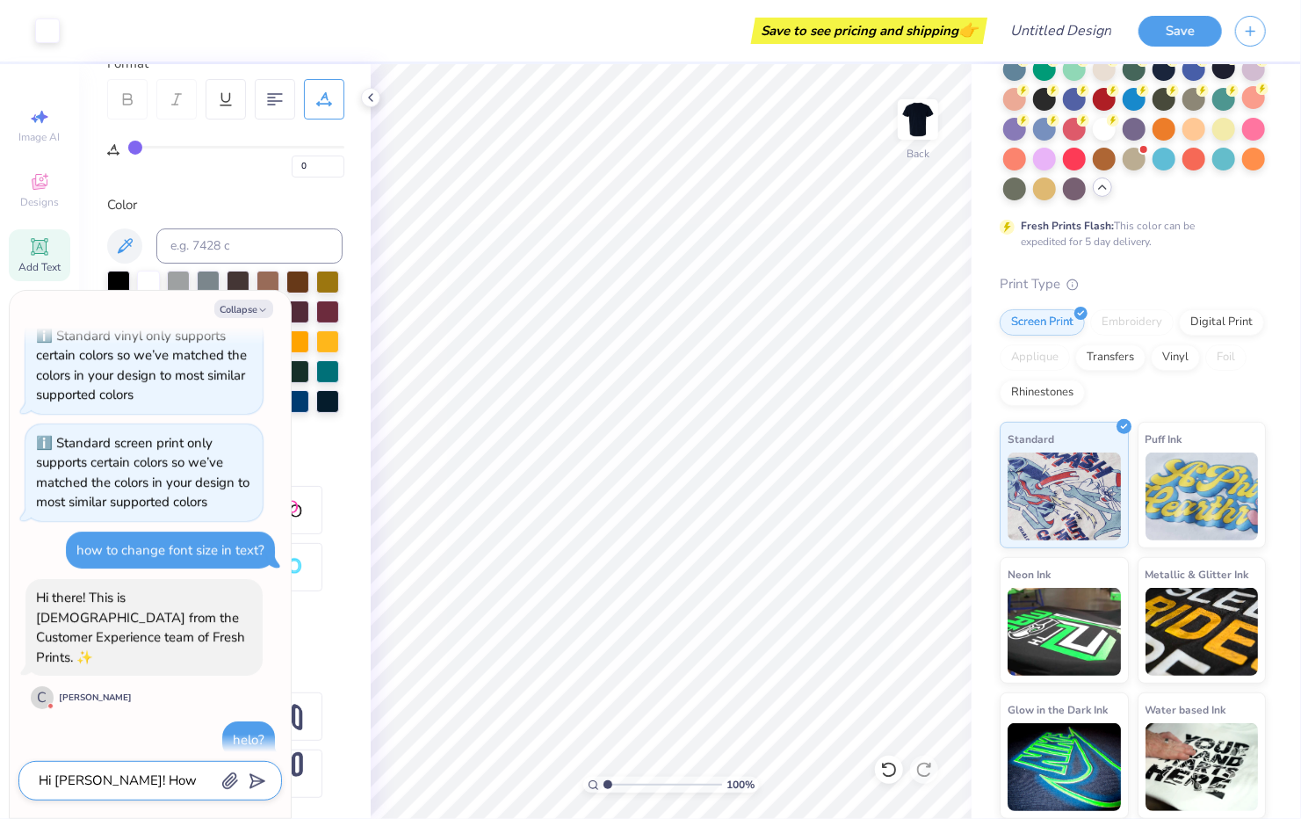
type textarea "x"
type textarea "Hi [PERSON_NAME]! How do I"
type textarea "x"
type textarea "Hi [PERSON_NAME]! How do I c"
type textarea "x"
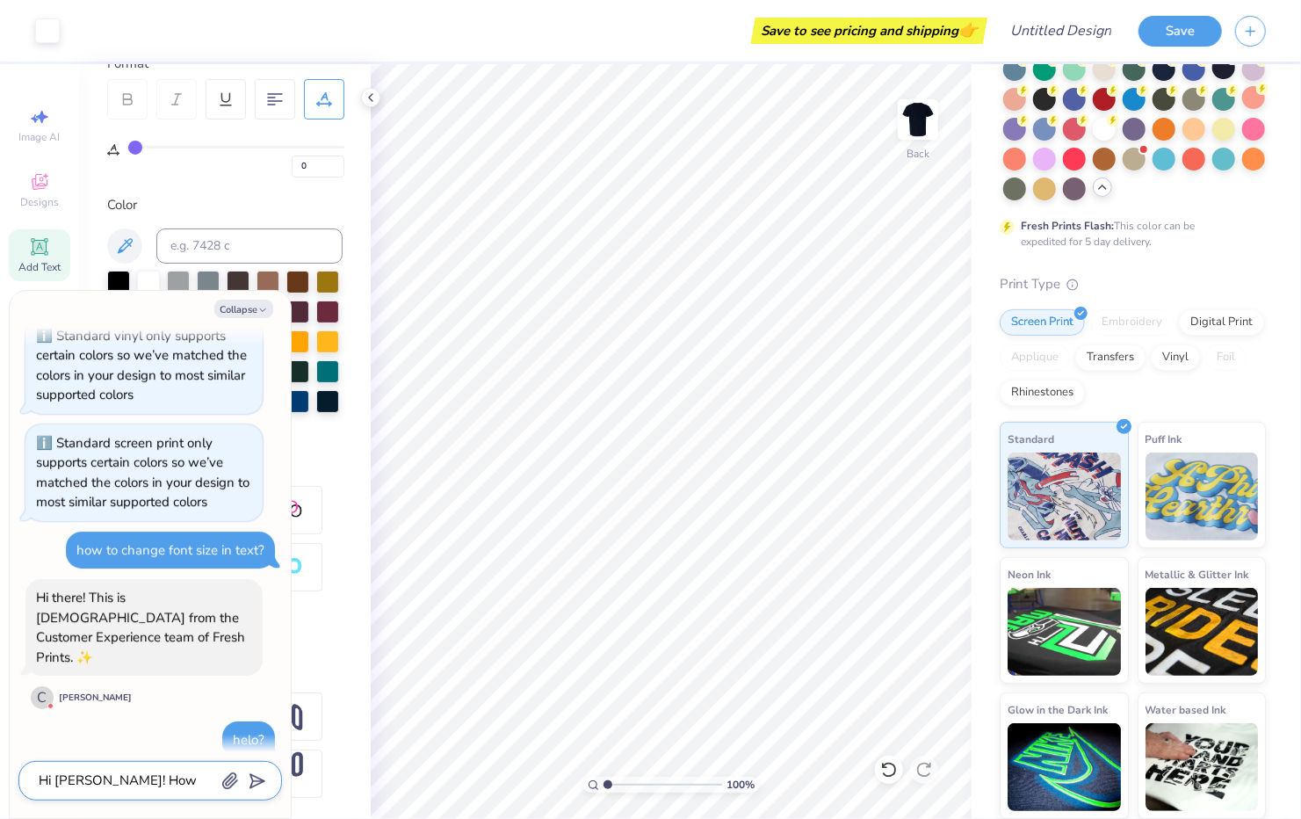
type textarea "Hi [PERSON_NAME]! How do I ch"
type textarea "x"
type textarea "Hi [PERSON_NAME]! How do I chan"
type textarea "x"
type textarea "Hi [PERSON_NAME]! How do I [PERSON_NAME]"
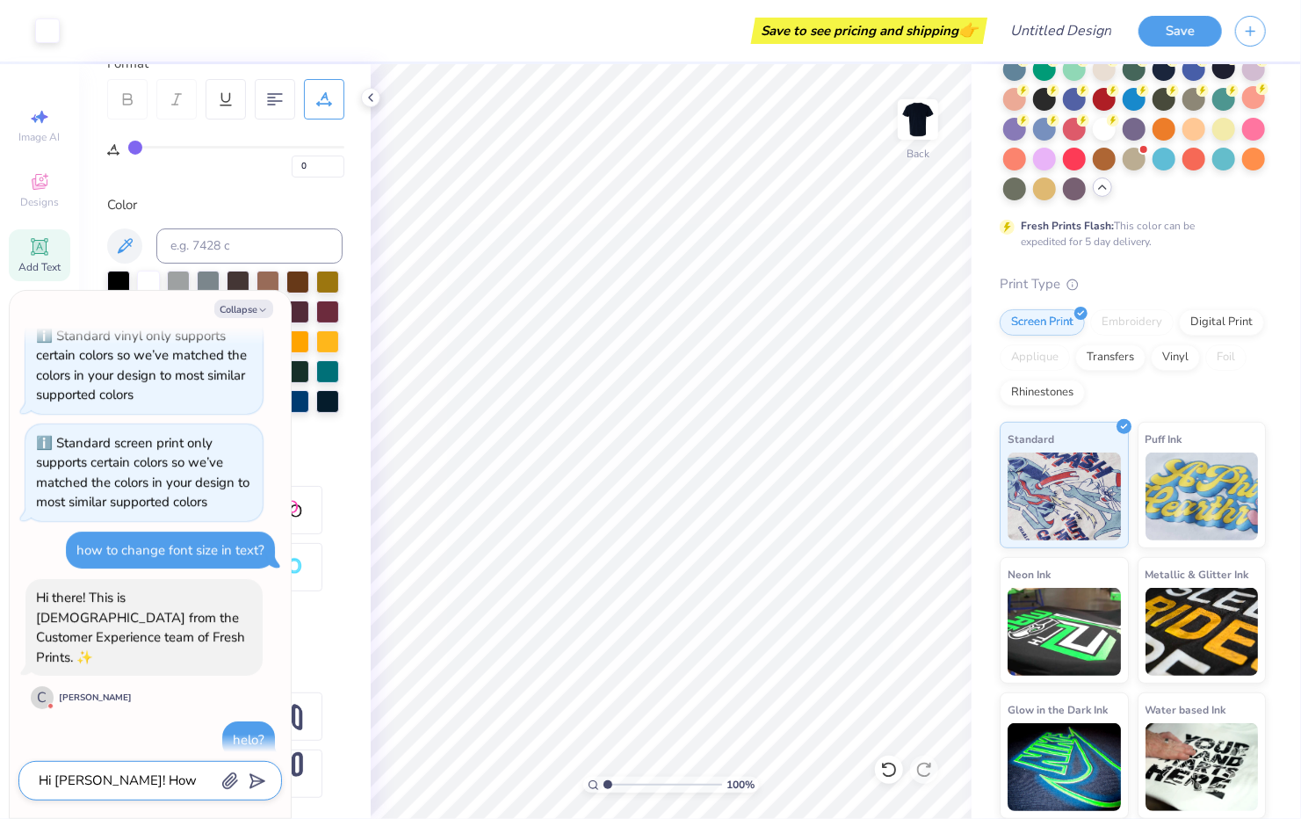
type textarea "x"
type textarea "Hi [PERSON_NAME]! How do I change"
type textarea "x"
type textarea "Hi [PERSON_NAME]! How do I change t"
type textarea "x"
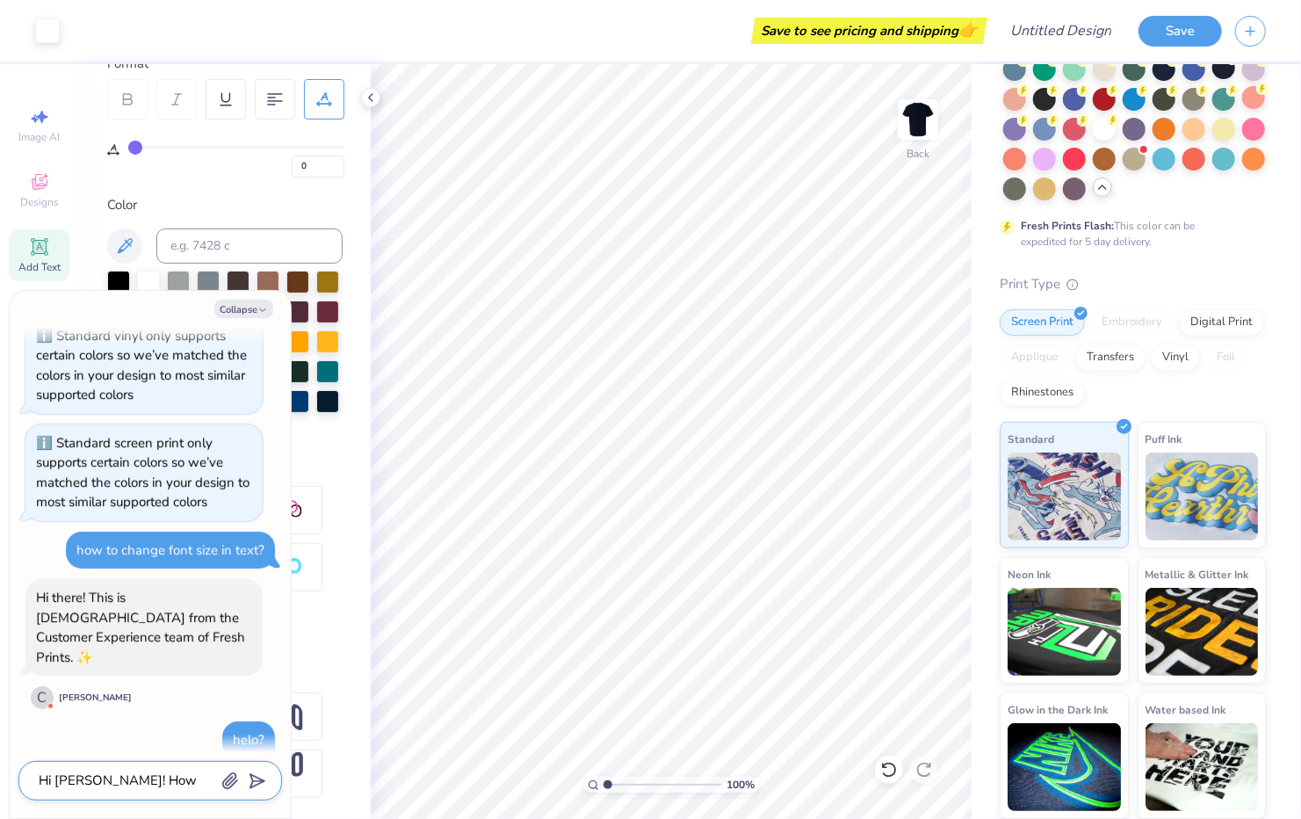
type textarea "Hi [PERSON_NAME]! How do I change the"
type textarea "x"
type textarea "Hi [PERSON_NAME]! How do I change the"
type textarea "x"
type textarea "Hi [PERSON_NAME]! How do I change the fo"
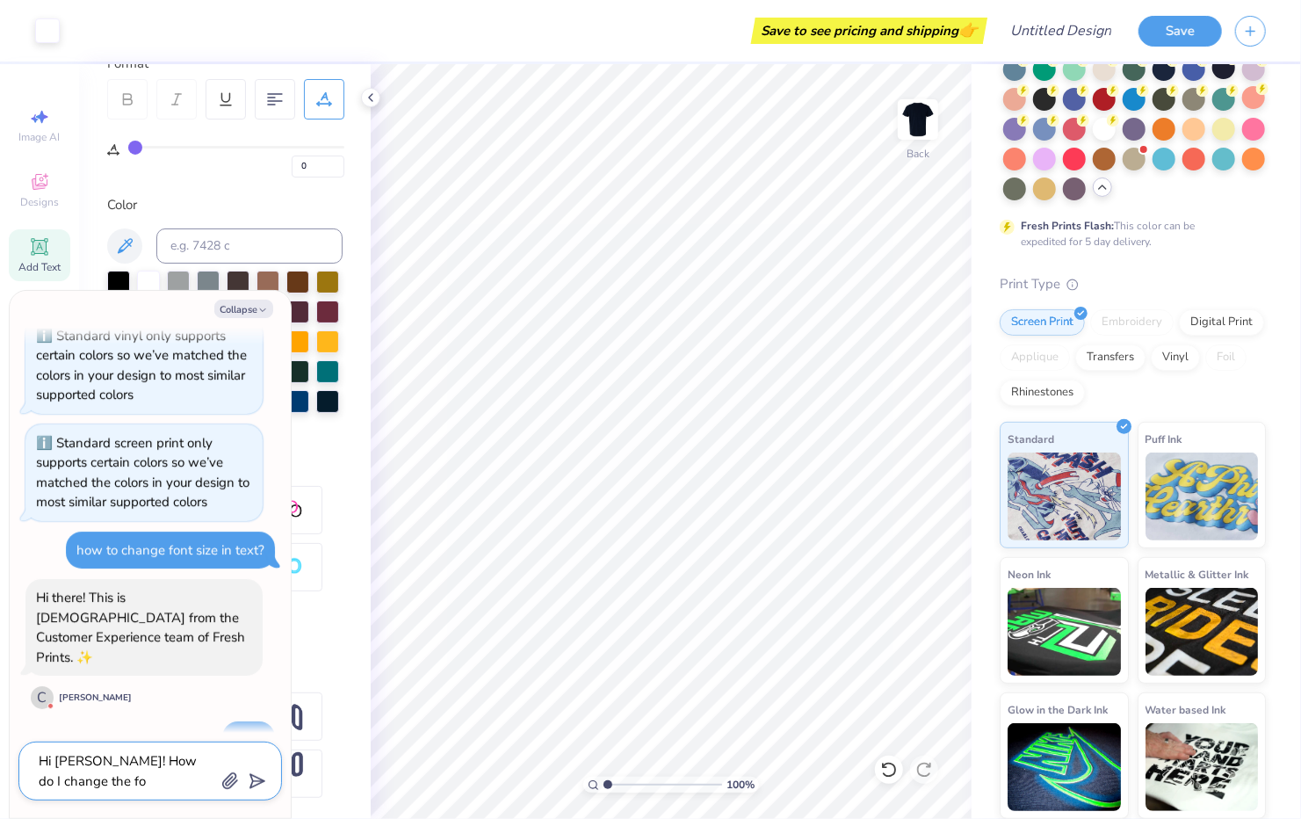
type textarea "x"
type textarea "Hi [PERSON_NAME]! How do I change the font"
type textarea "x"
type textarea "Hi [PERSON_NAME]! How do I change the font"
type textarea "x"
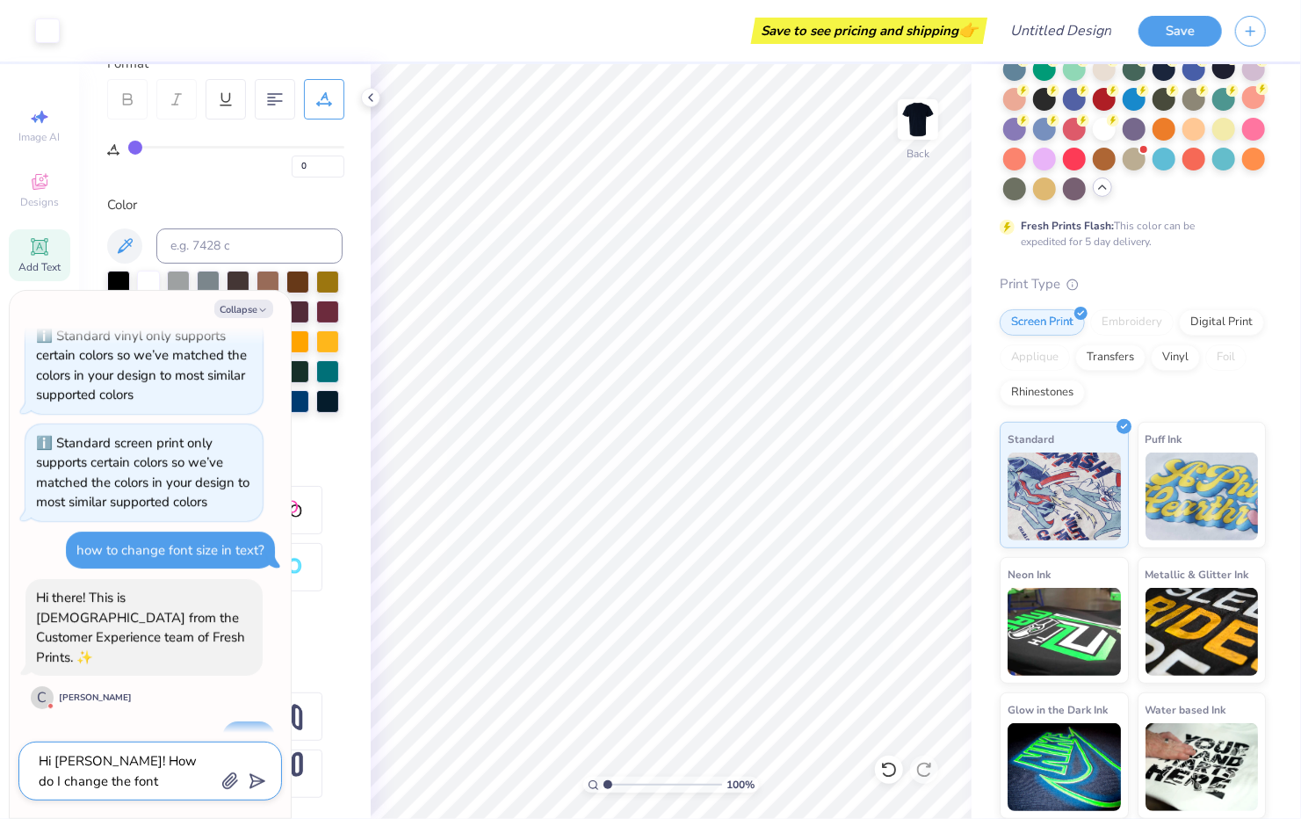
type textarea "Hi [PERSON_NAME]! How do I change the font s"
type textarea "x"
type textarea "Hi [PERSON_NAME]! How do I change the font siz"
type textarea "x"
type textarea "Hi [PERSON_NAME]! How do I change the font size"
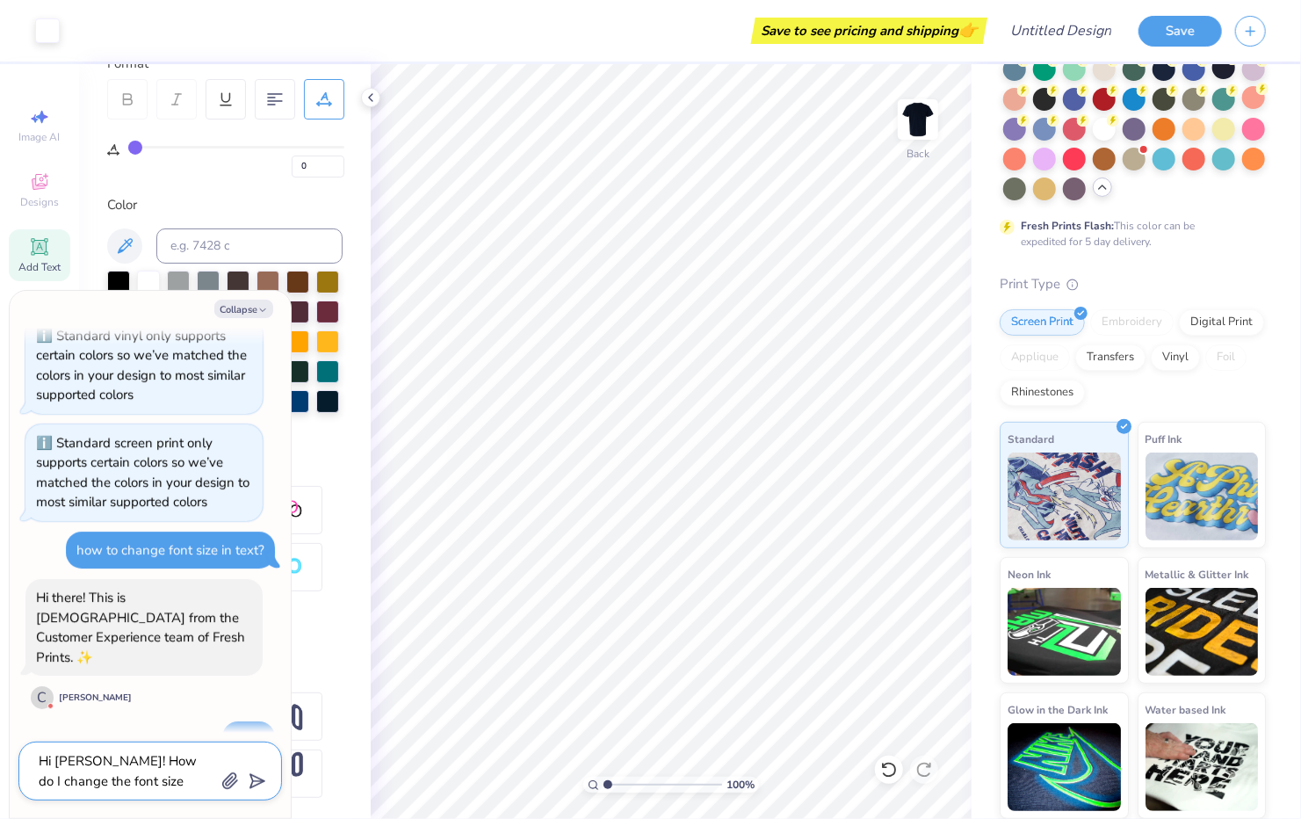
type textarea "x"
type textarea "Hi [PERSON_NAME]! How do I change the font size?"
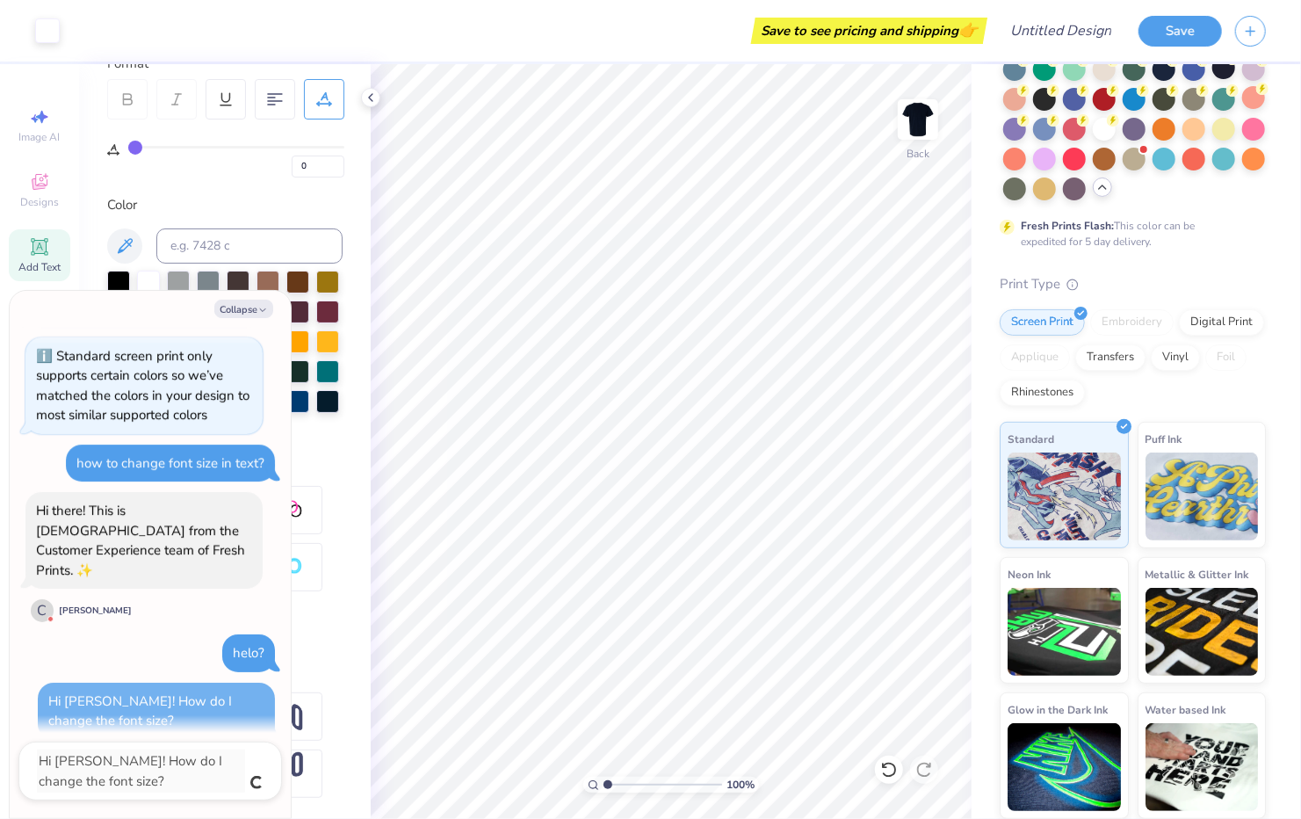
type textarea "x"
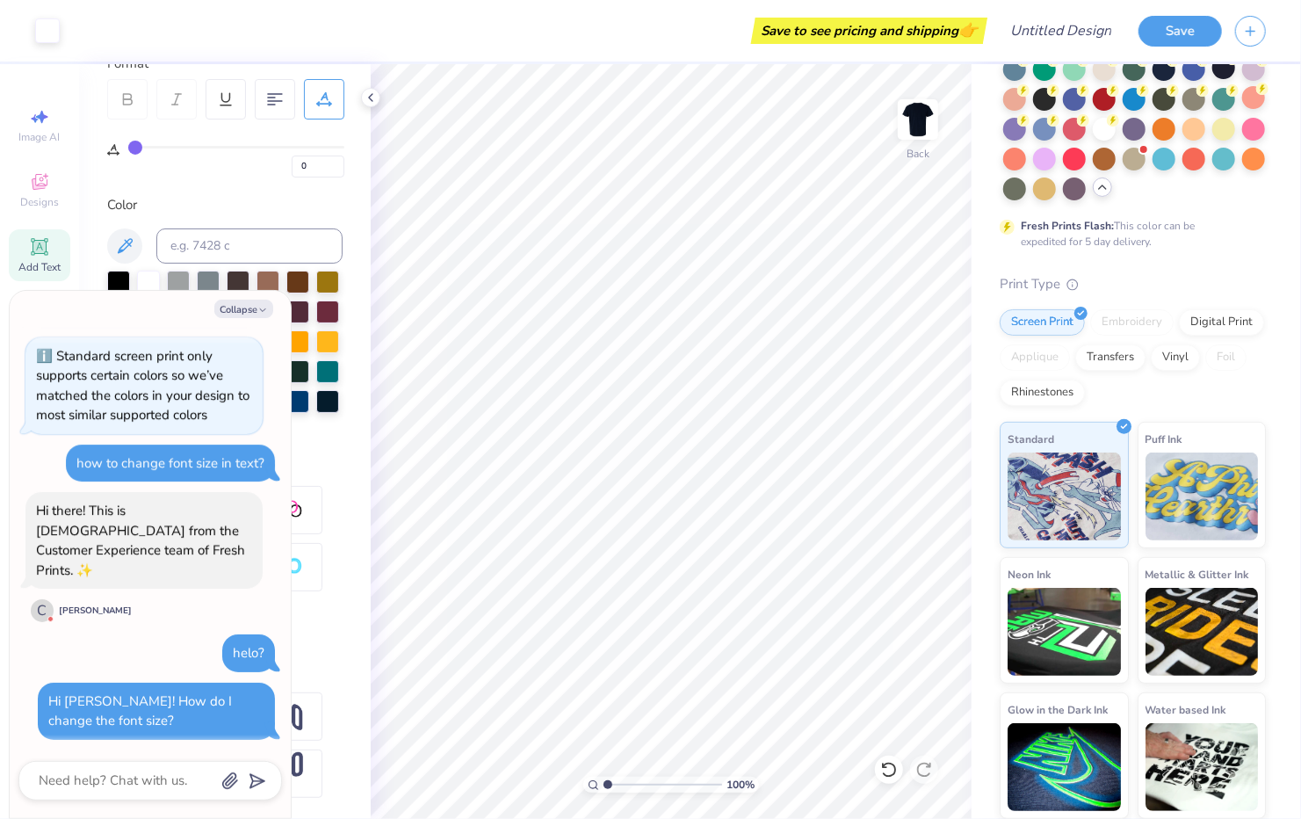
scroll to position [140, 0]
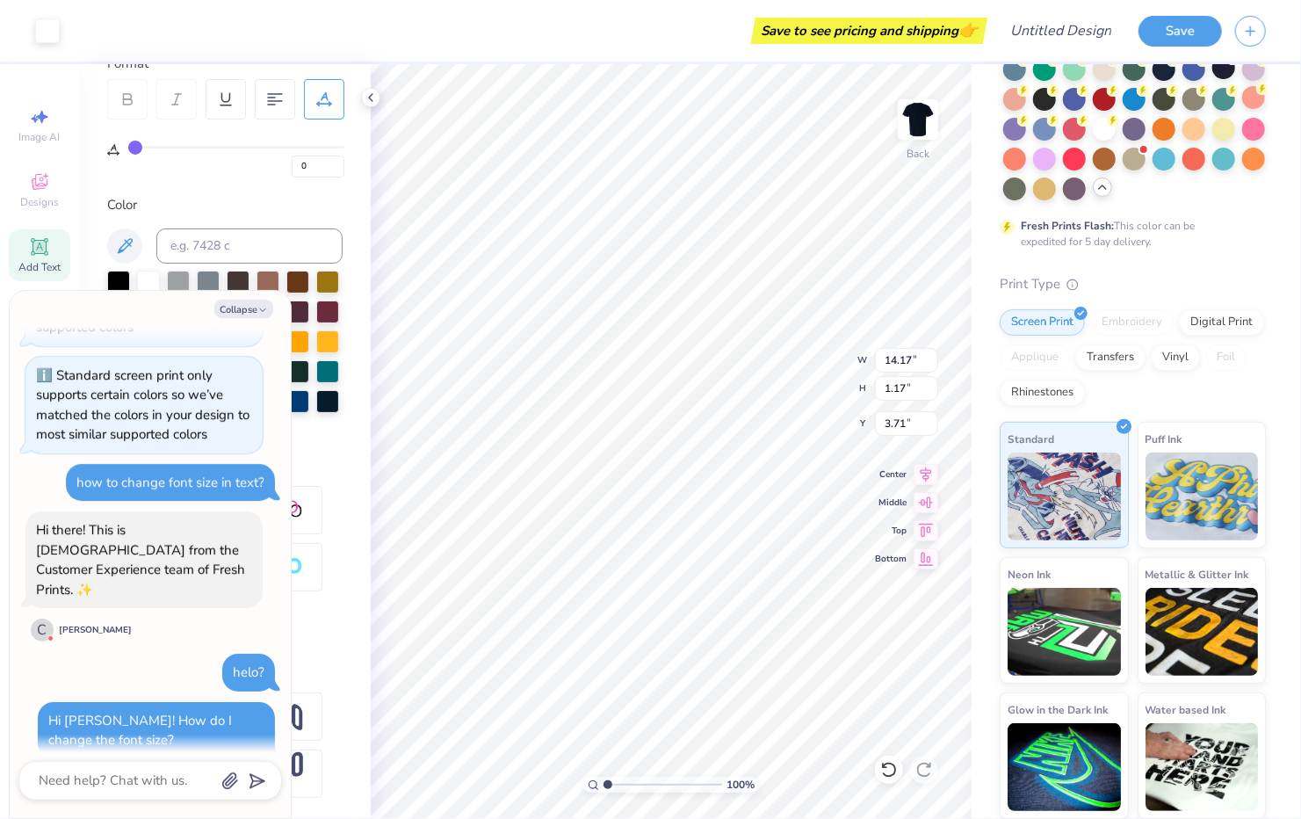
type textarea "x"
click at [932, 366] on input "14.16" at bounding box center [906, 360] width 63 height 25
click at [932, 366] on input "14.15" at bounding box center [906, 360] width 63 height 25
click at [932, 366] on input "14.14" at bounding box center [906, 360] width 63 height 25
click at [932, 366] on input "14.13" at bounding box center [906, 360] width 63 height 25
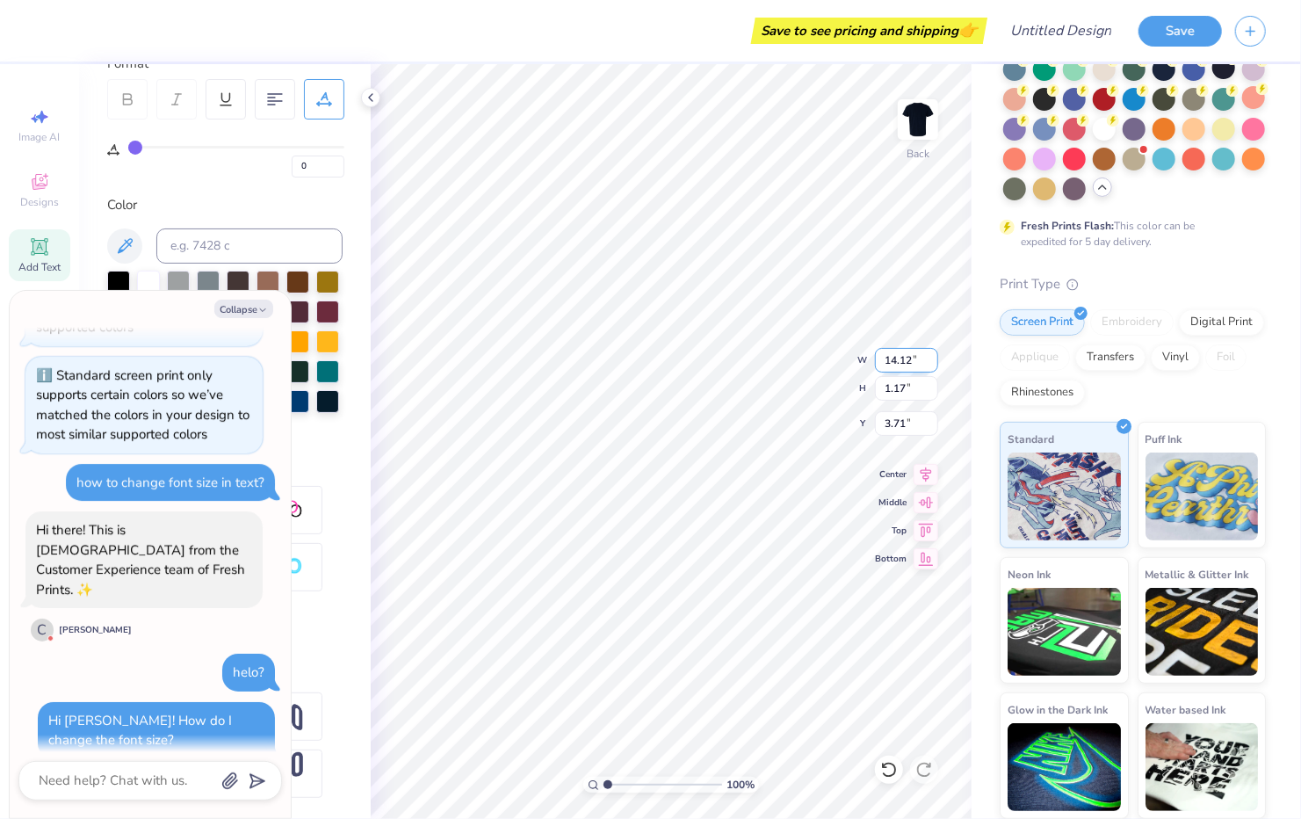
click at [932, 366] on input "14.12" at bounding box center [906, 360] width 63 height 25
type input "13.85"
click at [932, 366] on input "13.85" at bounding box center [906, 360] width 63 height 25
type textarea "x"
type input "1.14"
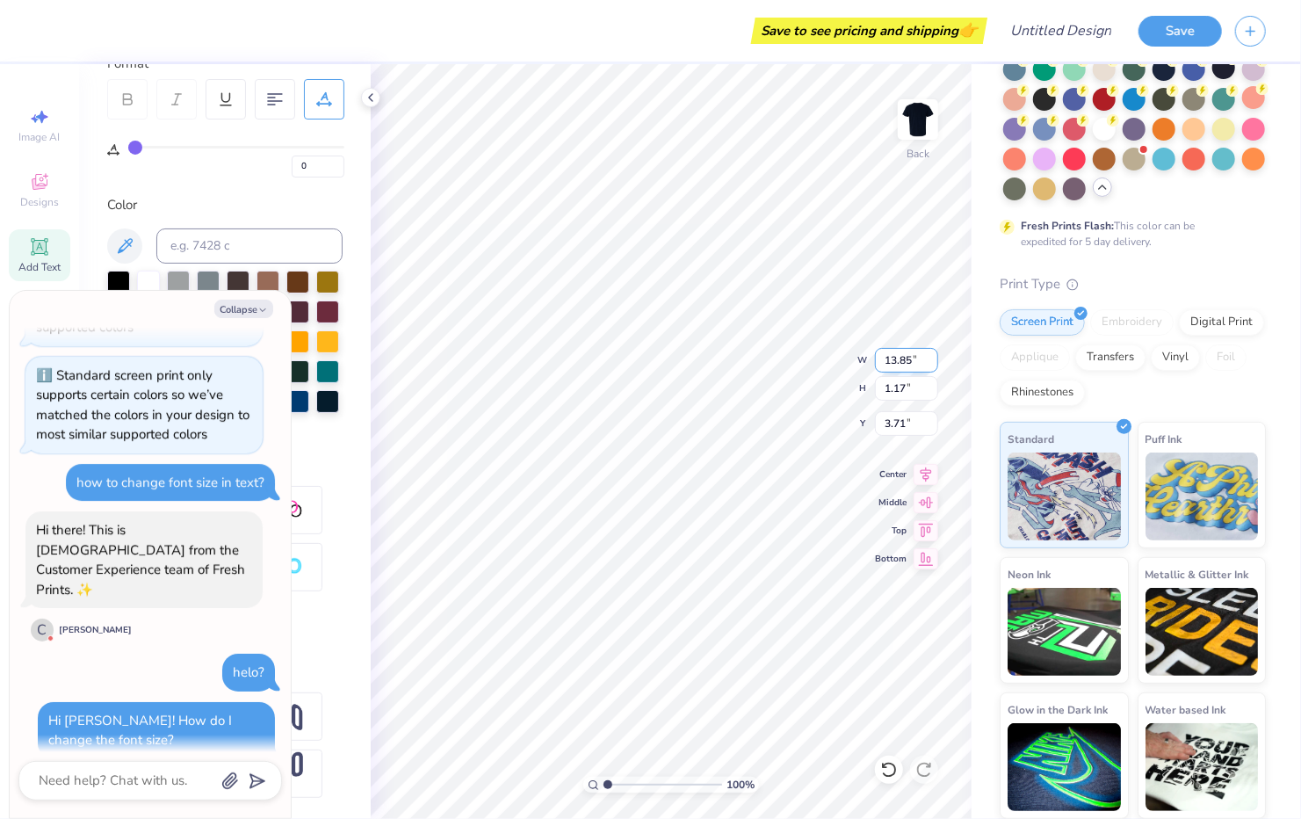
type input "3.73"
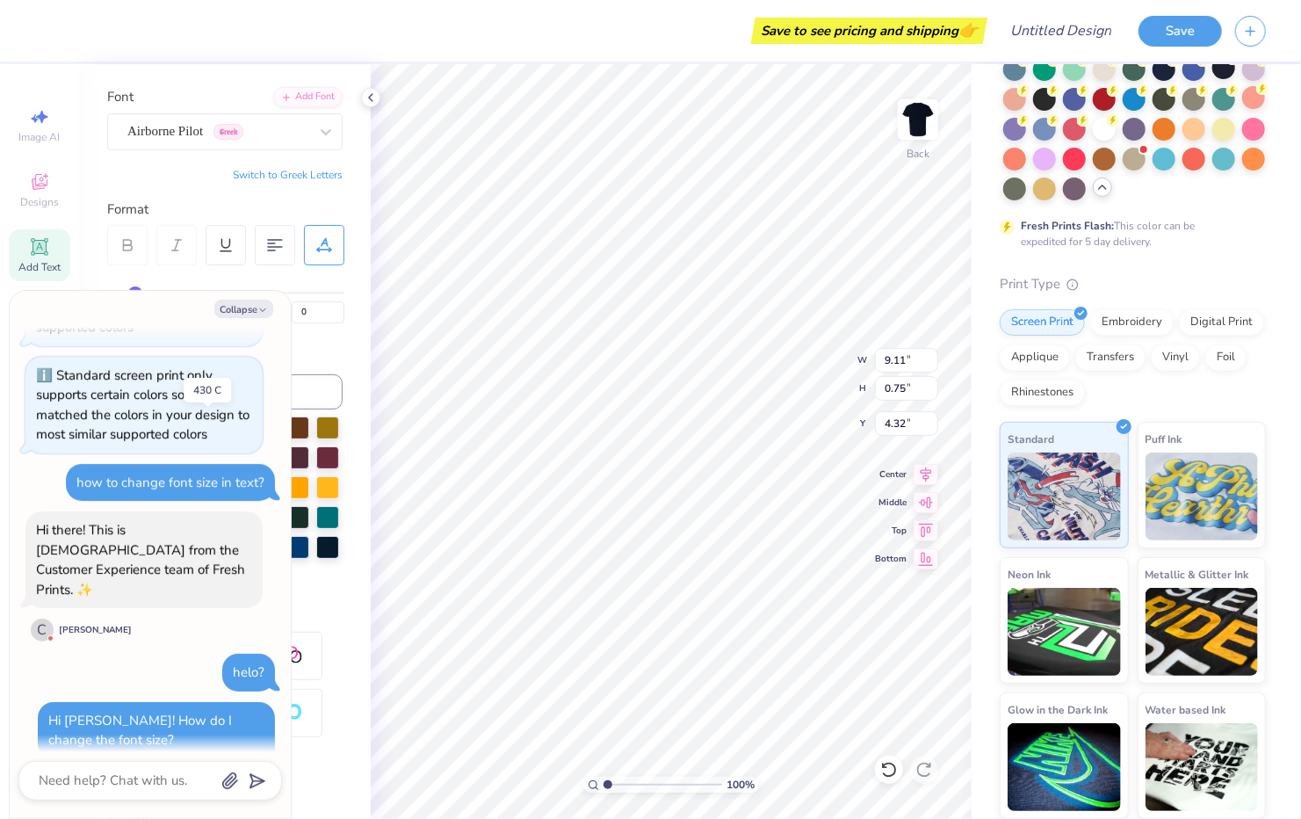
scroll to position [187, 0]
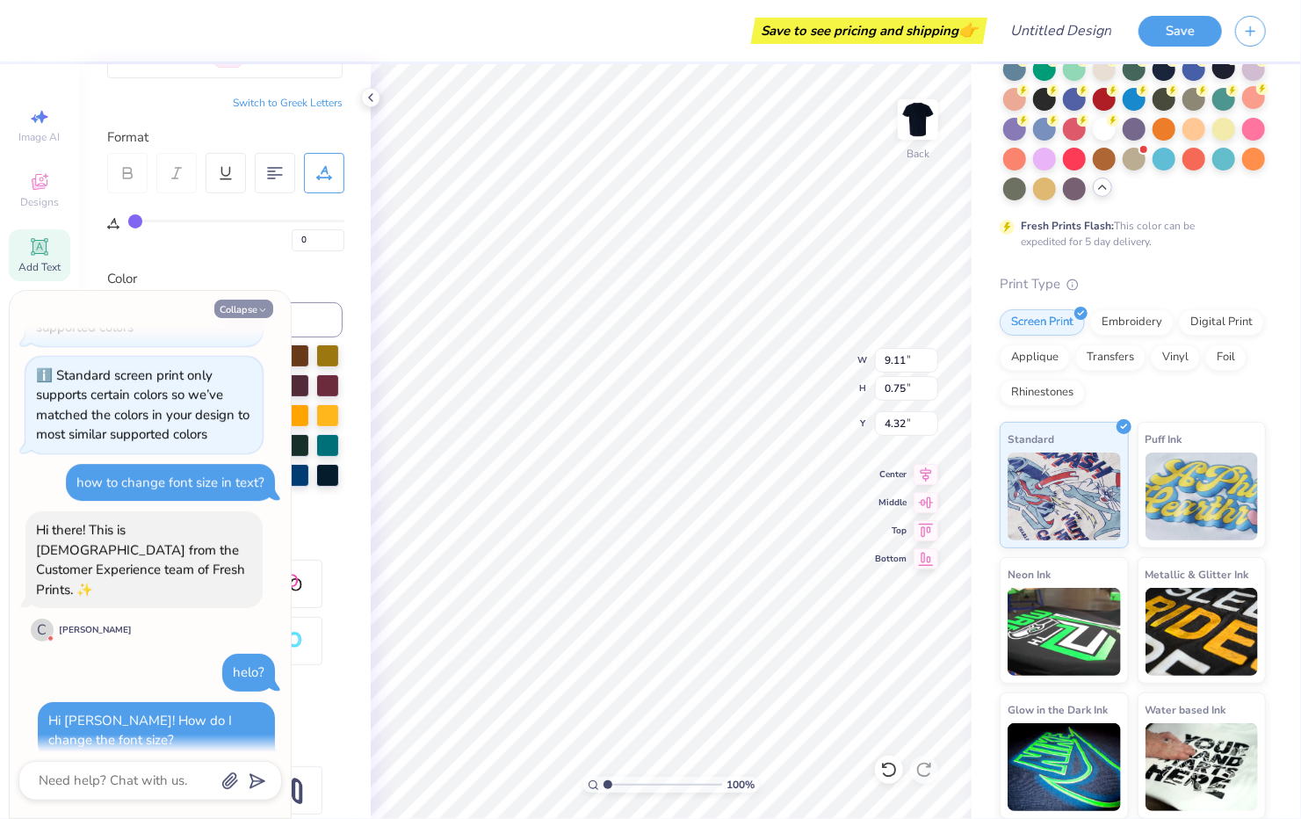
click at [241, 308] on button "Collapse" at bounding box center [243, 309] width 59 height 18
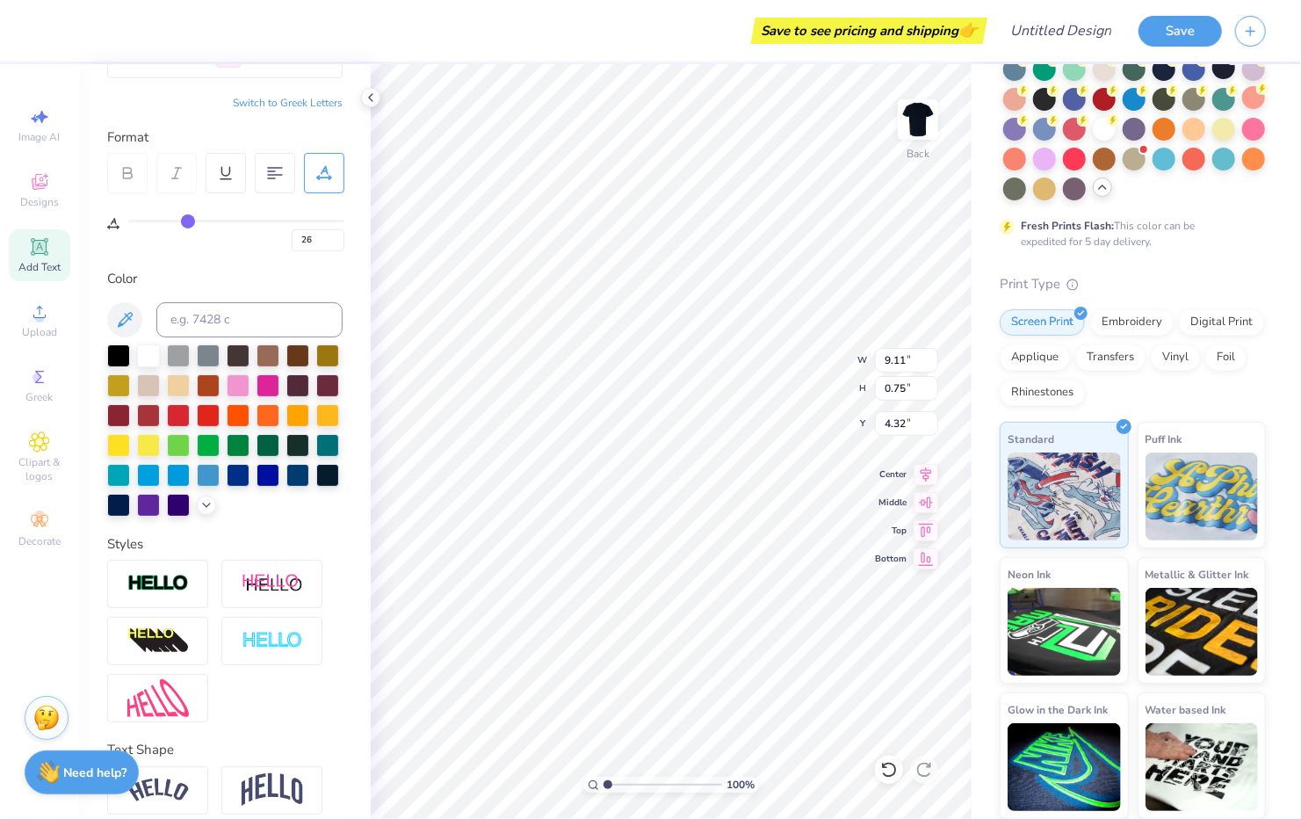
drag, startPoint x: 134, startPoint y: 221, endPoint x: 188, endPoint y: 229, distance: 54.3
click at [188, 222] on input "range" at bounding box center [236, 221] width 216 height 3
drag, startPoint x: 185, startPoint y: 218, endPoint x: 172, endPoint y: 222, distance: 13.9
click at [172, 222] on input "range" at bounding box center [236, 221] width 216 height 3
click at [171, 222] on input "range" at bounding box center [236, 221] width 216 height 3
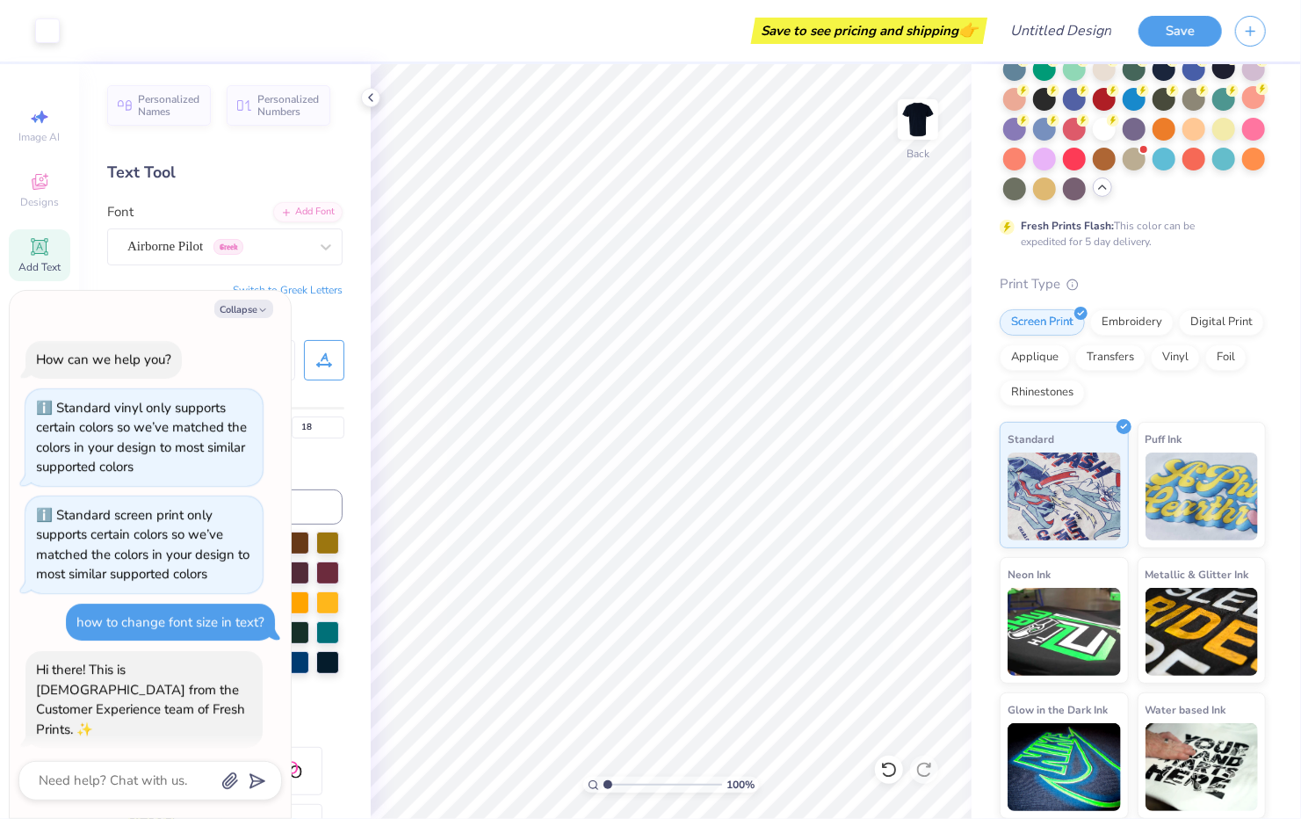
scroll to position [341, 0]
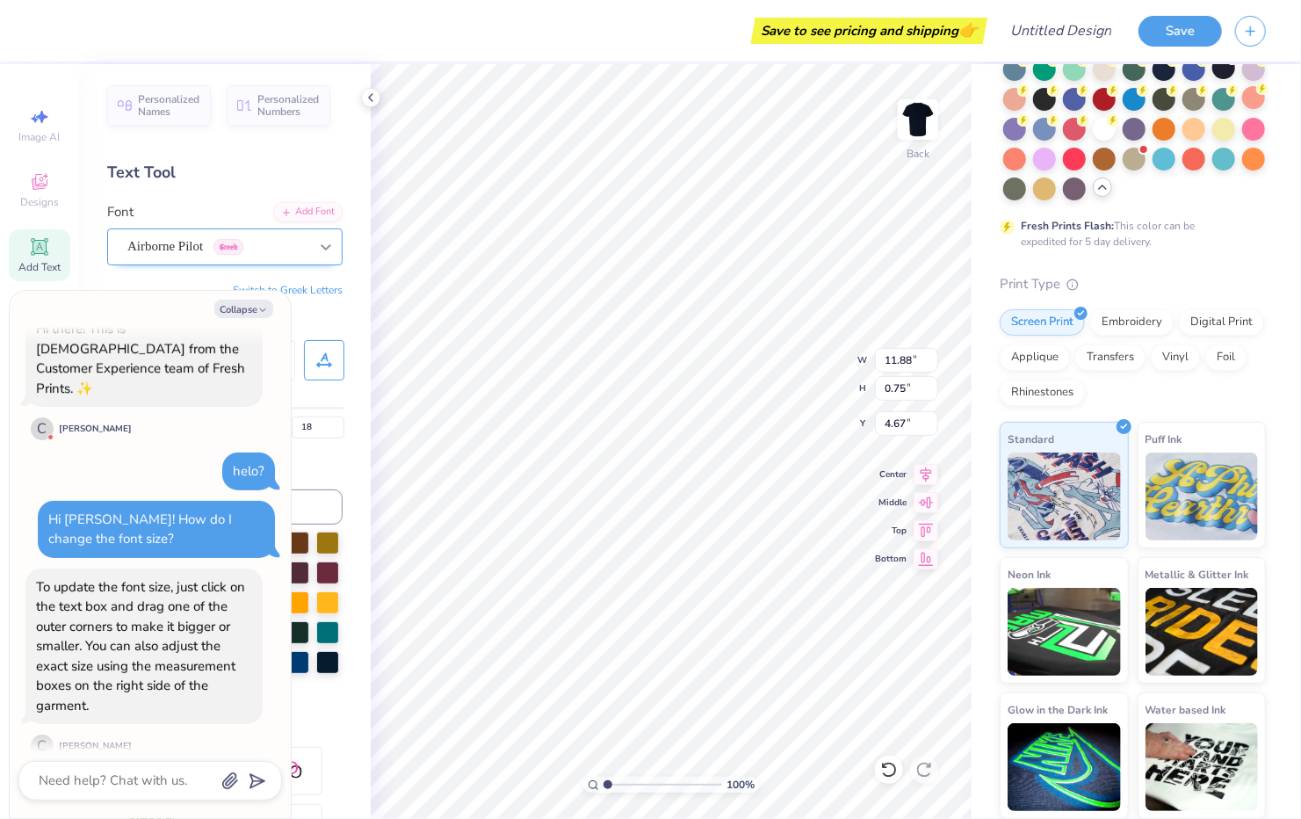
click at [317, 241] on icon at bounding box center [326, 247] width 18 height 18
click at [259, 302] on button "Collapse" at bounding box center [243, 309] width 59 height 18
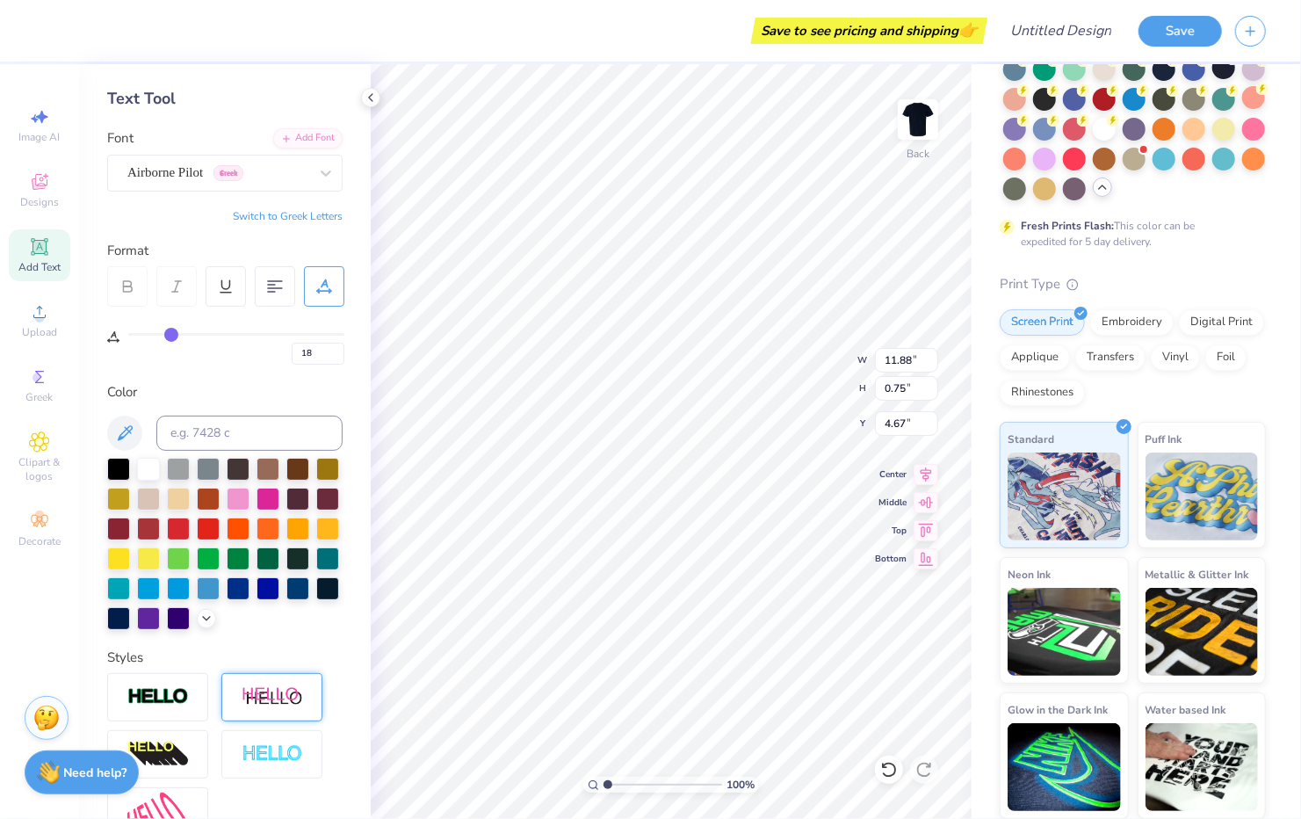
scroll to position [73, 0]
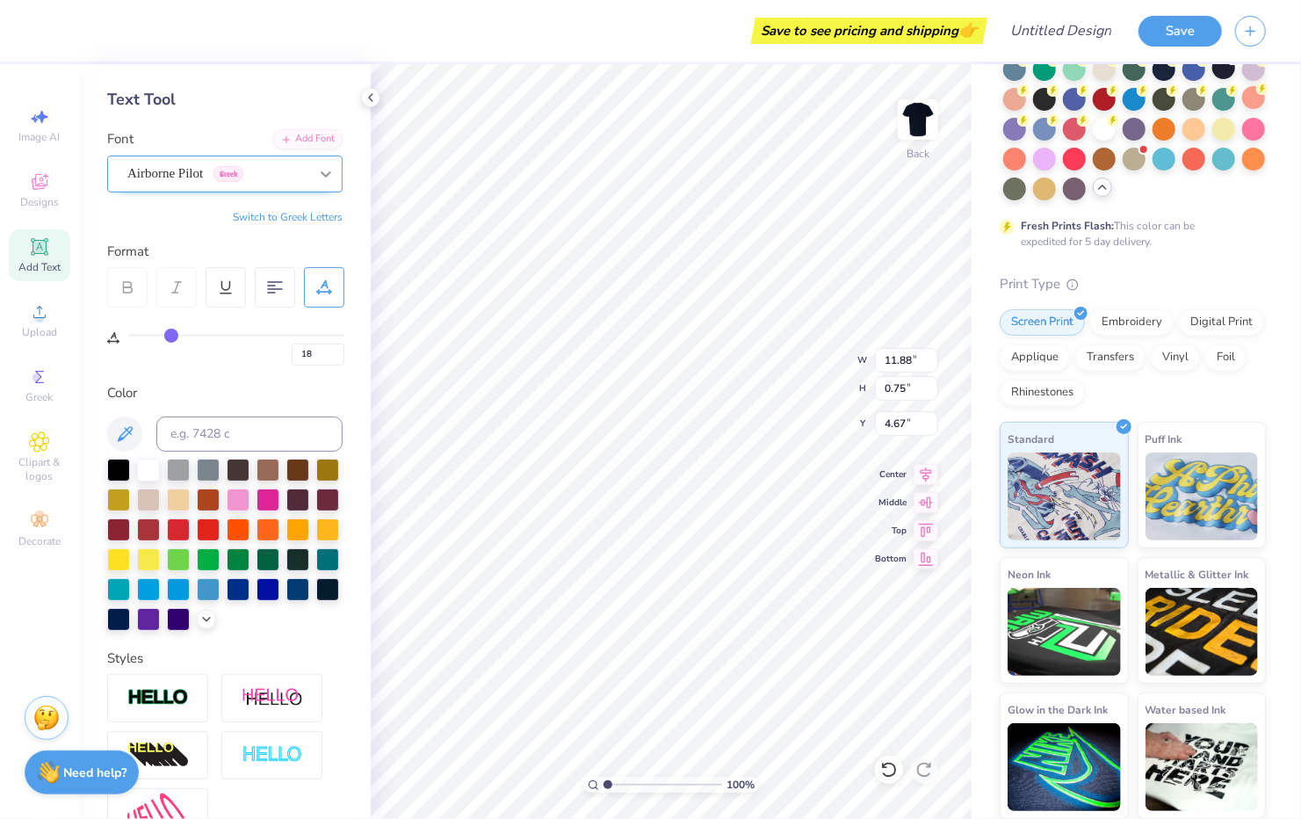
click at [317, 168] on icon at bounding box center [326, 174] width 18 height 18
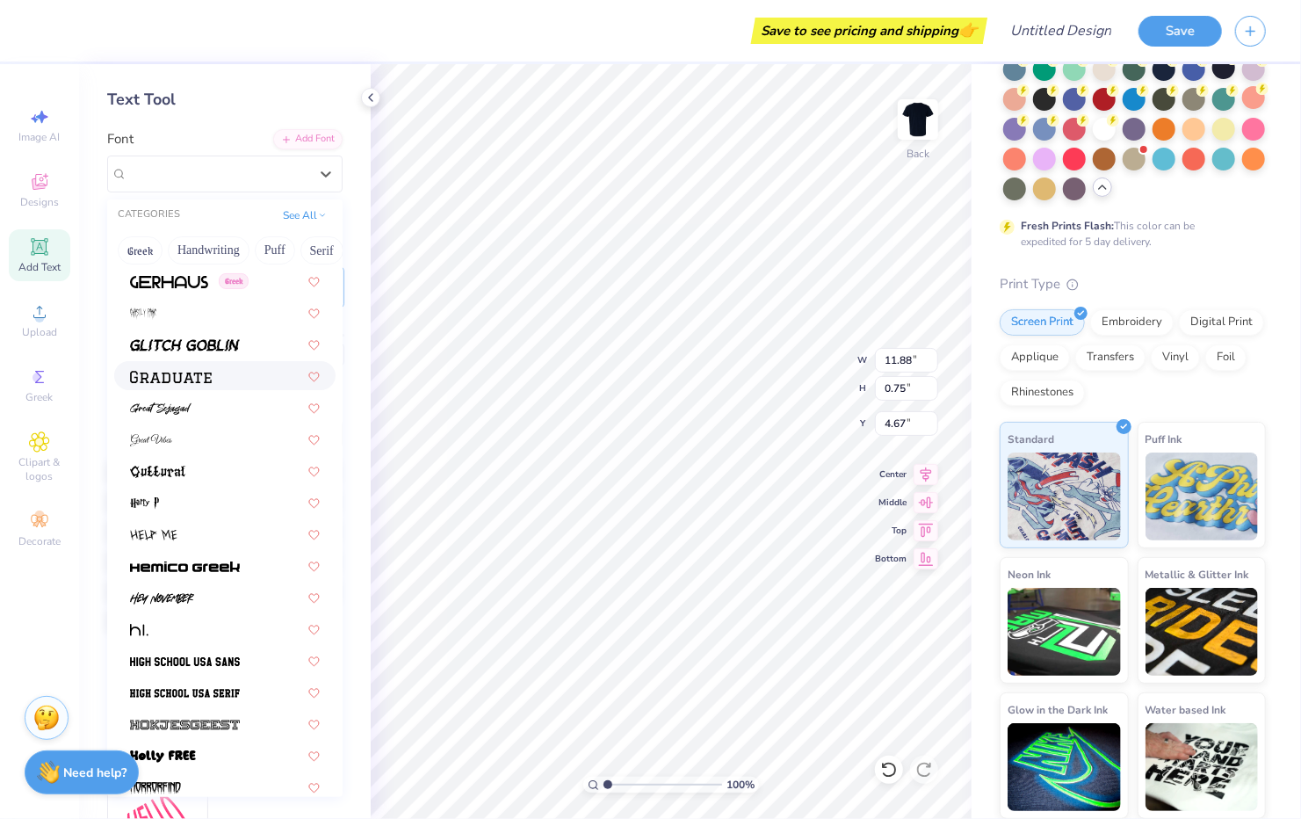
scroll to position [4081, 0]
click at [182, 371] on img at bounding box center [171, 376] width 82 height 12
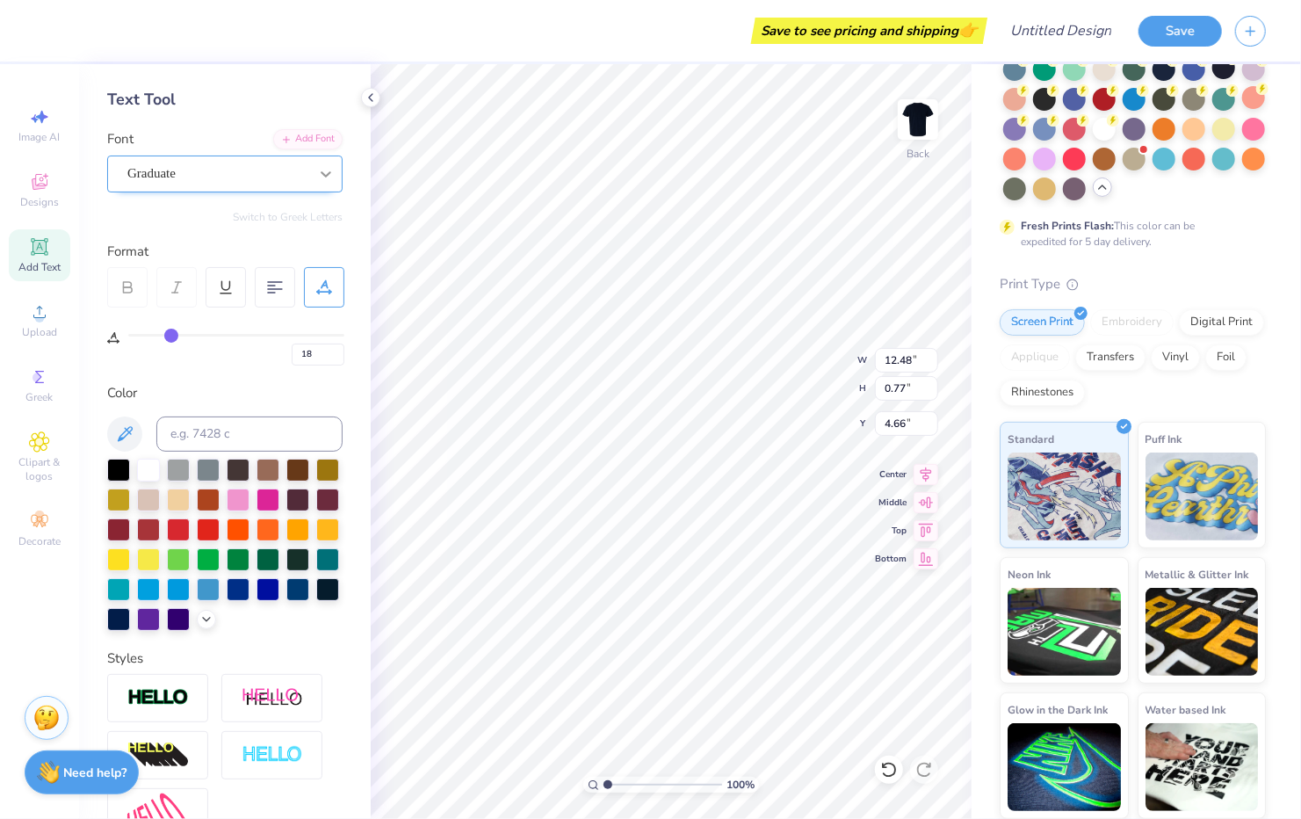
click at [321, 173] on icon at bounding box center [326, 174] width 11 height 6
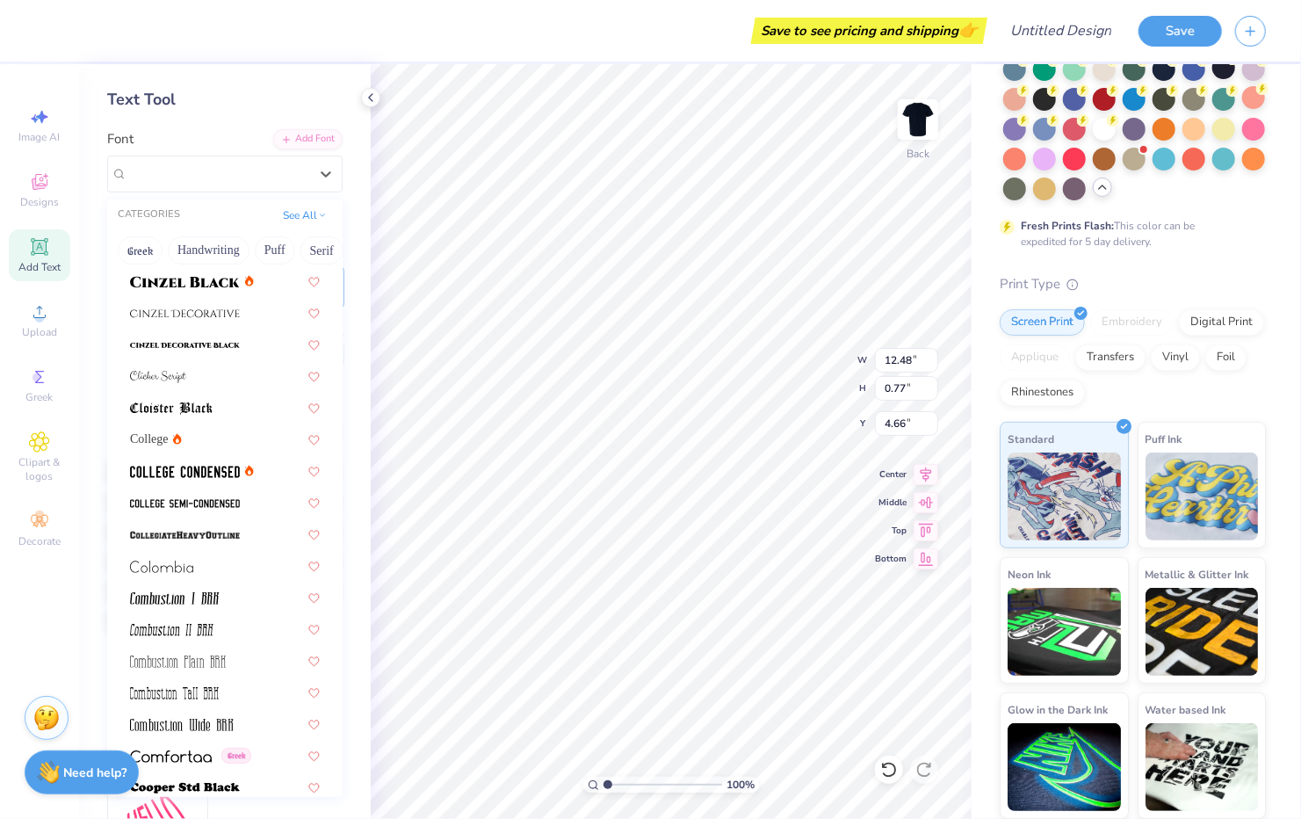
scroll to position [2152, 0]
click at [187, 469] on img at bounding box center [185, 471] width 110 height 12
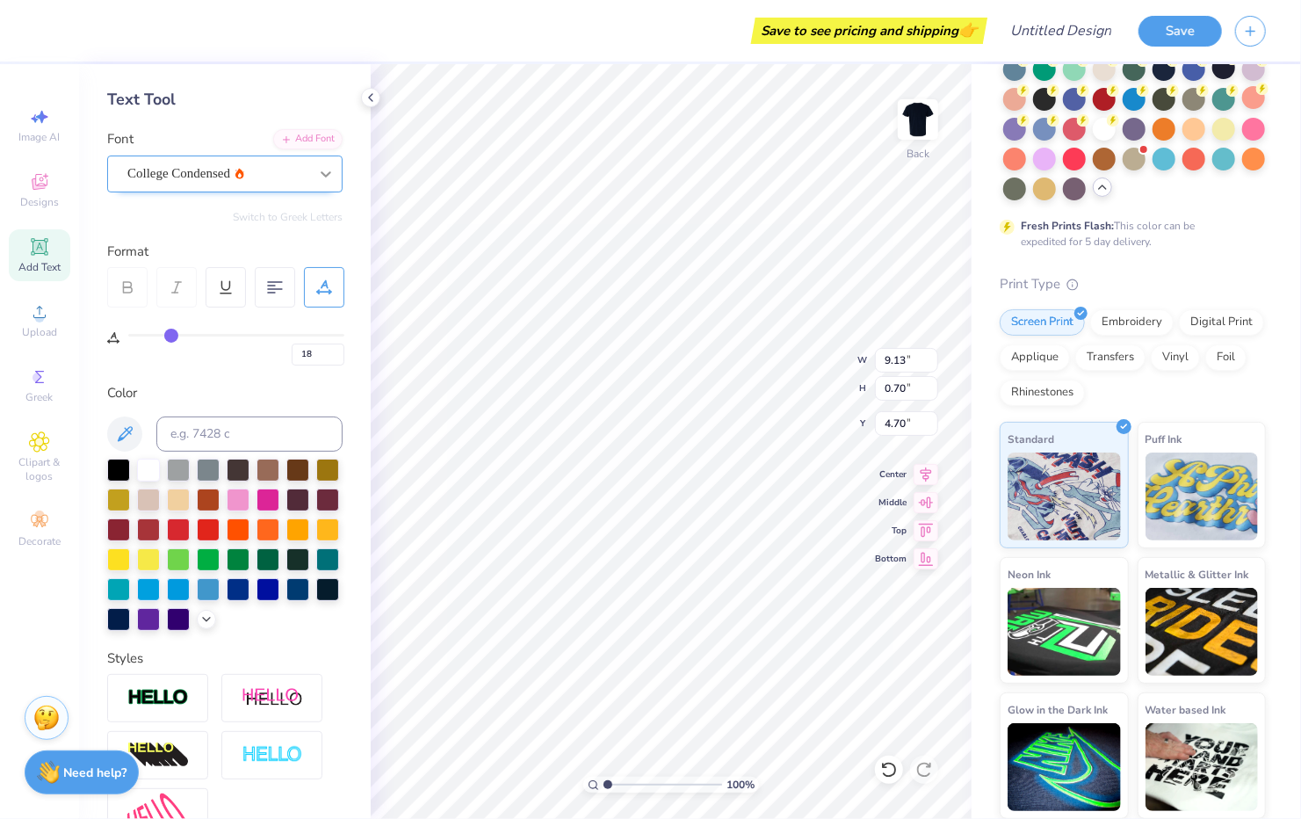
click at [317, 166] on icon at bounding box center [326, 174] width 18 height 18
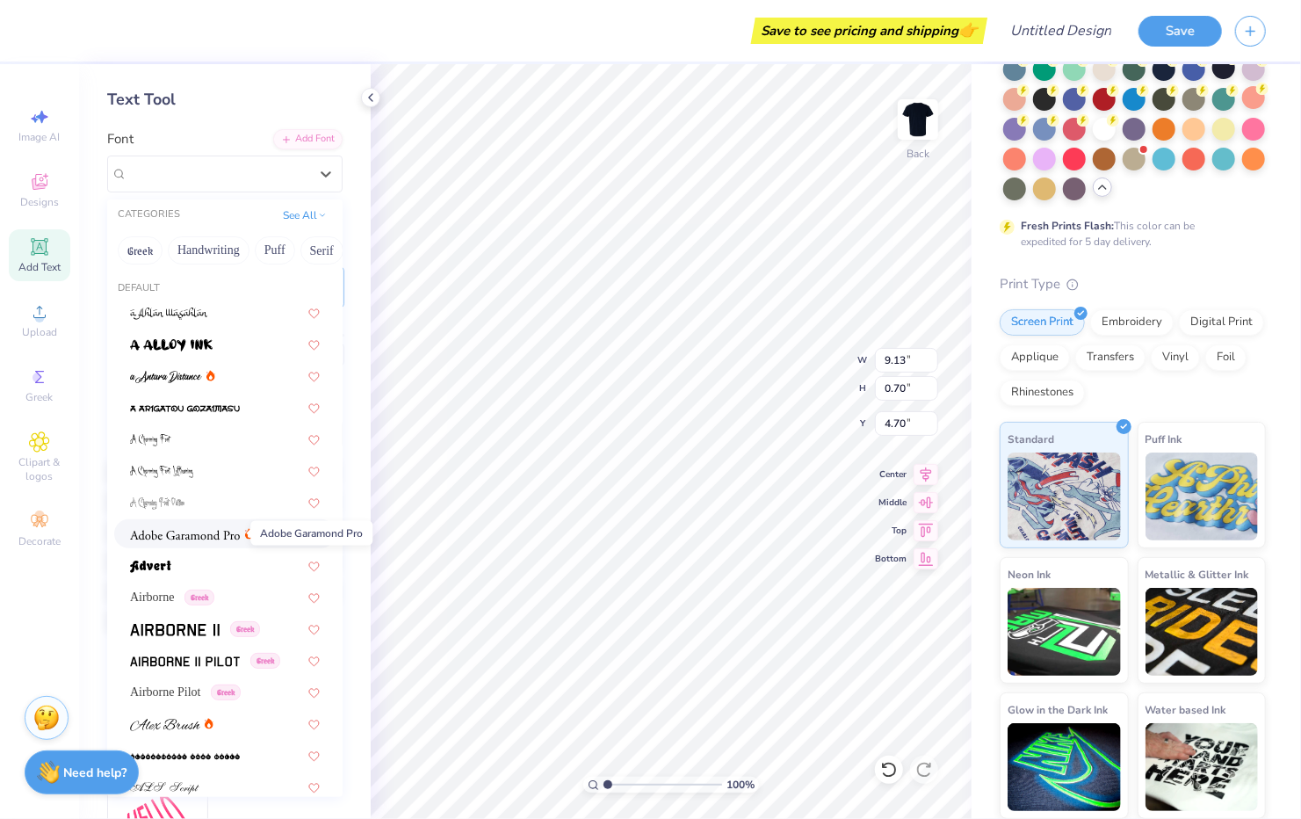
scroll to position [65, 0]
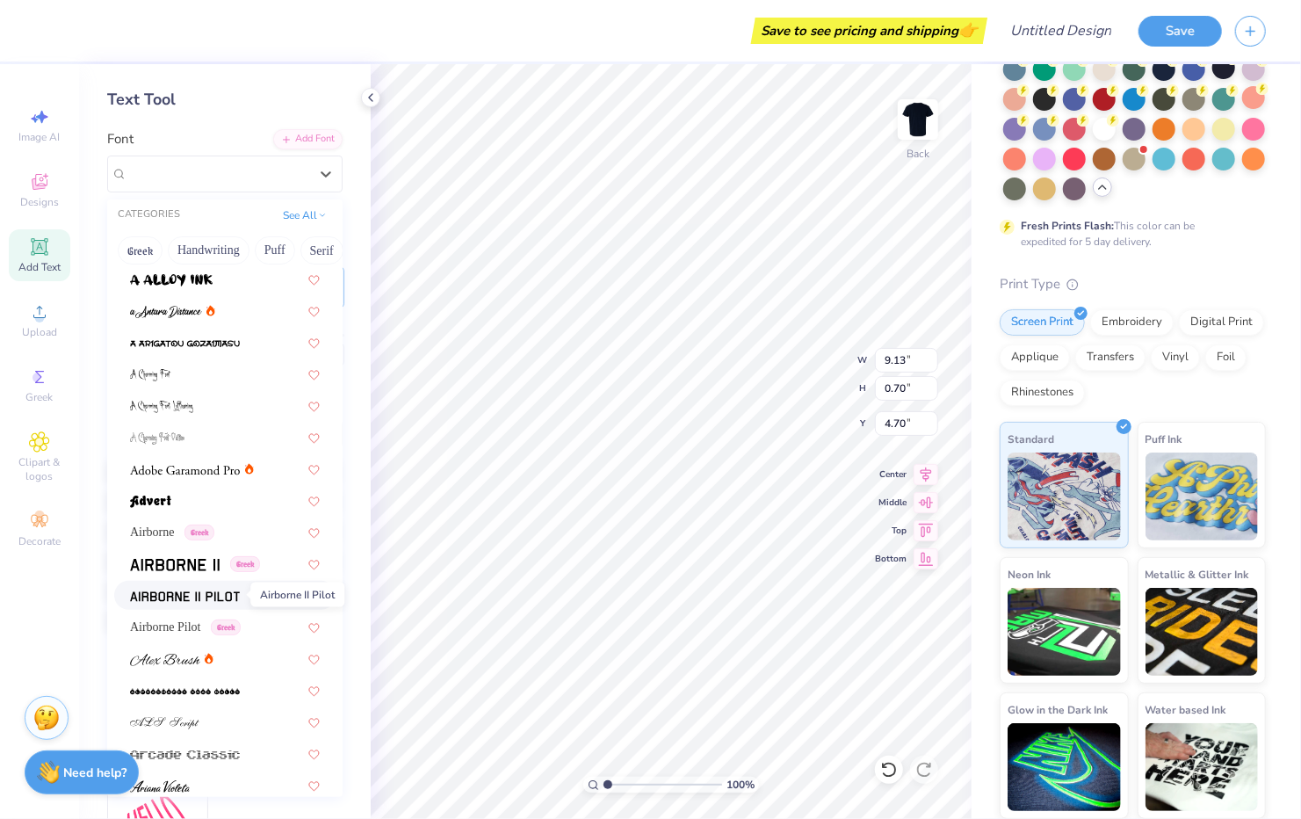
click at [197, 599] on img at bounding box center [185, 596] width 110 height 12
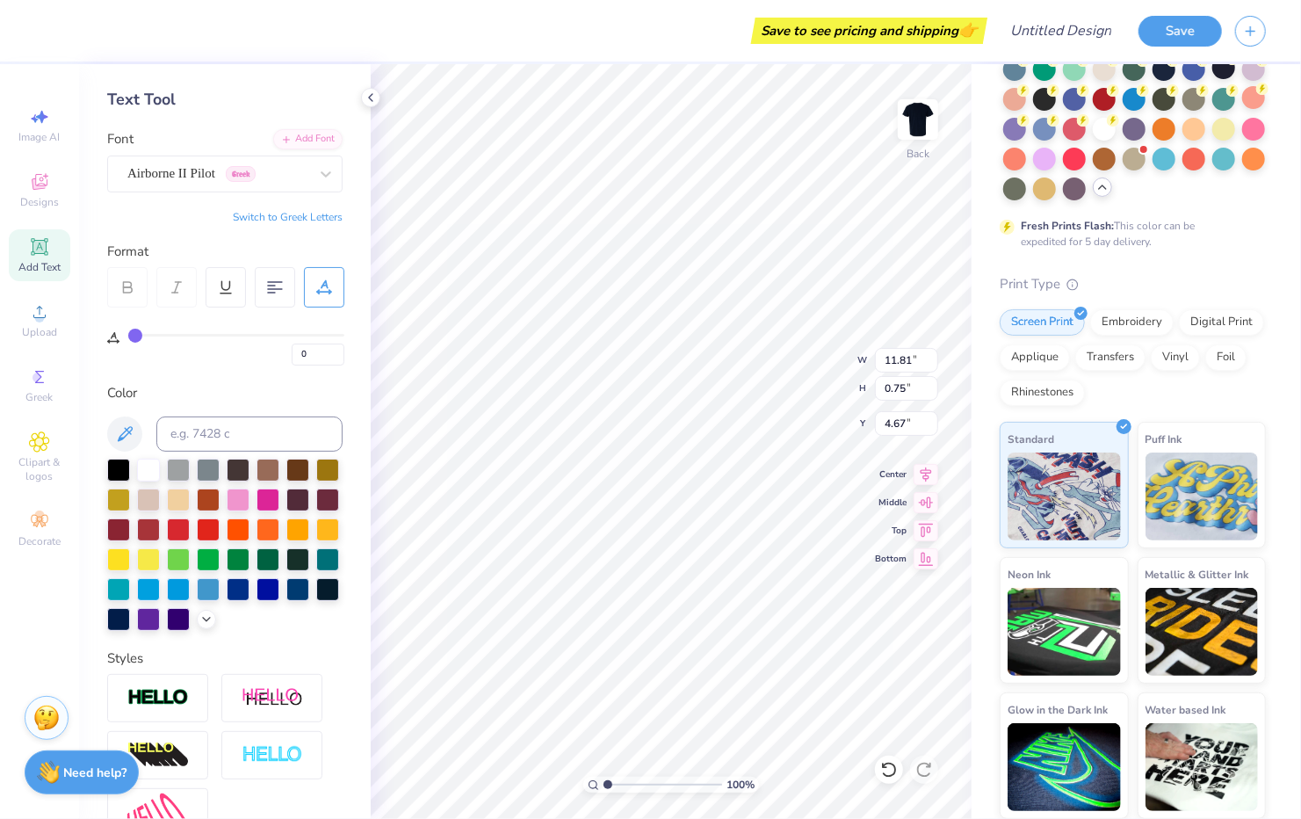
drag, startPoint x: 171, startPoint y: 333, endPoint x: -39, endPoint y: 361, distance: 211.9
click at [128, 337] on input "range" at bounding box center [236, 335] width 216 height 3
click at [317, 174] on icon at bounding box center [326, 174] width 18 height 18
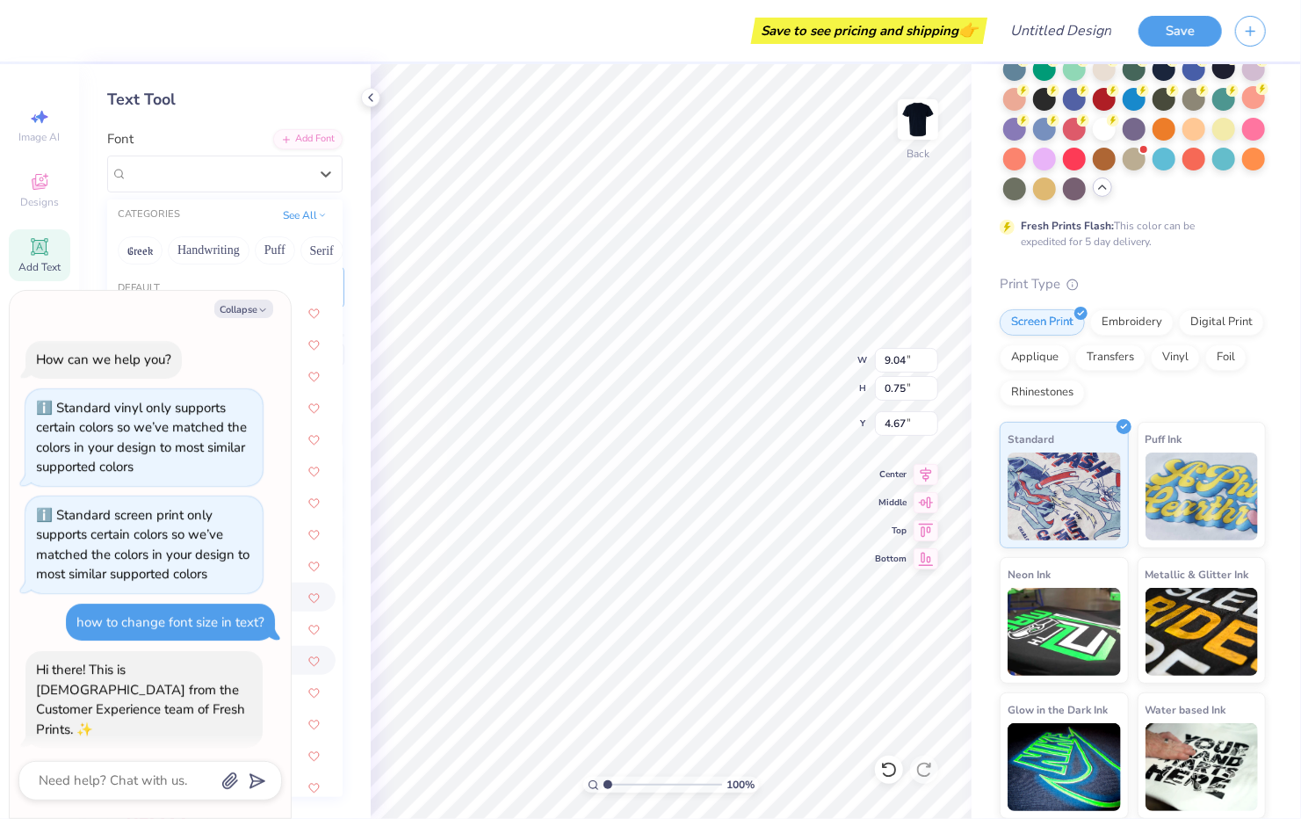
scroll to position [492, 0]
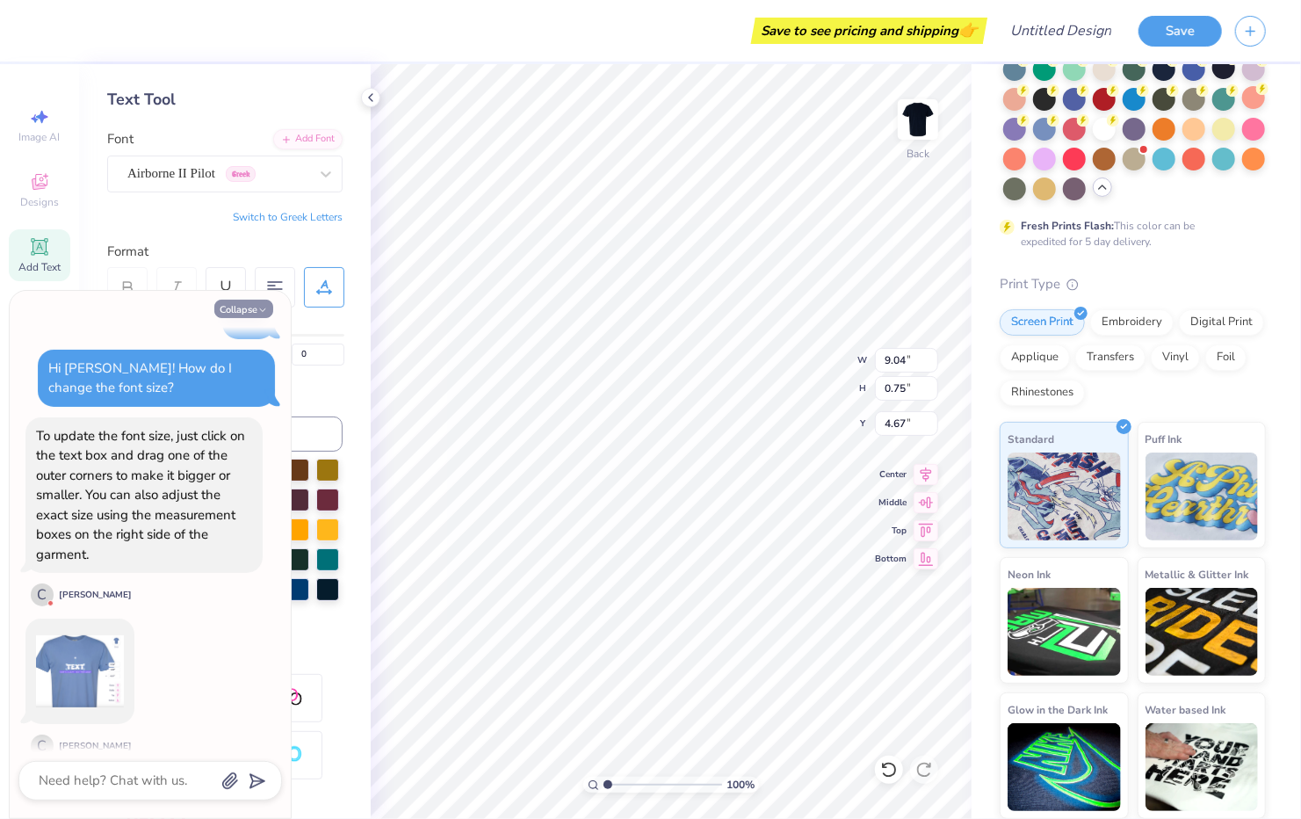
click at [245, 308] on button "Collapse" at bounding box center [243, 309] width 59 height 18
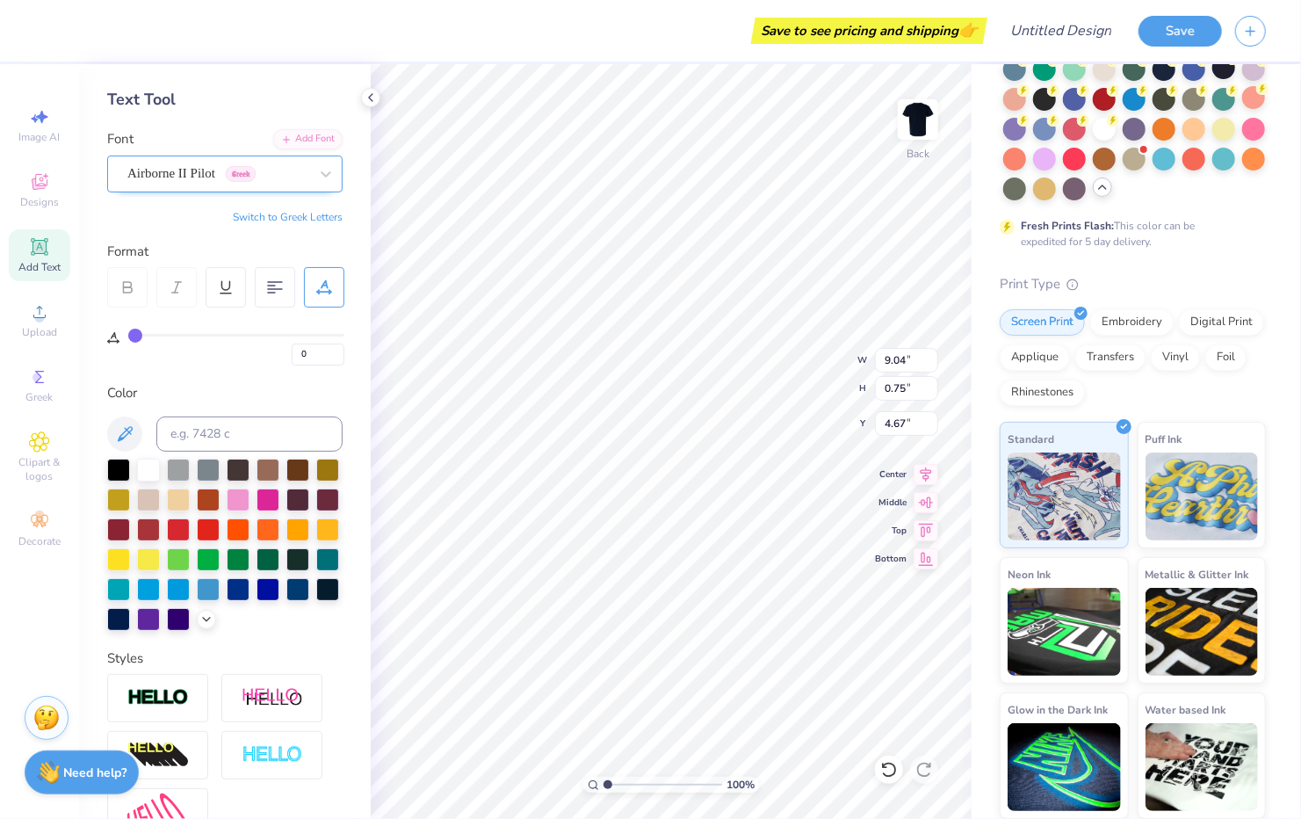
click at [294, 178] on div "Airborne II Pilot Greek" at bounding box center [218, 173] width 185 height 27
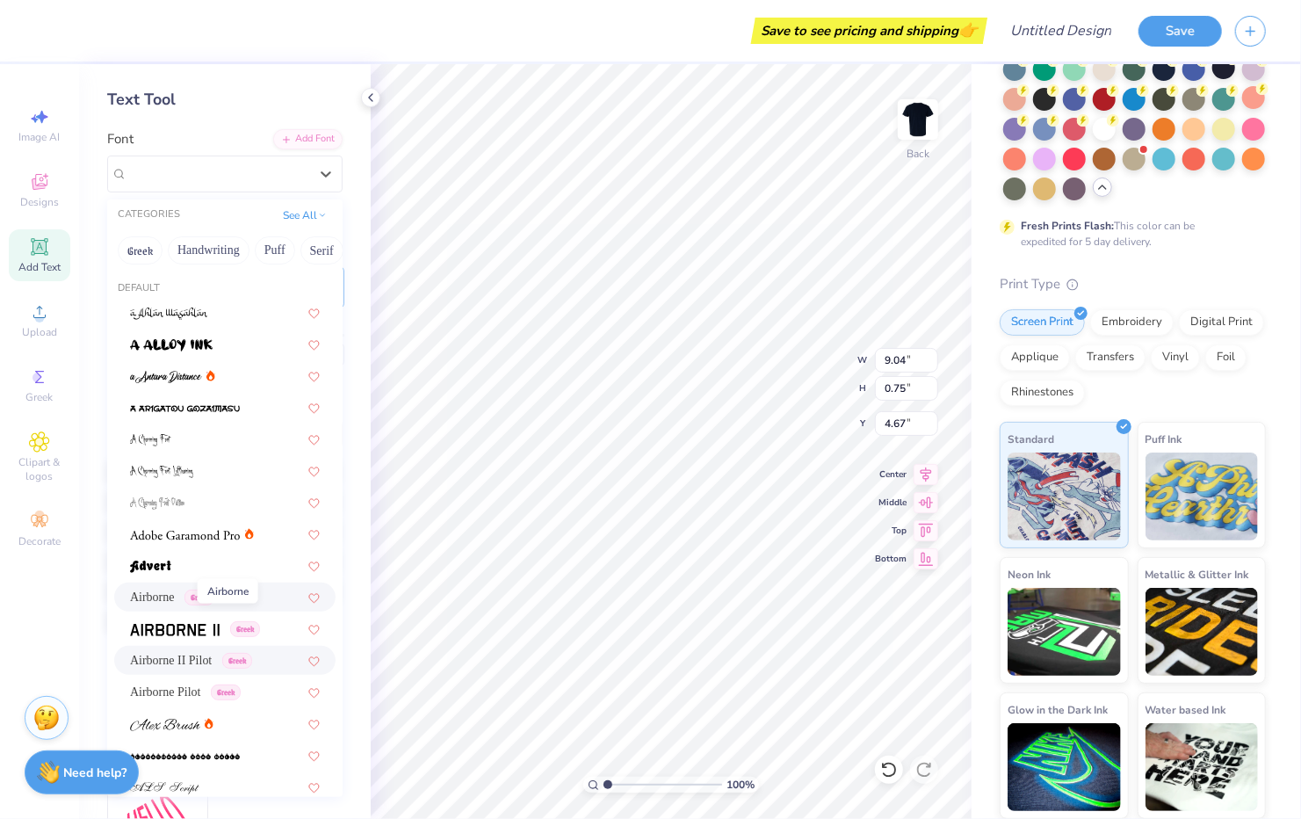
click at [170, 592] on span "Airborne" at bounding box center [152, 597] width 45 height 18
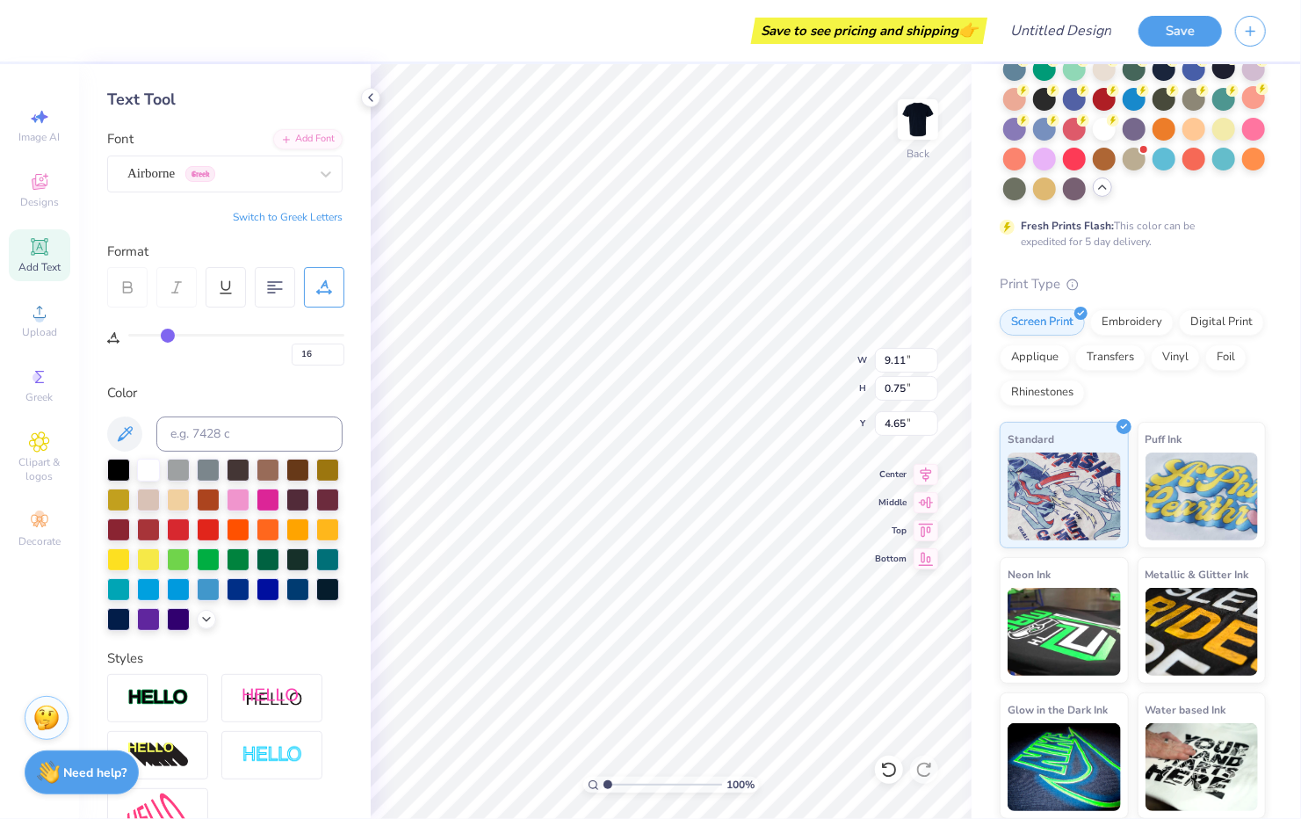
drag, startPoint x: 134, startPoint y: 331, endPoint x: 167, endPoint y: 331, distance: 32.5
click at [167, 334] on input "range" at bounding box center [236, 335] width 216 height 3
click at [919, 112] on img at bounding box center [918, 119] width 70 height 70
click at [40, 380] on circle at bounding box center [38, 378] width 10 height 10
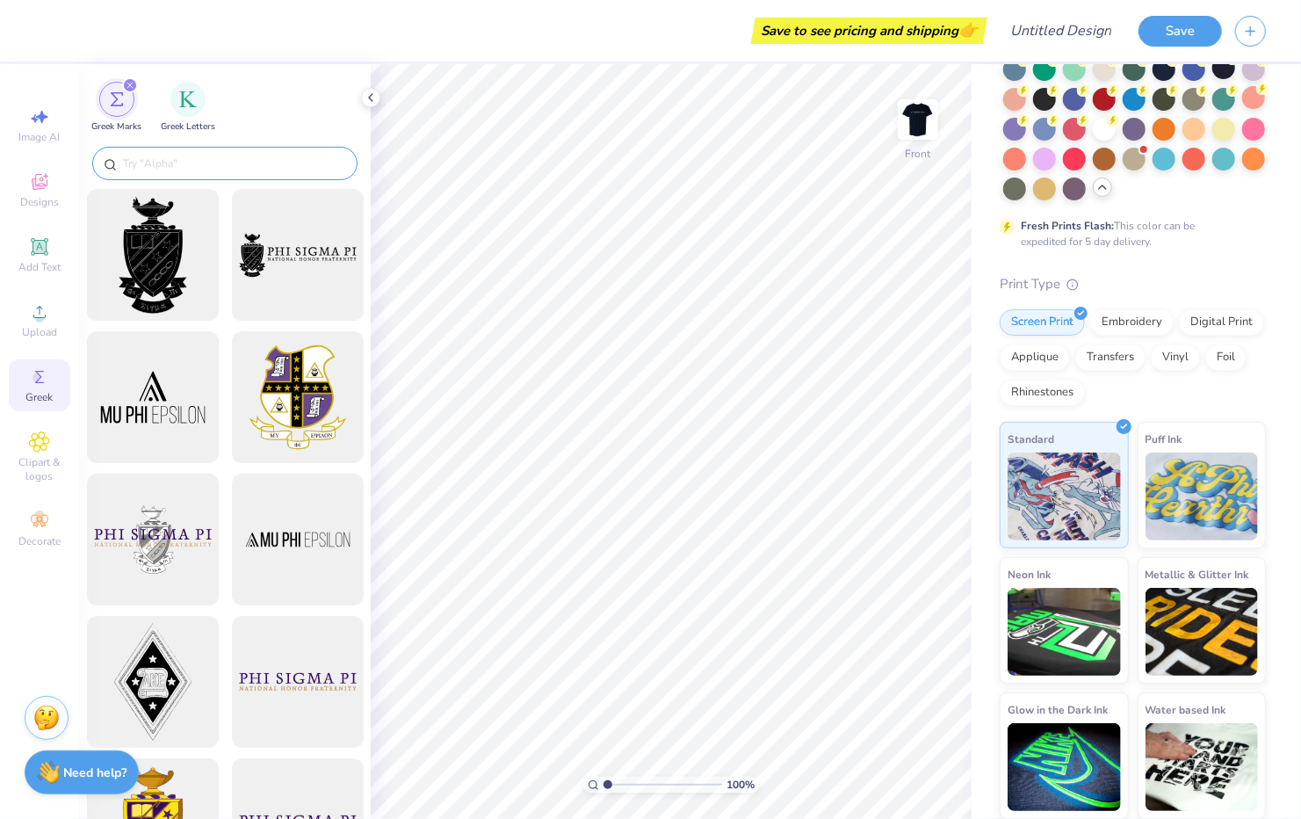
click at [168, 166] on input "text" at bounding box center [233, 164] width 225 height 18
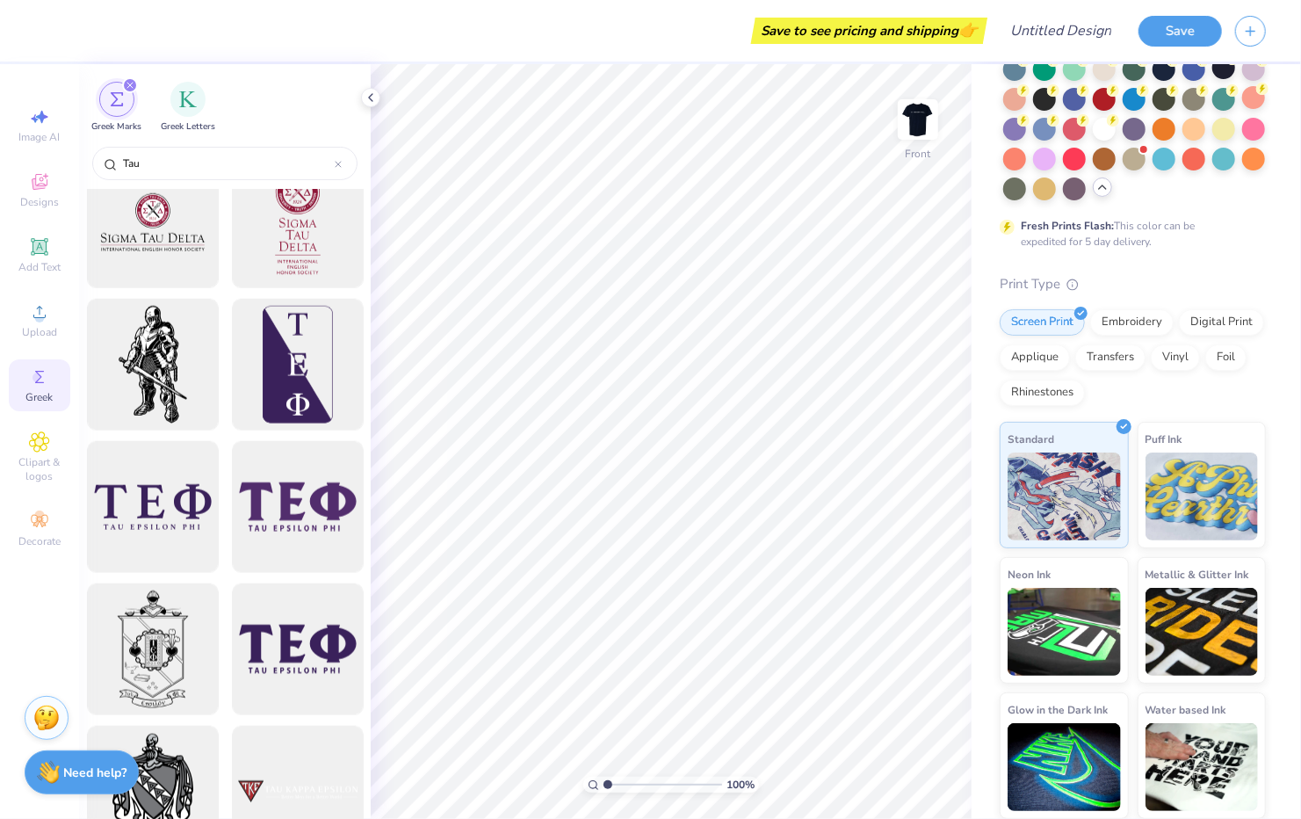
scroll to position [5015, 0]
click at [184, 91] on img "filter for Greek Letters" at bounding box center [188, 98] width 18 height 18
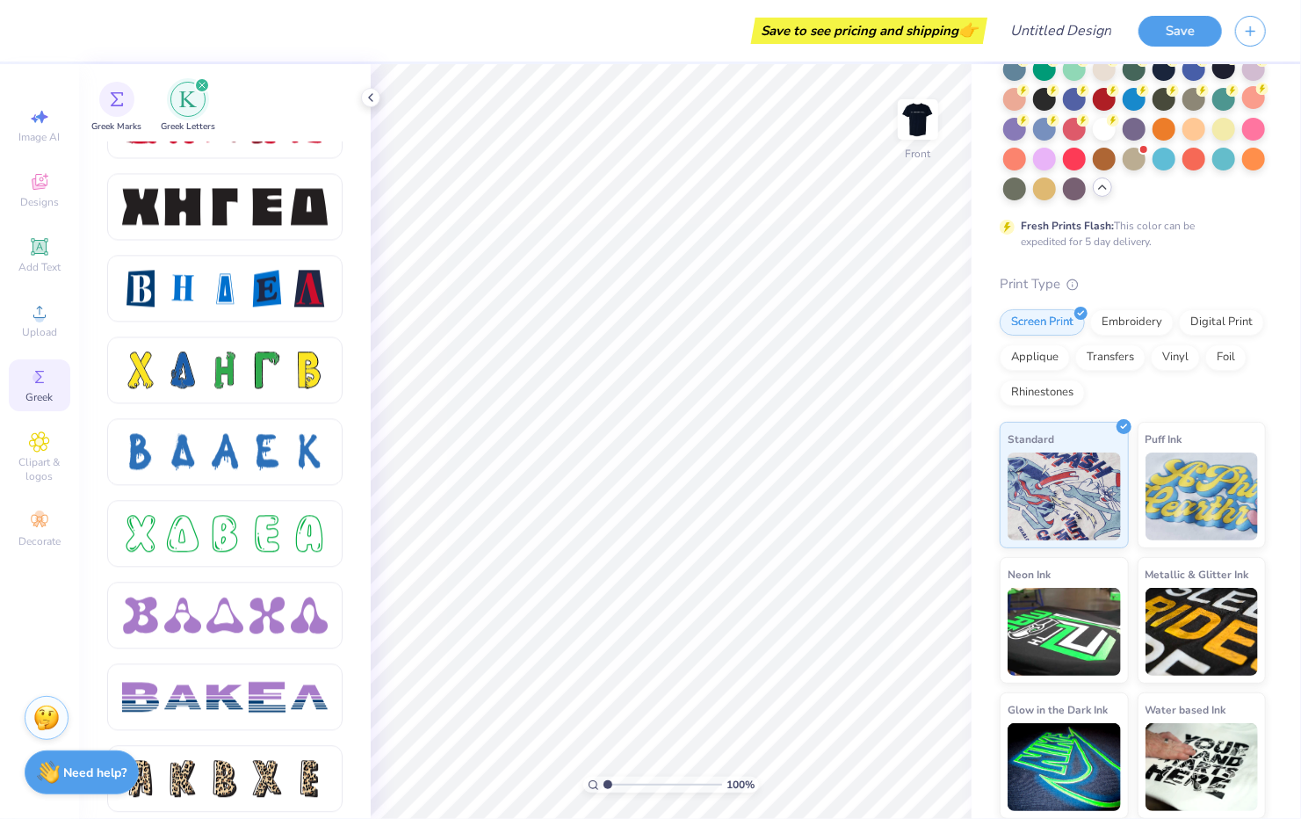
scroll to position [2338, 0]
click at [226, 211] on div at bounding box center [224, 207] width 37 height 37
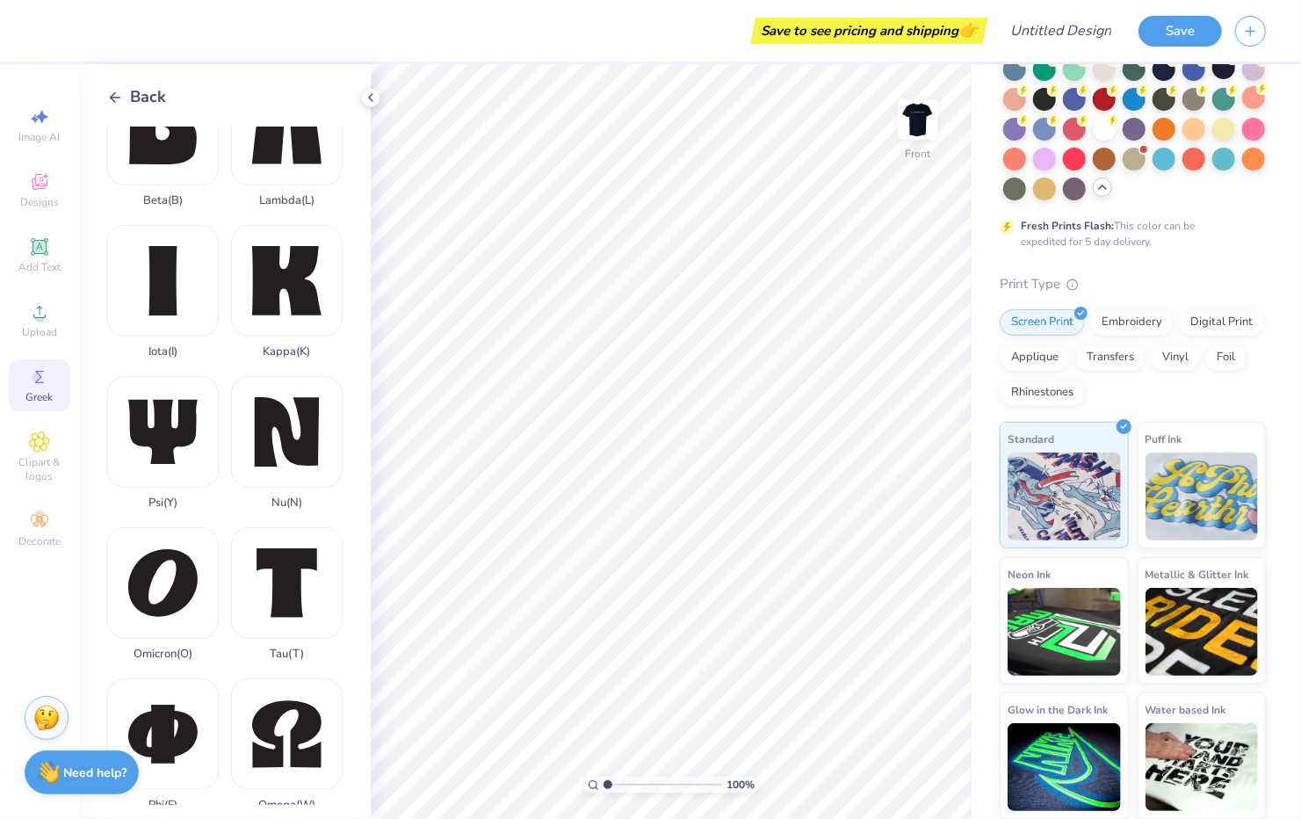
scroll to position [547, 0]
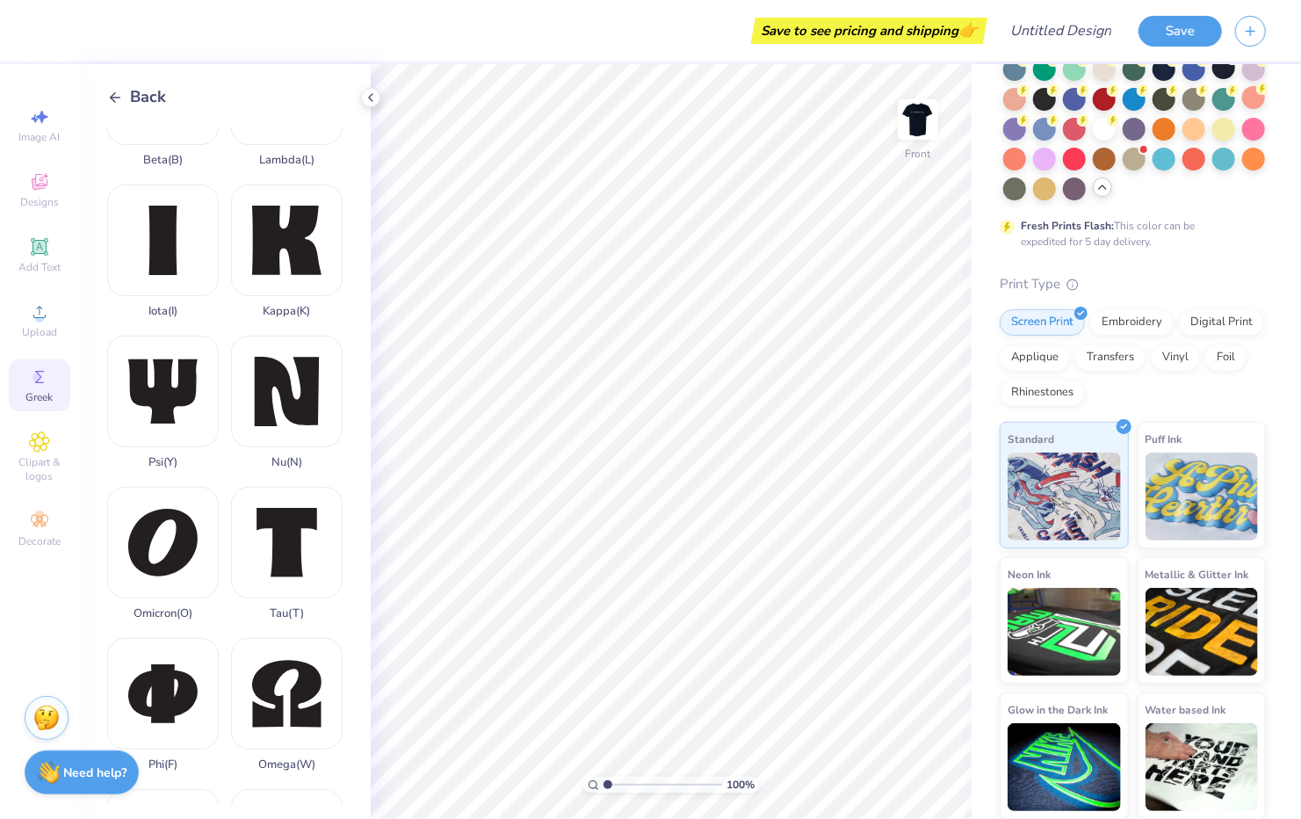
click at [117, 91] on icon at bounding box center [115, 98] width 16 height 16
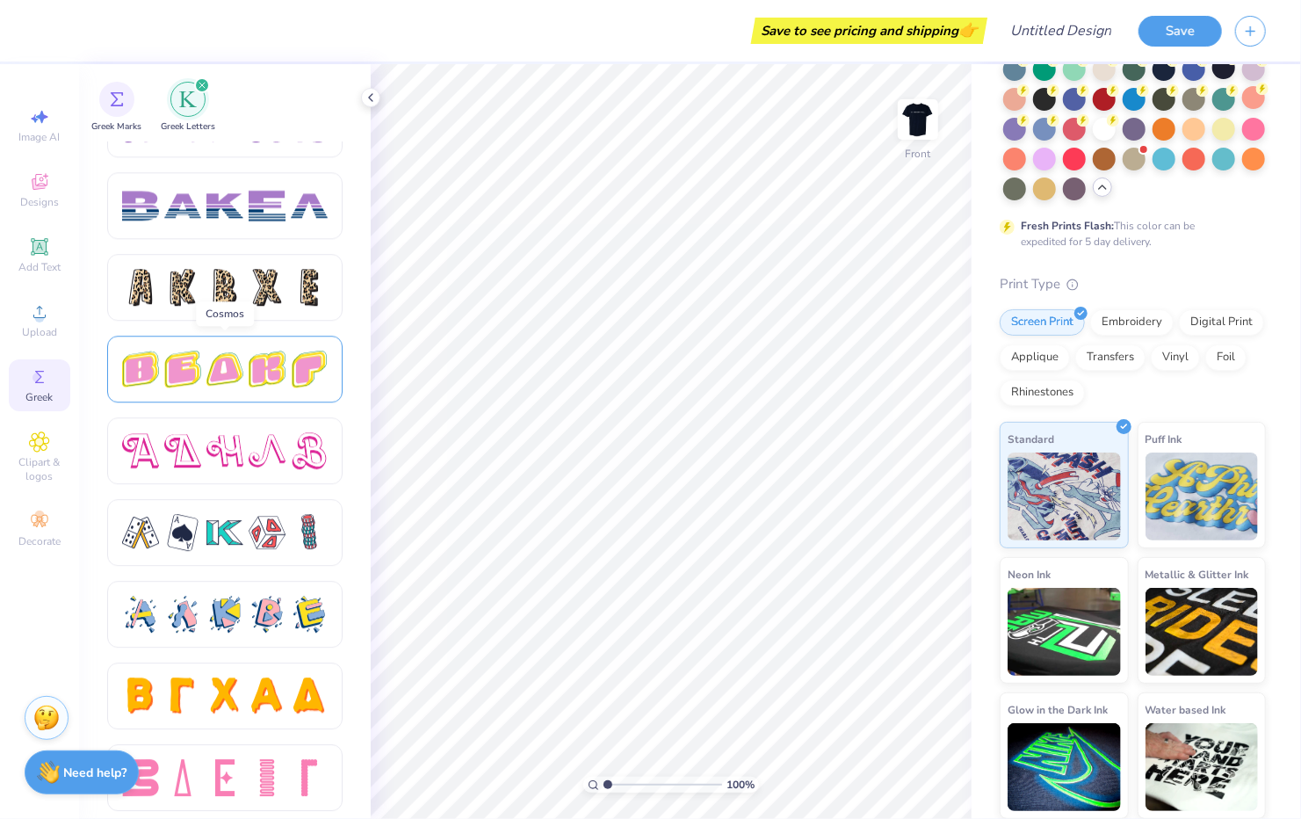
scroll to position [2829, 0]
click at [257, 535] on div at bounding box center [267, 533] width 37 height 37
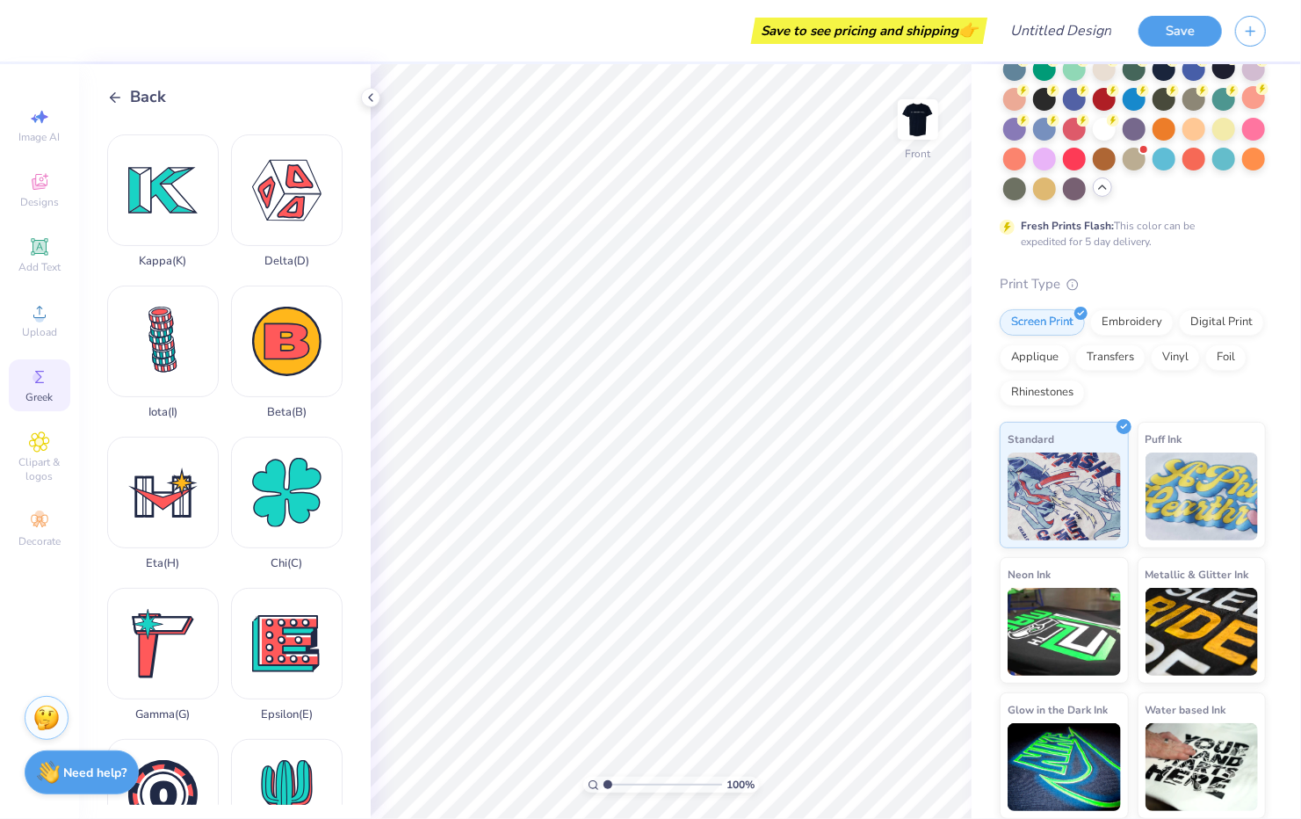
scroll to position [0, 0]
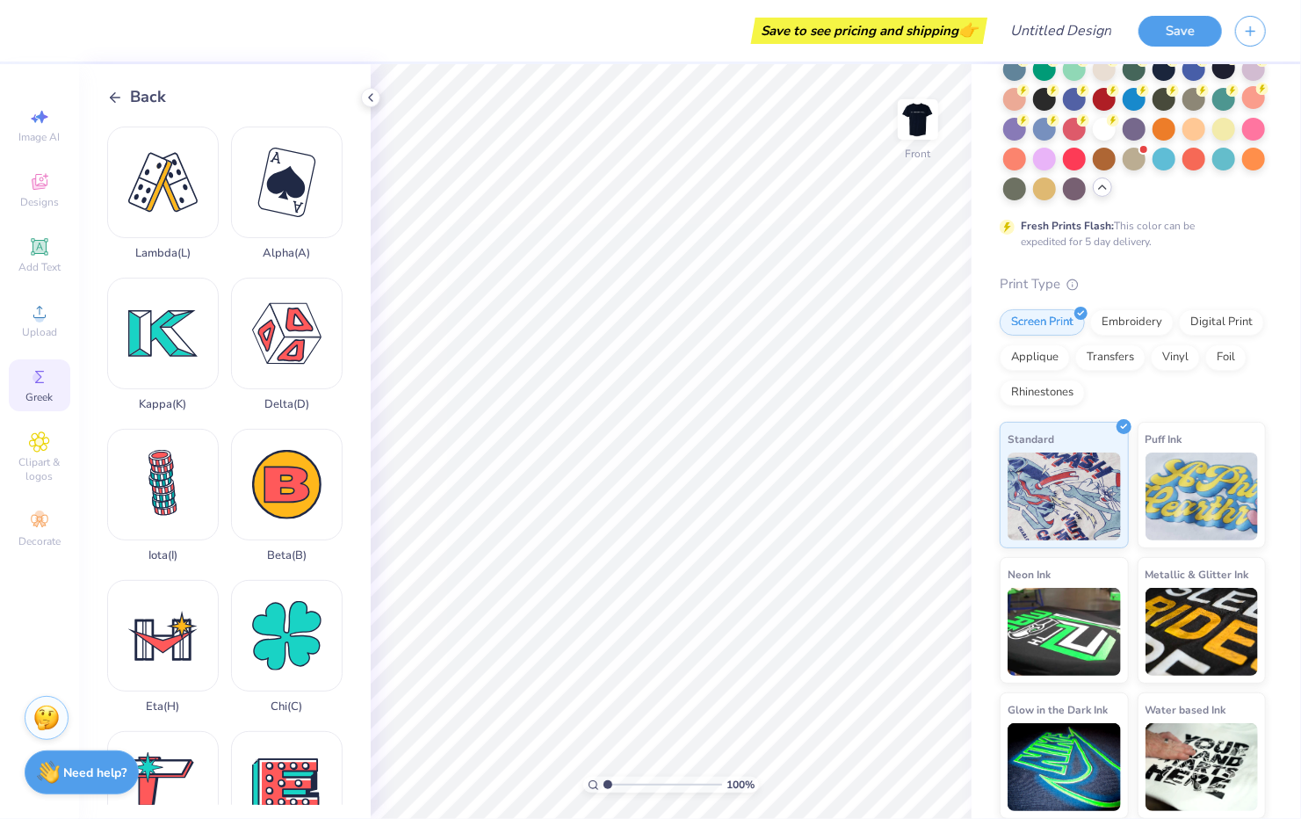
click at [115, 98] on icon at bounding box center [115, 98] width 16 height 16
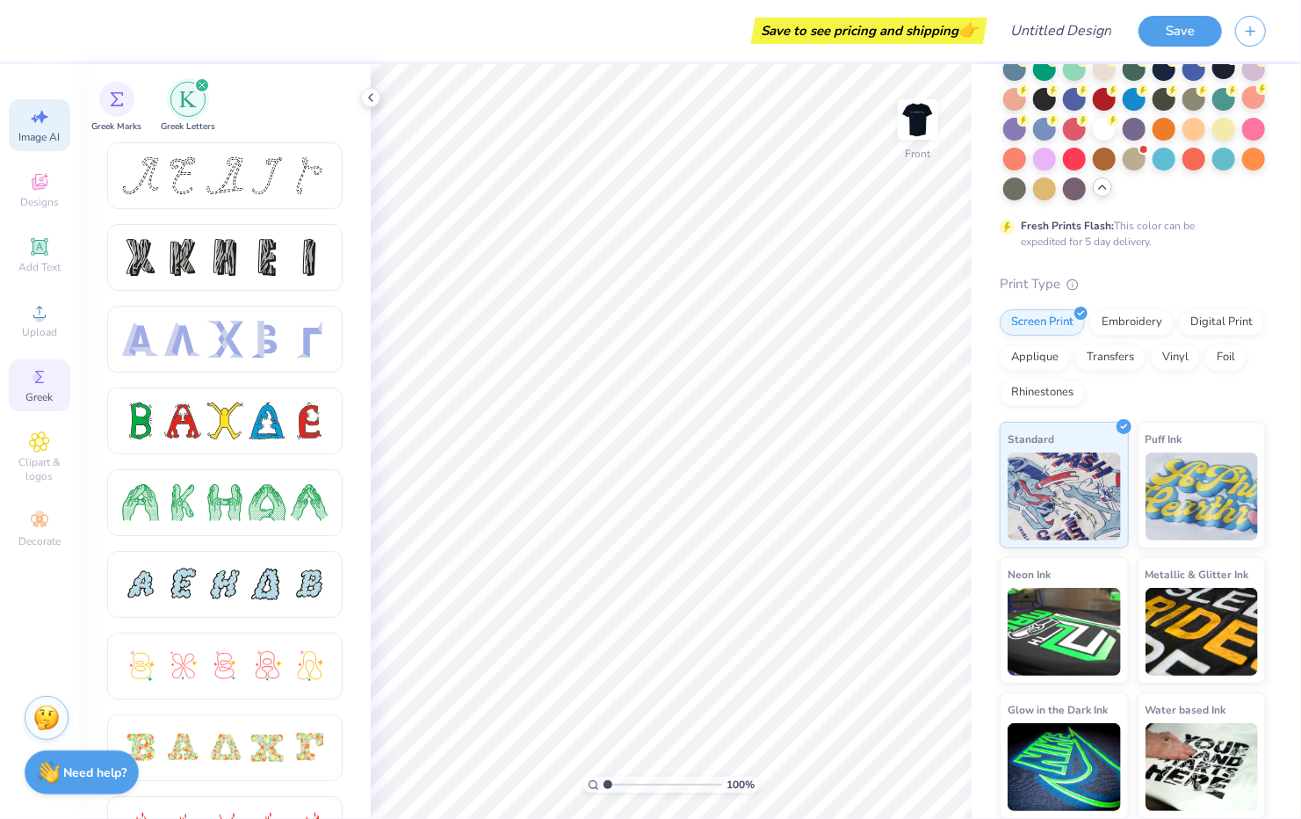
click at [54, 124] on div "Image AI" at bounding box center [40, 125] width 62 height 52
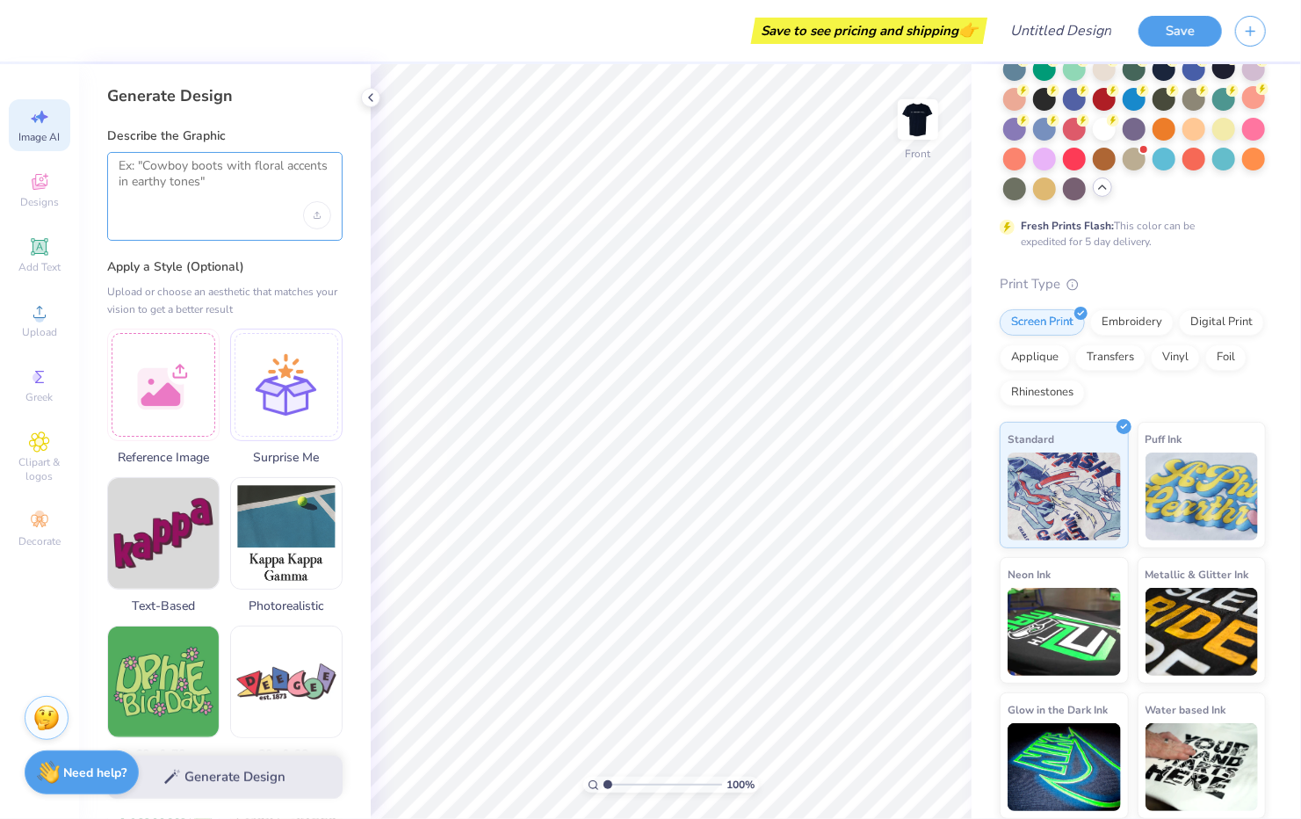
click at [178, 177] on textarea at bounding box center [225, 180] width 213 height 44
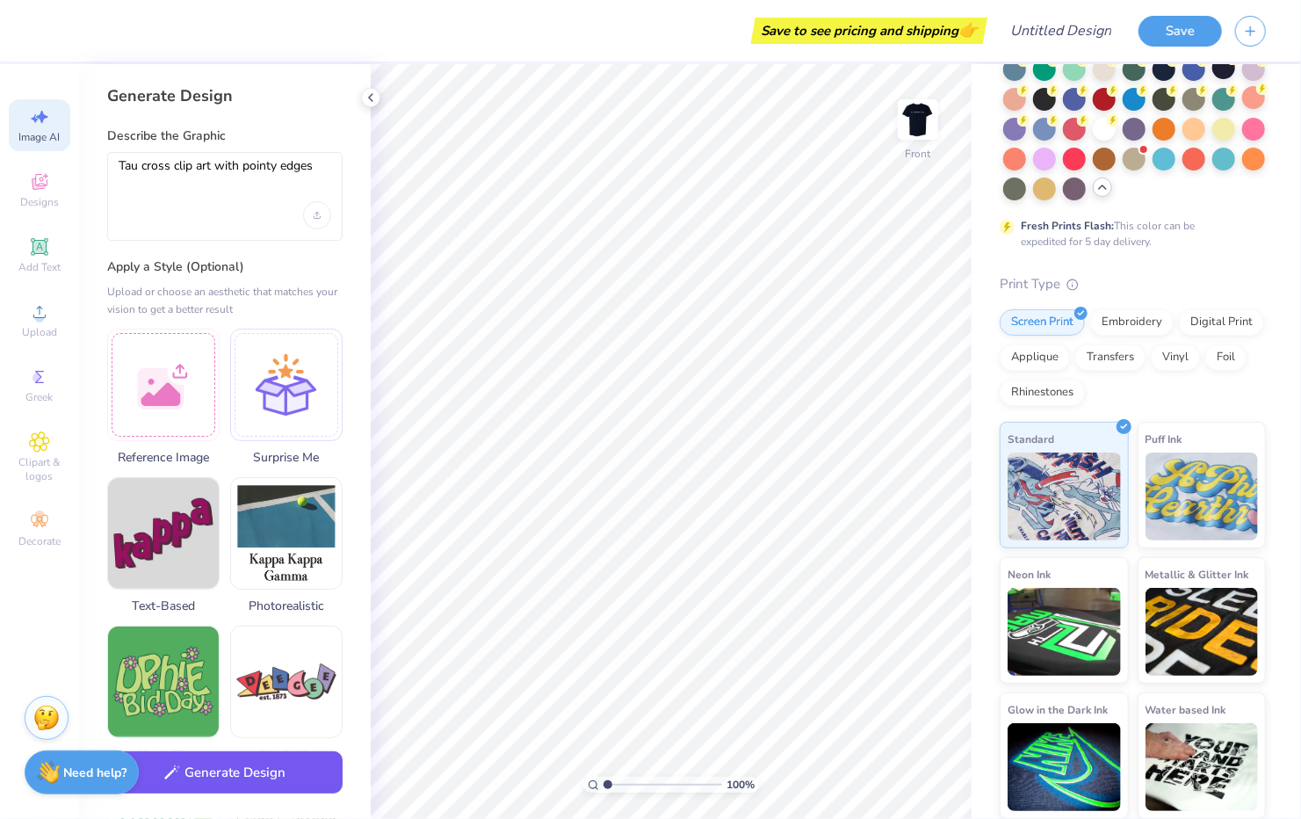
click at [293, 763] on button "Generate Design" at bounding box center [224, 772] width 235 height 43
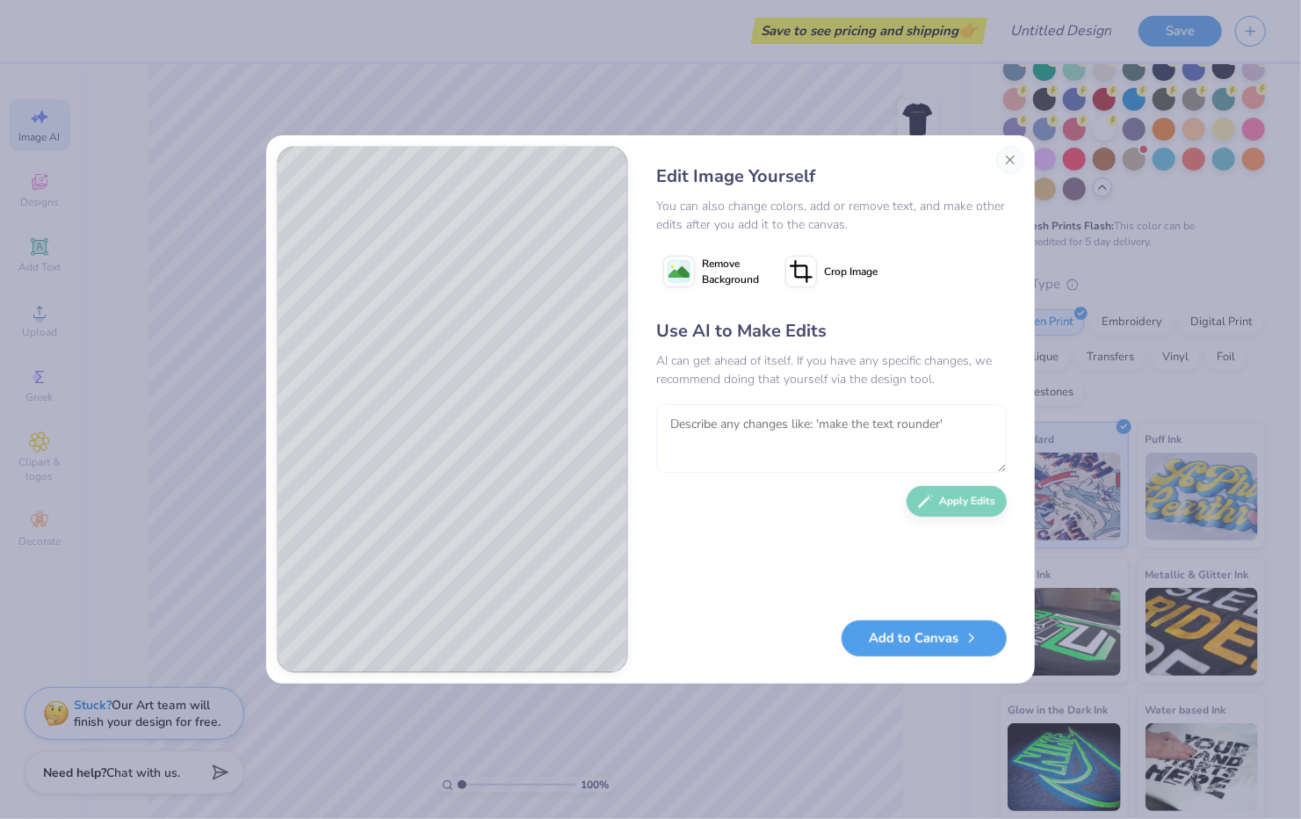
click at [779, 429] on textarea at bounding box center [831, 438] width 351 height 69
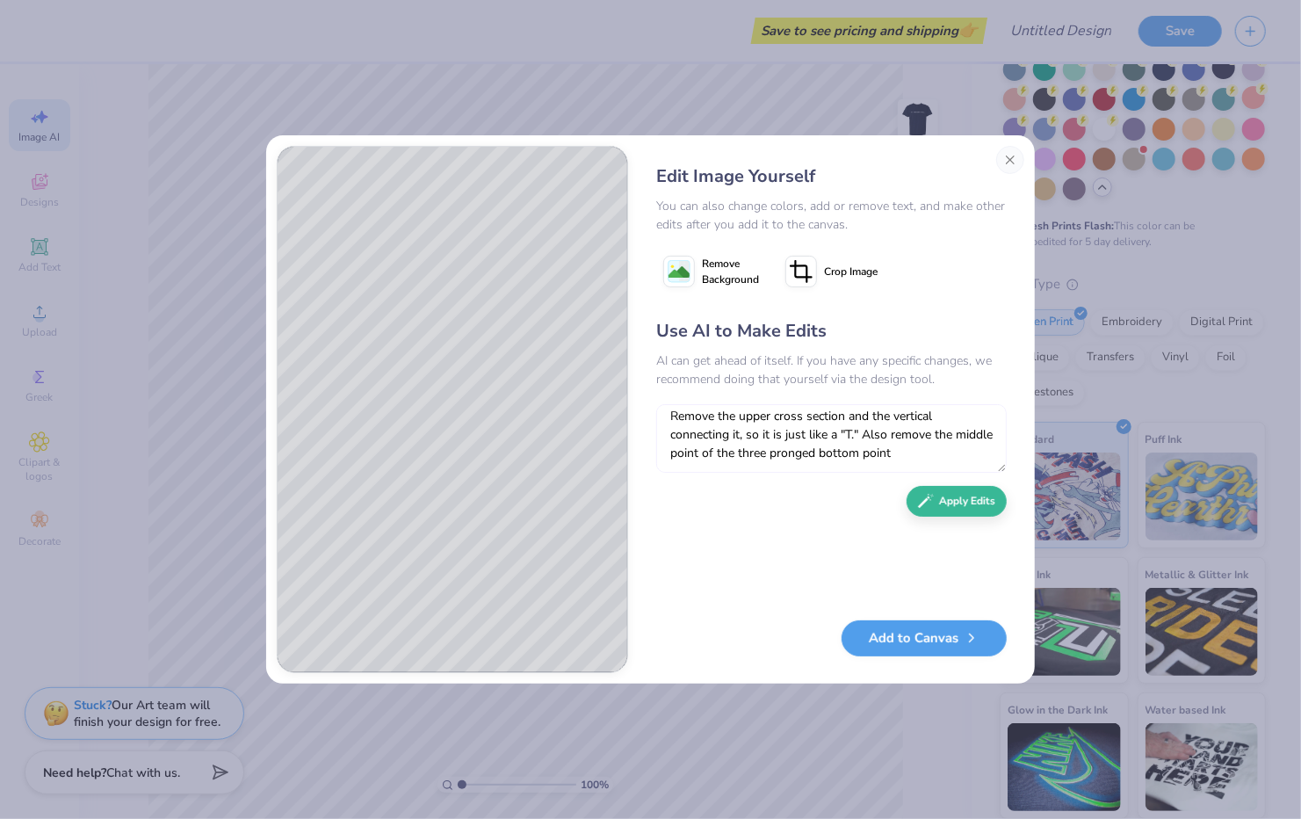
scroll to position [7, 0]
click at [931, 499] on icon "button" at bounding box center [926, 497] width 16 height 16
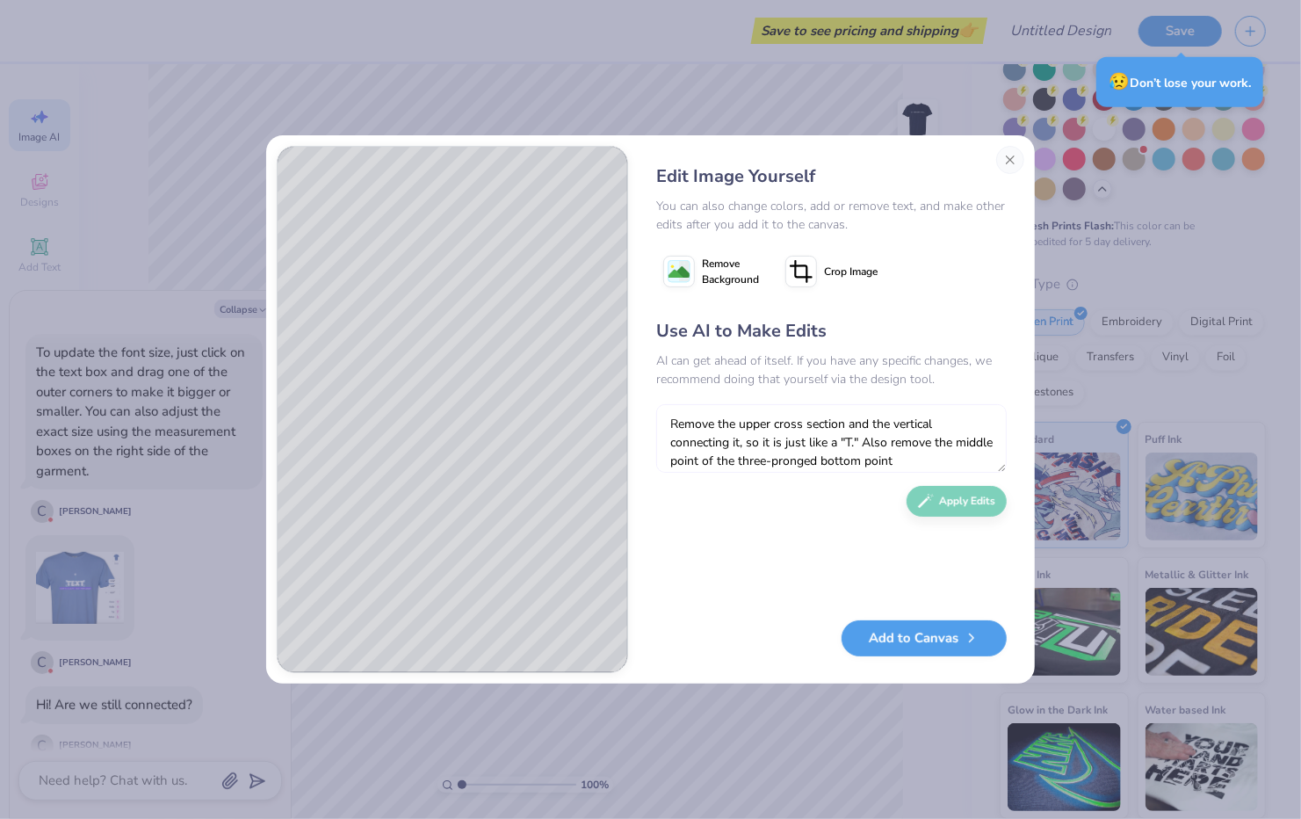
click at [770, 432] on textarea "Remove the upper cross section and the vertical connecting it, so it is just li…" at bounding box center [831, 438] width 351 height 69
type textarea "x"
